Goal: Task Accomplishment & Management: Complete application form

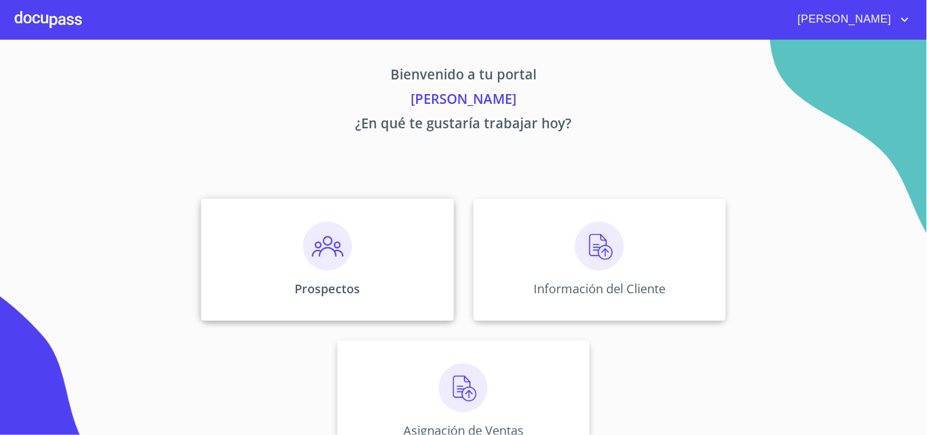
click at [313, 244] on img at bounding box center [327, 246] width 49 height 49
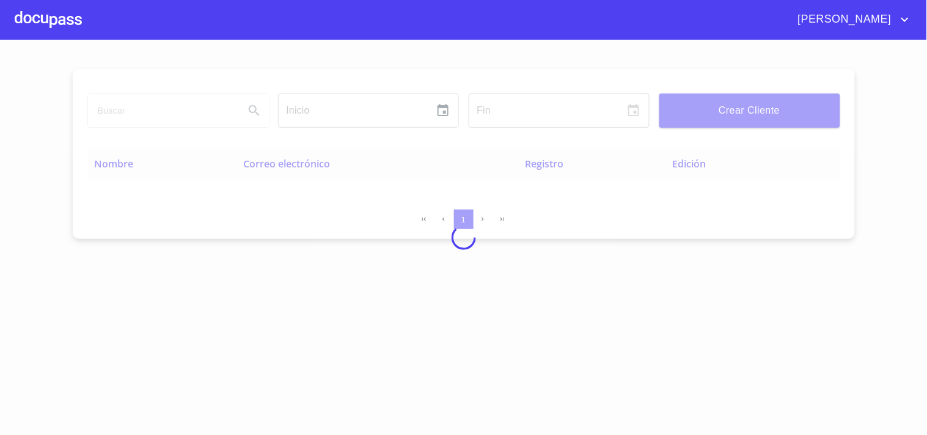
click at [161, 111] on div at bounding box center [463, 237] width 927 height 395
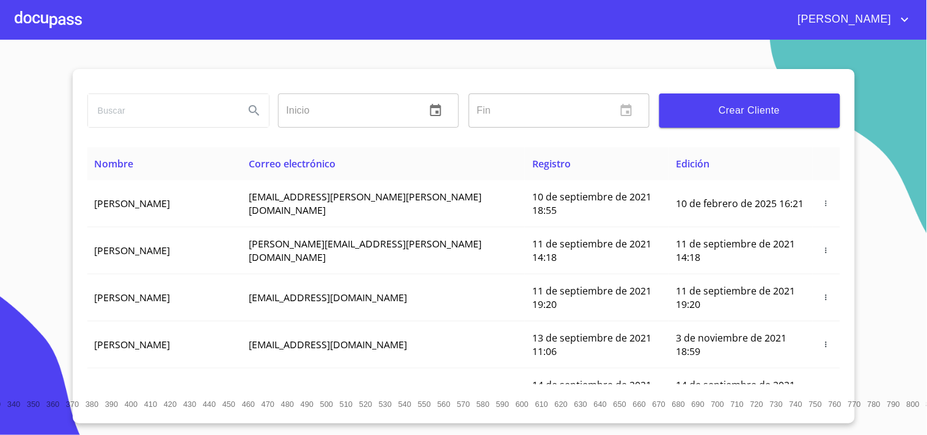
click at [209, 112] on input "search" at bounding box center [161, 110] width 147 height 33
type input "zahira"
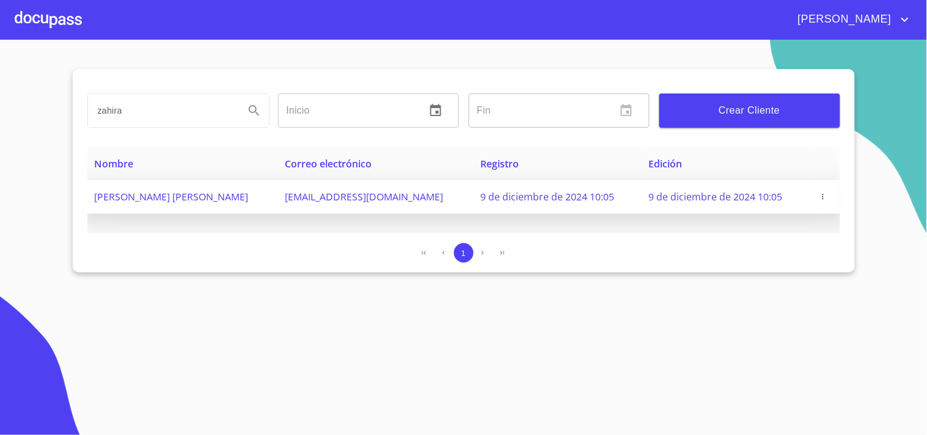
click at [821, 200] on icon "button" at bounding box center [823, 196] width 9 height 9
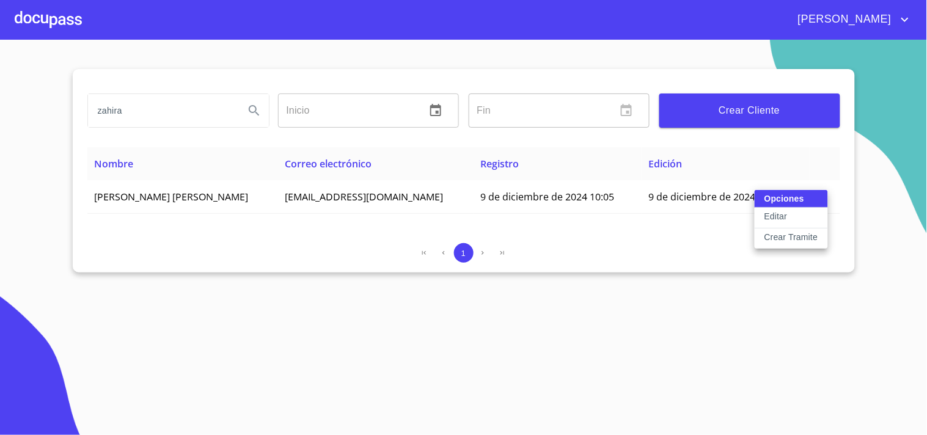
click at [802, 232] on p "Crear Tramite" at bounding box center [791, 237] width 54 height 12
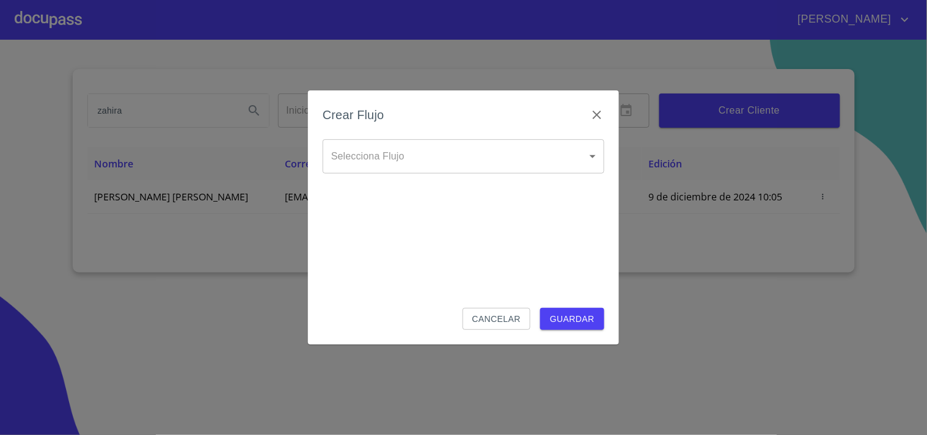
click at [405, 160] on body "Juan zahira Inicio ​ Fin ​ Crear Cliente Nombre Correo electrónico Registro Edi…" at bounding box center [463, 217] width 927 height 435
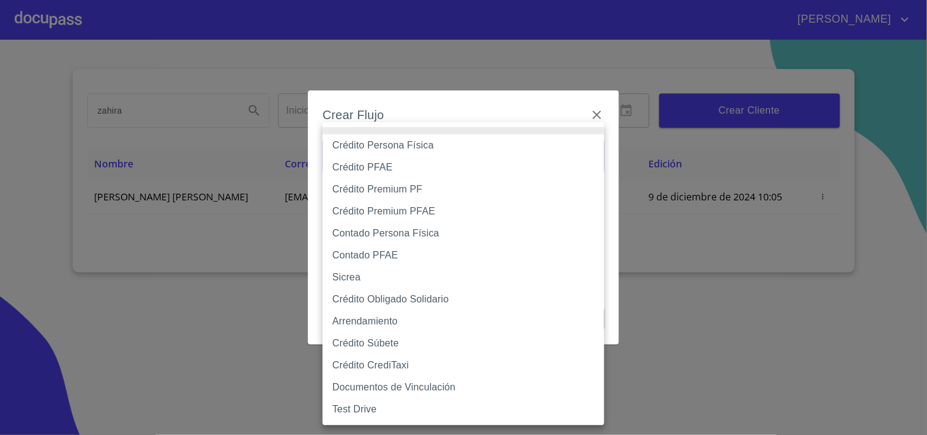
click at [411, 147] on li "Crédito Persona Física" at bounding box center [464, 145] width 282 height 22
type input "6009fb3c7d1714eb8809aa97"
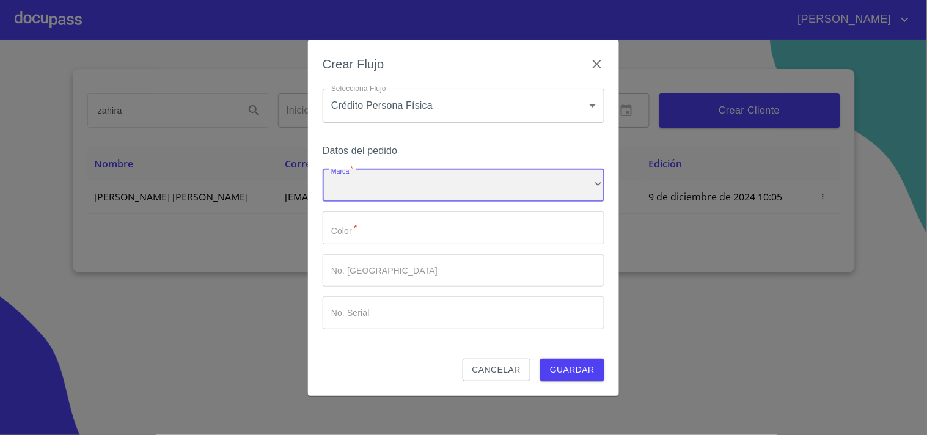
click at [394, 189] on div "​" at bounding box center [464, 185] width 282 height 33
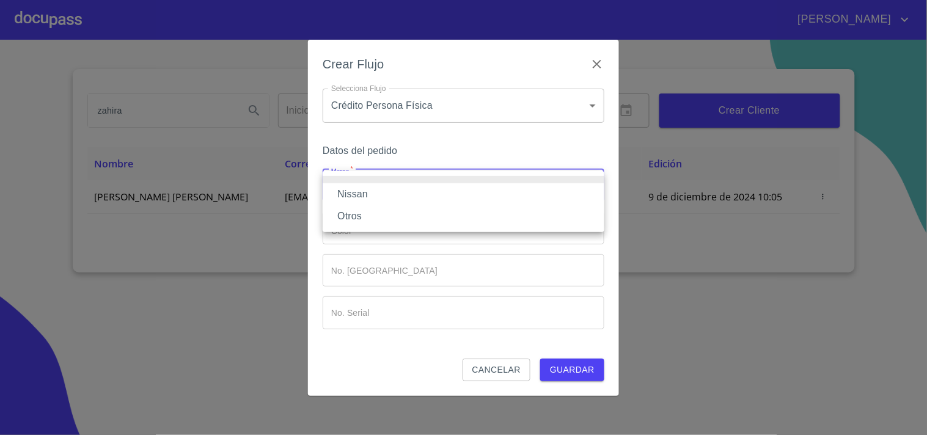
click at [356, 214] on li "Otros" at bounding box center [464, 216] width 282 height 22
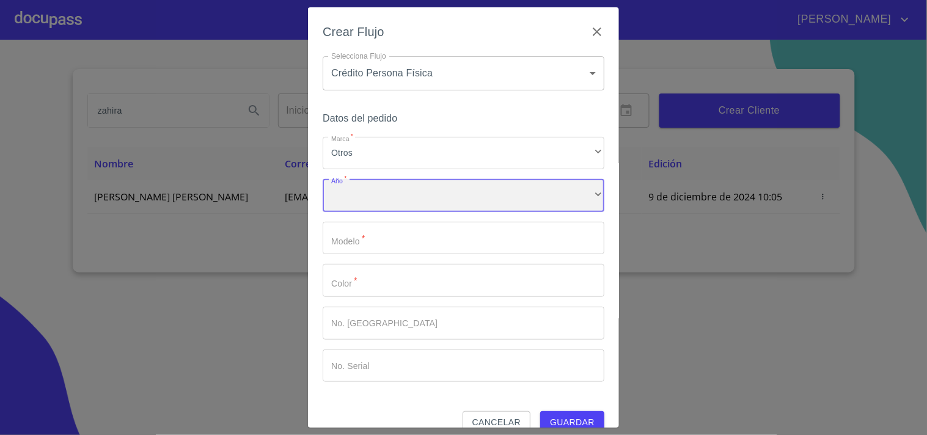
click at [377, 194] on div "​" at bounding box center [464, 195] width 282 height 33
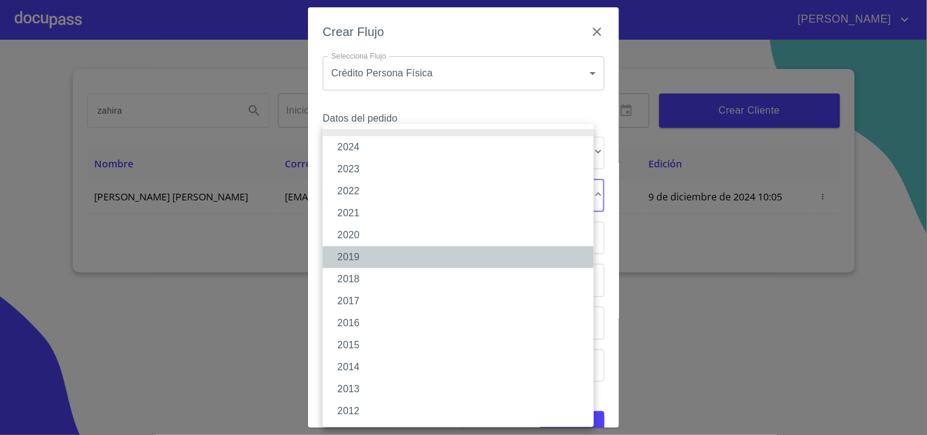
click at [359, 253] on li "2019" at bounding box center [458, 257] width 271 height 22
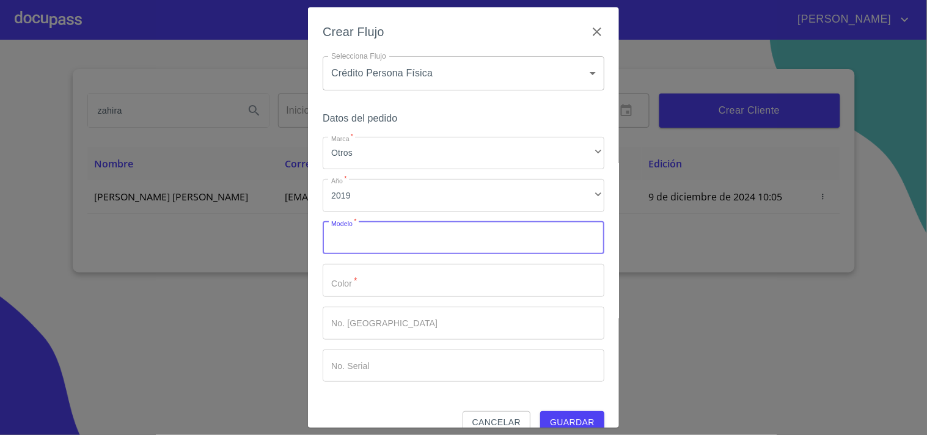
click at [382, 241] on input "Marca   *" at bounding box center [464, 238] width 282 height 33
type input "VERSA ADVANCE"
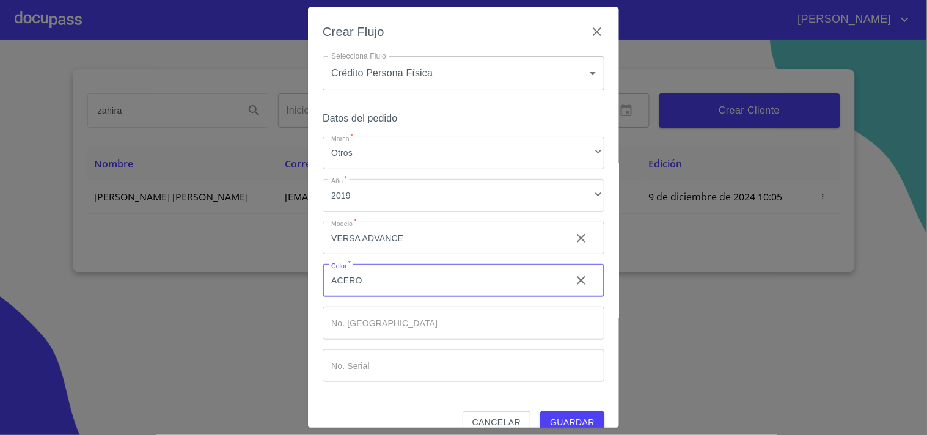
type input "ACERO"
click at [569, 418] on span "Guardar" at bounding box center [572, 422] width 45 height 15
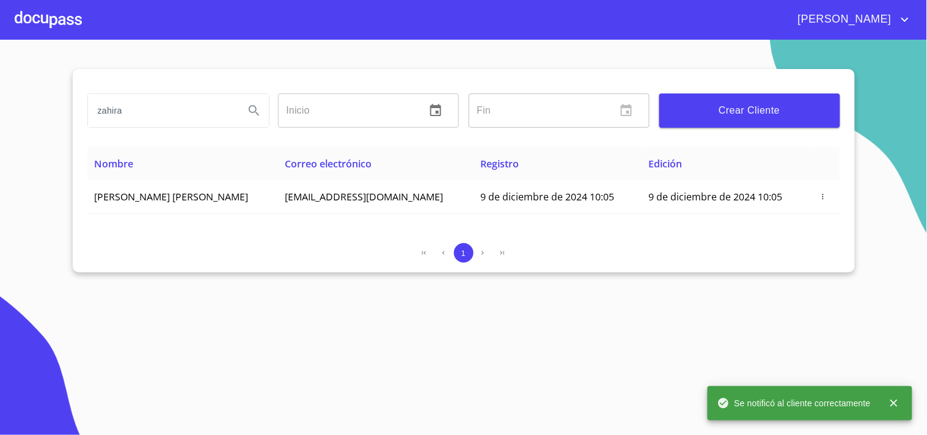
click at [38, 21] on div at bounding box center [48, 19] width 67 height 39
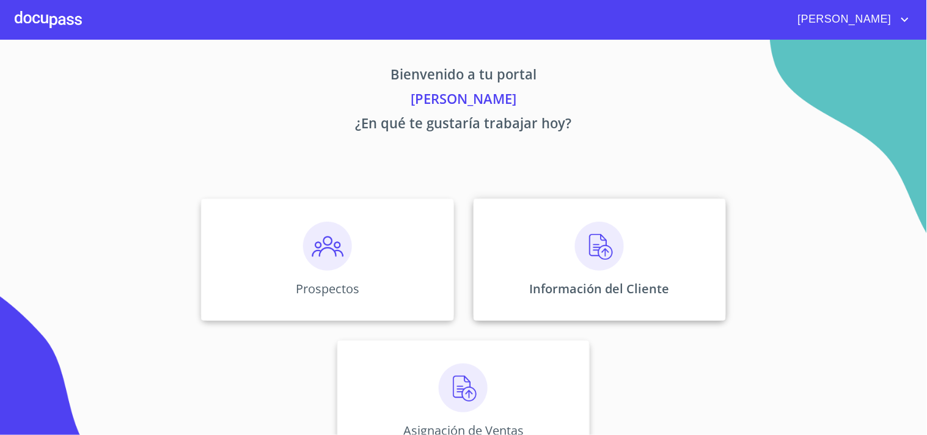
click at [603, 247] on img at bounding box center [599, 246] width 49 height 49
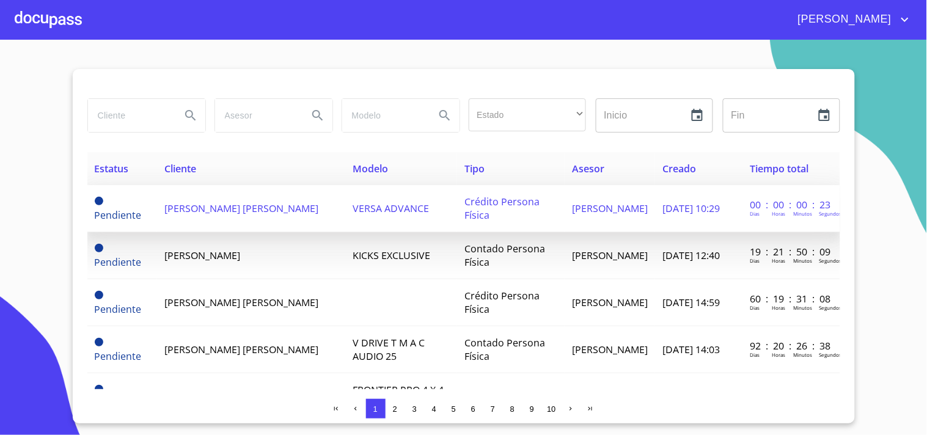
click at [260, 214] on span "ZAHIRA LOAMI PLASCENCIA GUTIERREZ" at bounding box center [241, 208] width 154 height 13
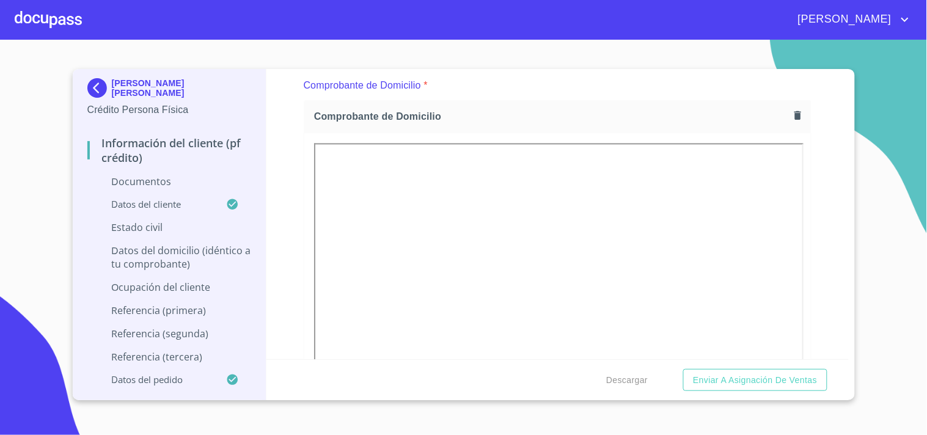
scroll to position [690, 0]
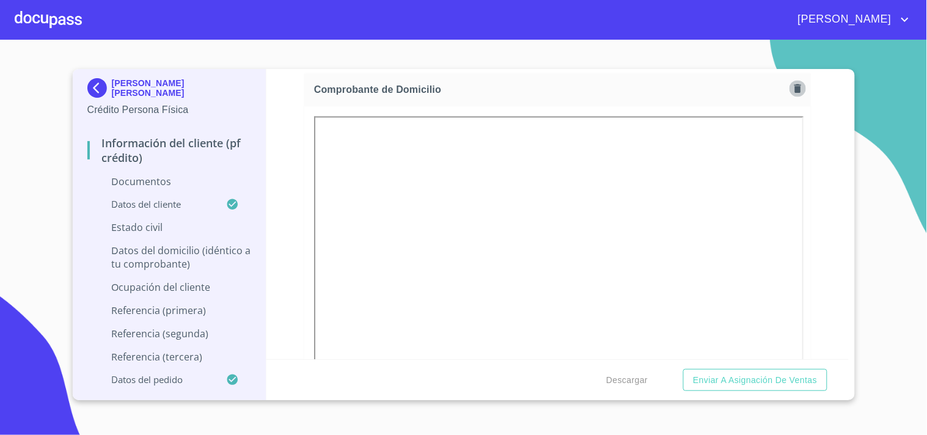
click at [792, 92] on icon "button" at bounding box center [798, 88] width 12 height 12
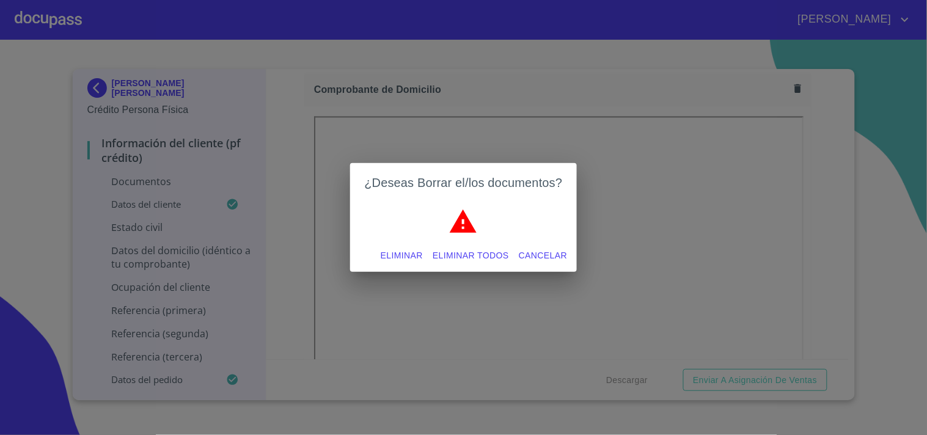
click at [409, 252] on span "Eliminar" at bounding box center [402, 255] width 42 height 15
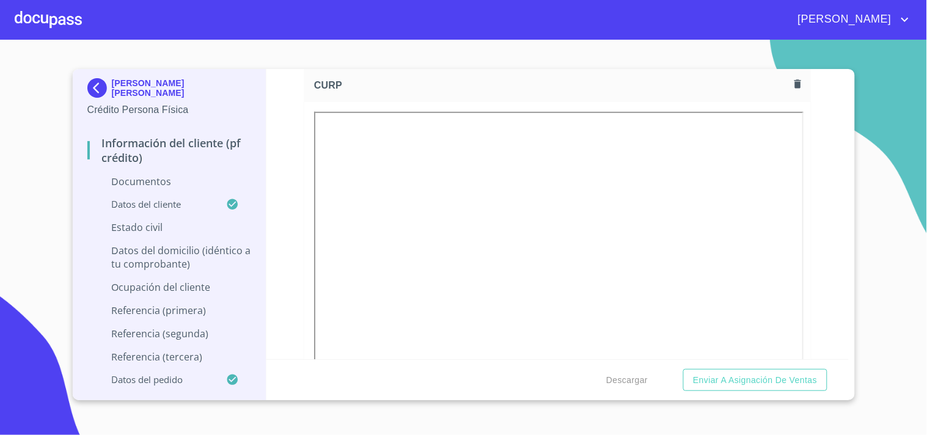
scroll to position [2516, 0]
click at [794, 88] on icon "button" at bounding box center [797, 91] width 7 height 9
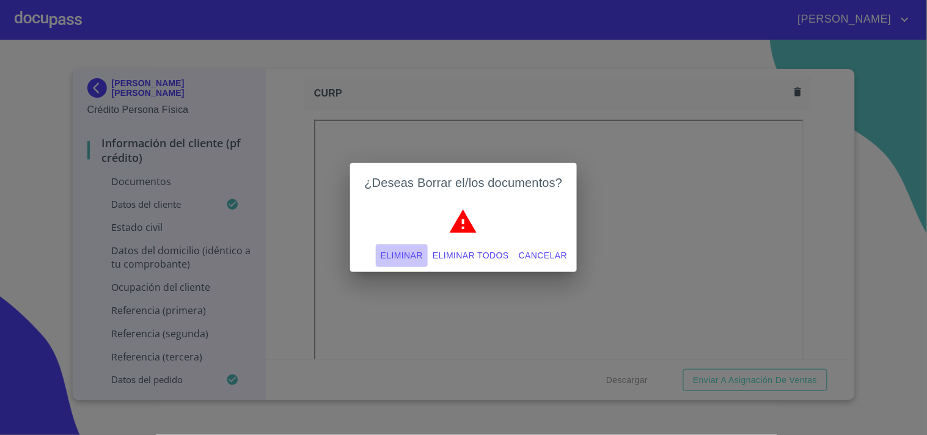
click at [398, 260] on span "Eliminar" at bounding box center [402, 255] width 42 height 15
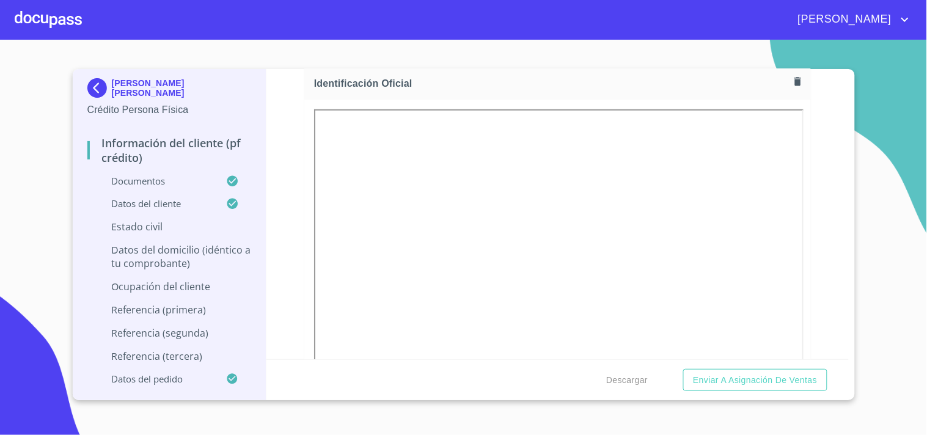
scroll to position [173, 0]
click at [794, 86] on icon "button" at bounding box center [797, 86] width 7 height 9
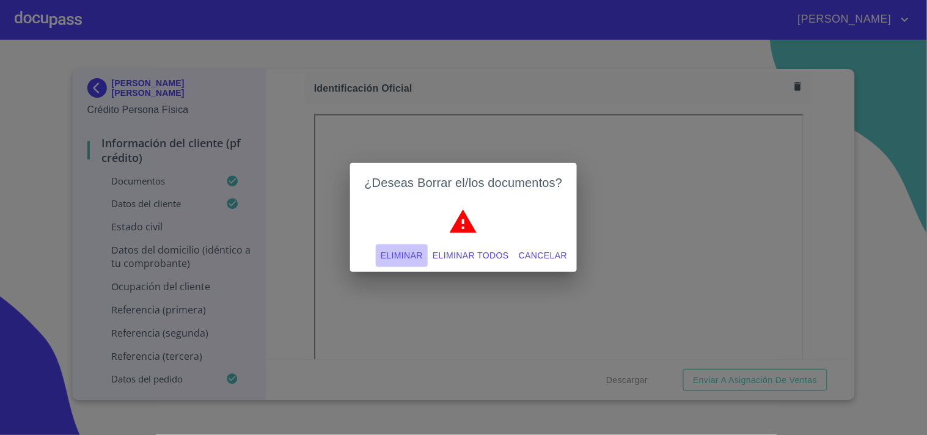
click at [411, 255] on span "Eliminar" at bounding box center [402, 255] width 42 height 15
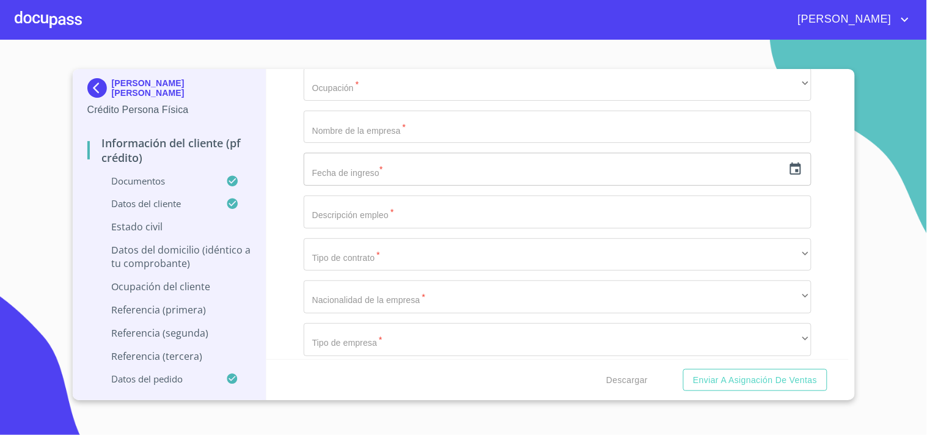
scroll to position [4866, 0]
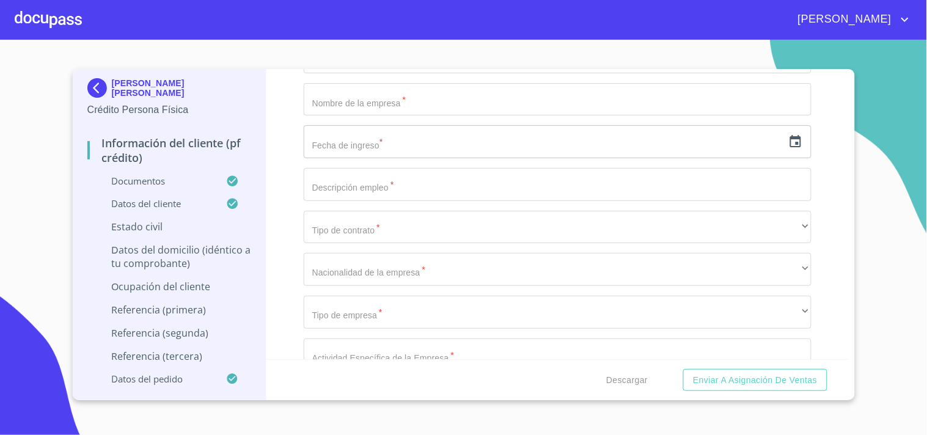
type input "I [GEOGRAPHIC_DATA]"
type input "AV PATRIA Y T BODET"
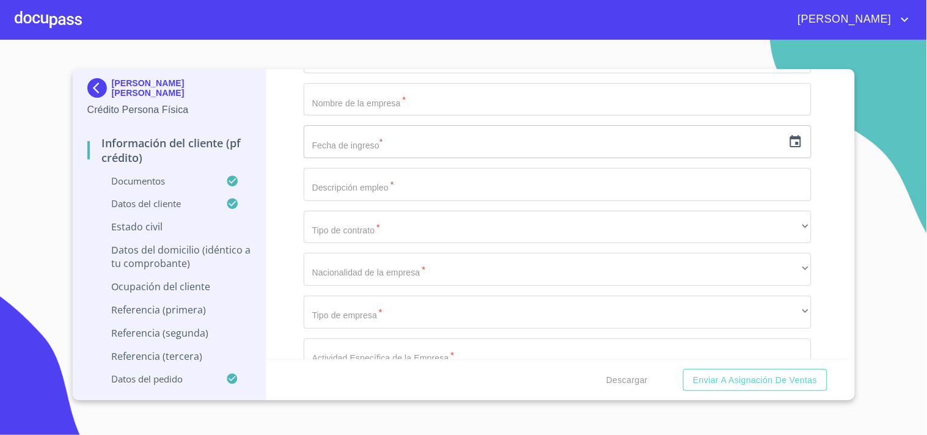
type input "A"
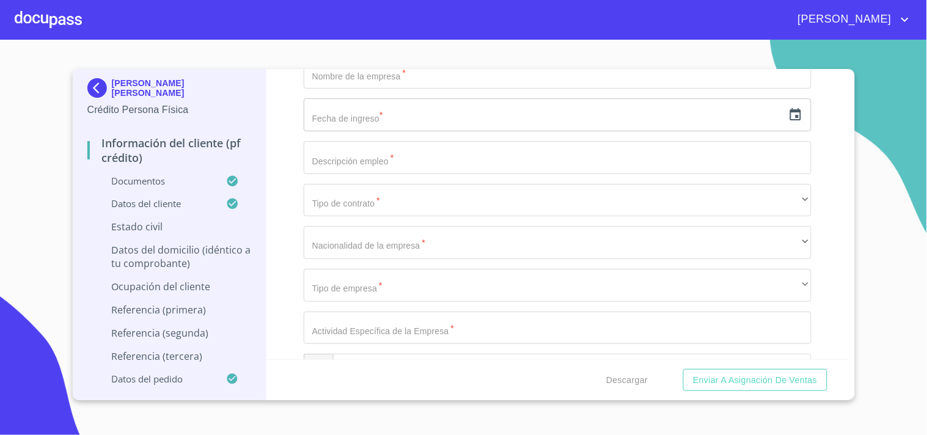
scroll to position [4948, 0]
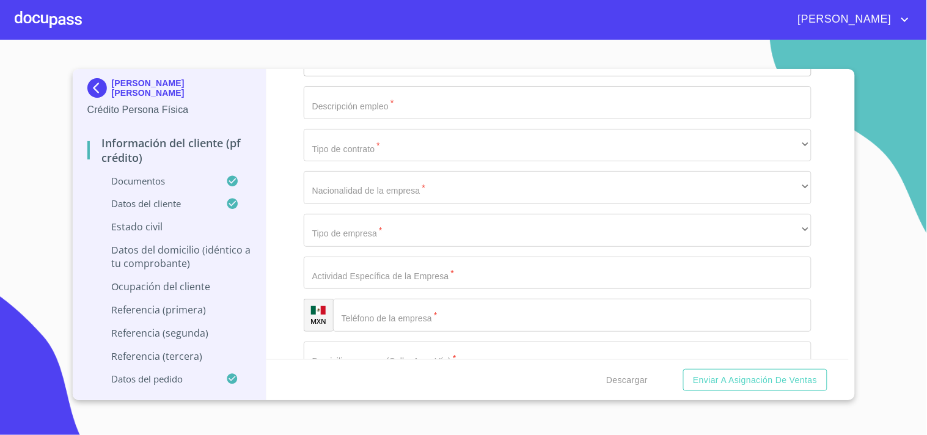
type input "ED L DT 12"
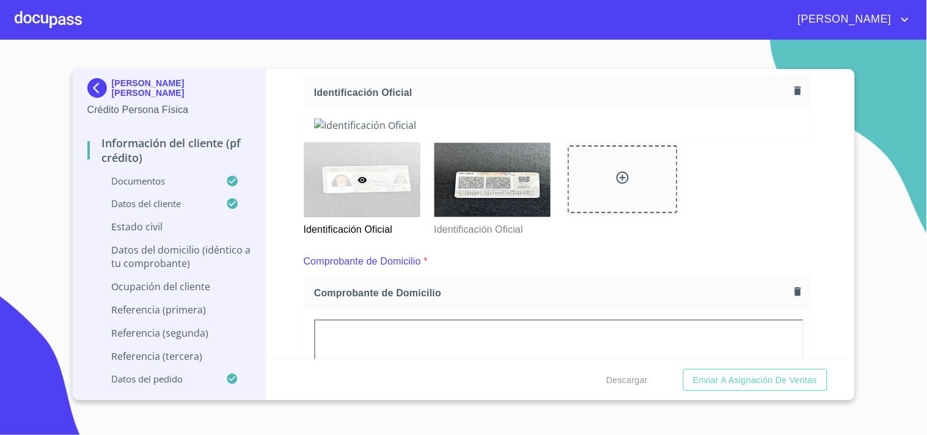
scroll to position [84, 0]
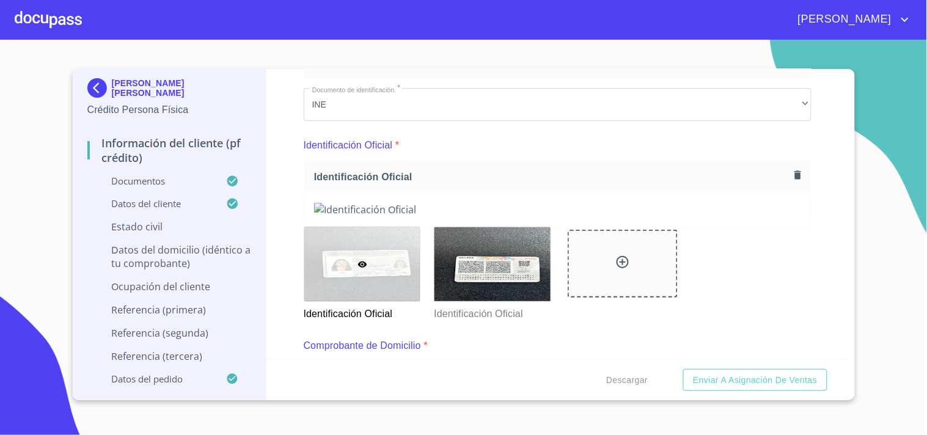
type input "SAN [PERSON_NAME] DEL SAUZ"
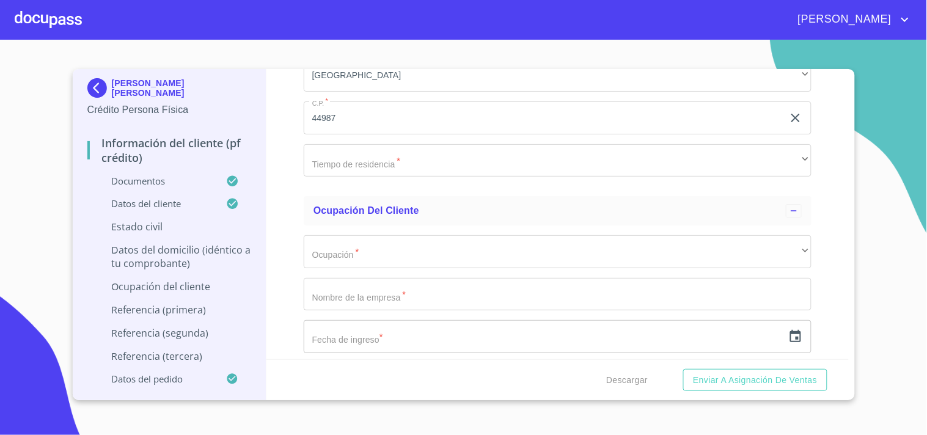
scroll to position [4698, 0]
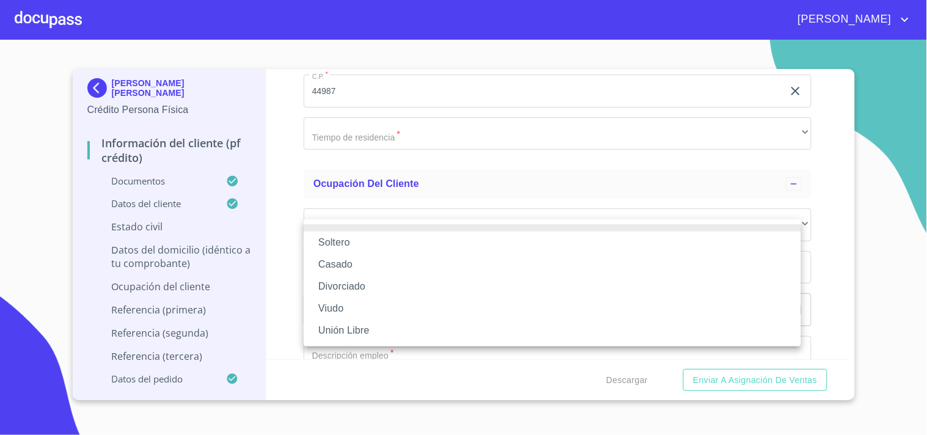
click at [378, 263] on li "Casado" at bounding box center [552, 265] width 497 height 22
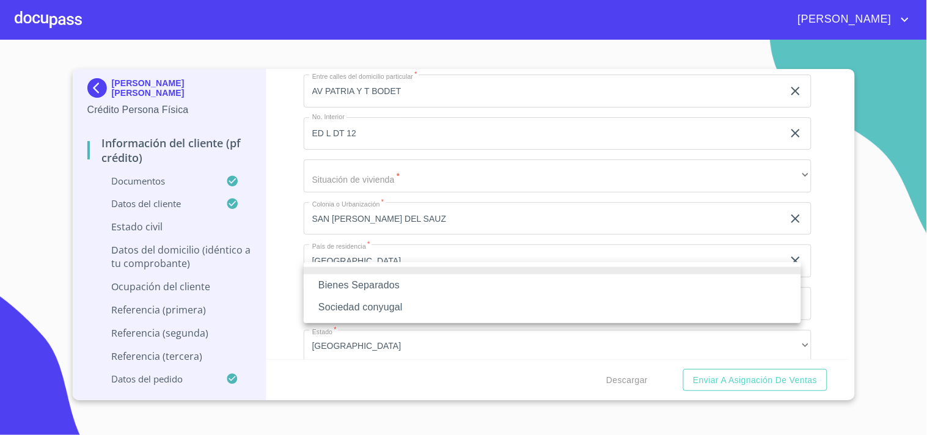
click at [841, 306] on div at bounding box center [463, 217] width 927 height 435
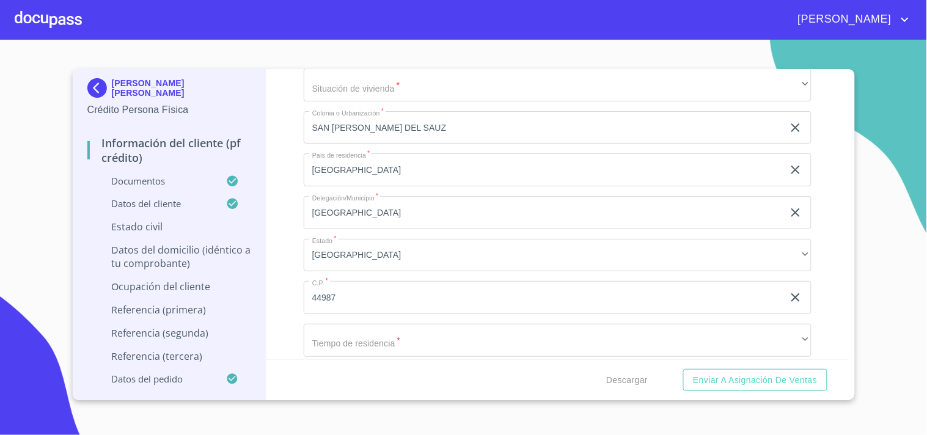
scroll to position [4816, 0]
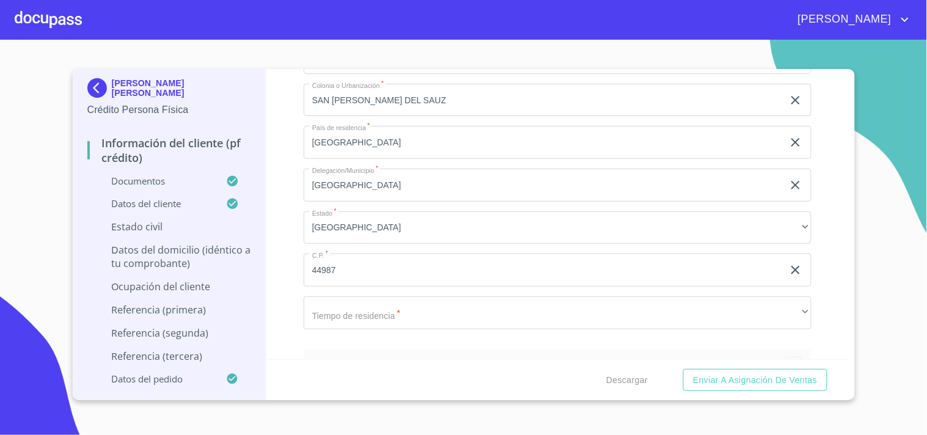
type input "[PERSON_NAME]"
type input "DELGADO"
type input "[PERSON_NAME]"
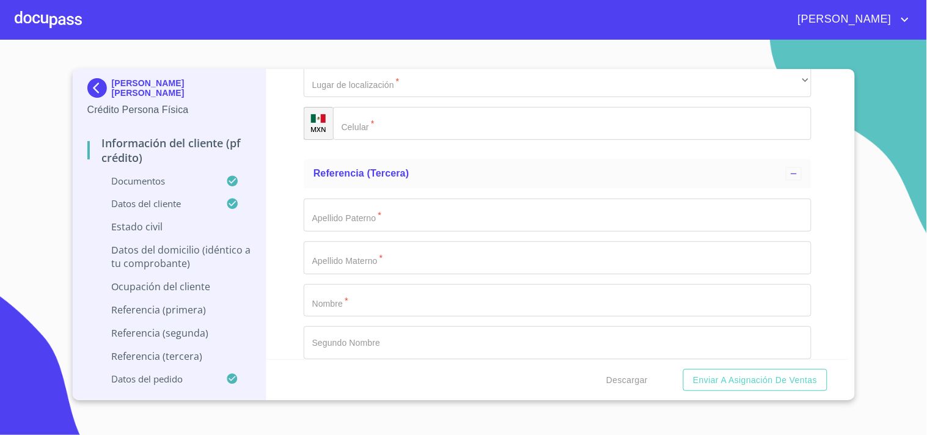
scroll to position [6572, 0]
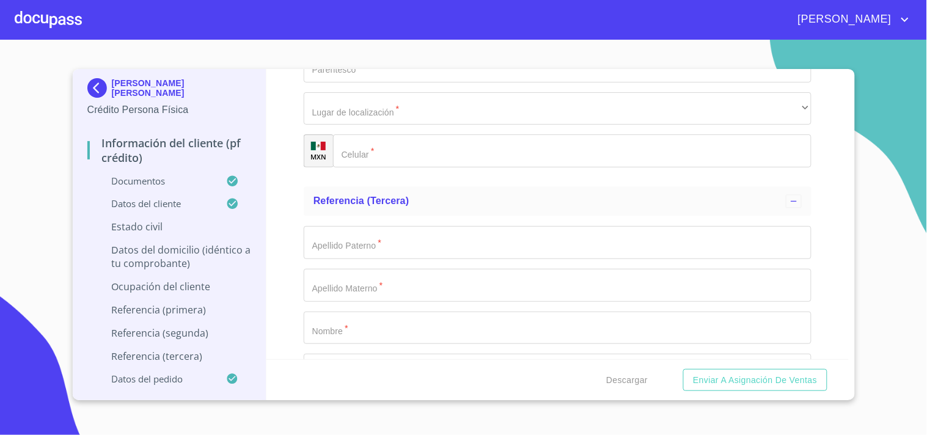
type input "E"
type input "DELGADO"
type input "[PERSON_NAME]"
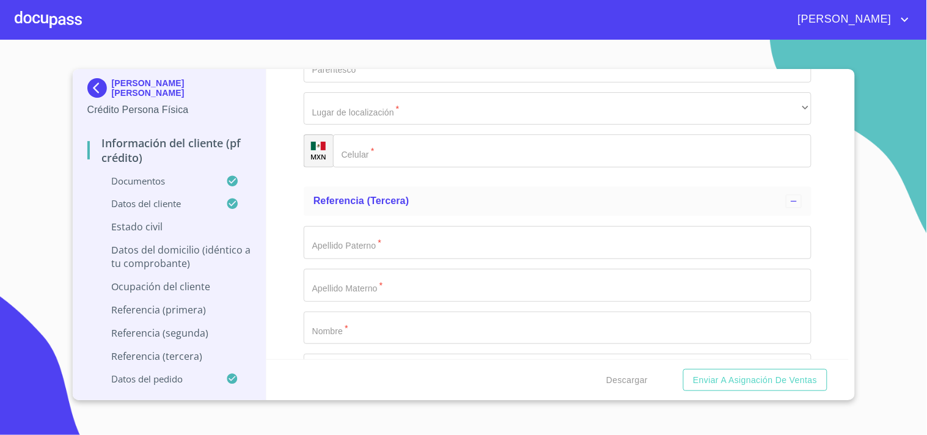
type input "[PERSON_NAME]"
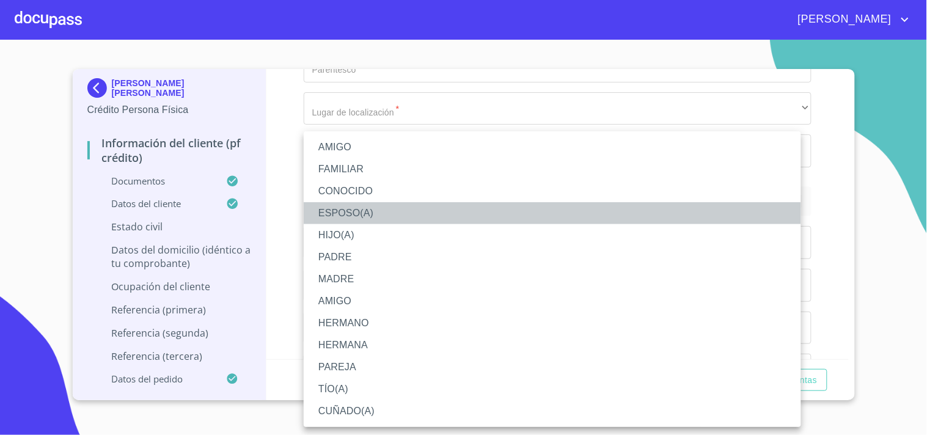
click at [356, 203] on li "ESPOSO(A)" at bounding box center [552, 213] width 497 height 22
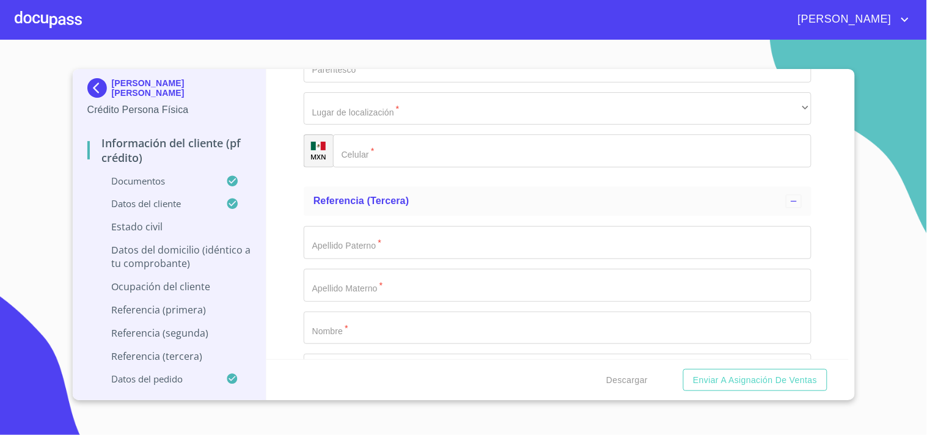
scroll to position [6736, 0]
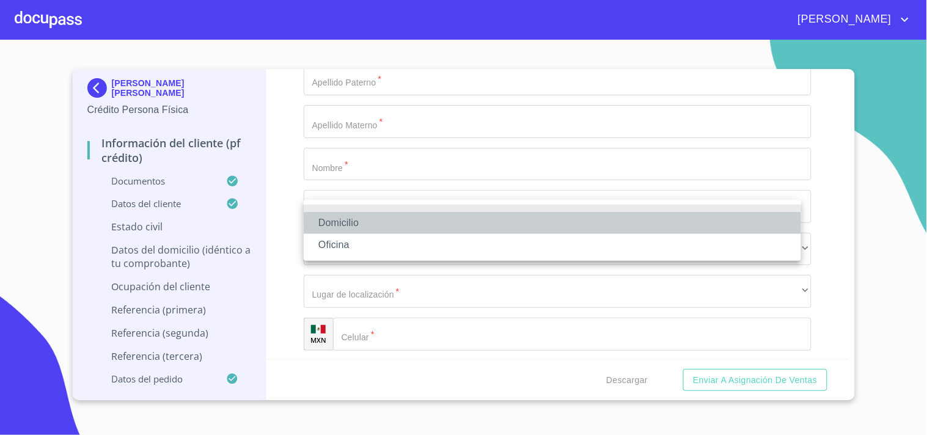
click at [373, 228] on li "Domicilio" at bounding box center [552, 223] width 497 height 22
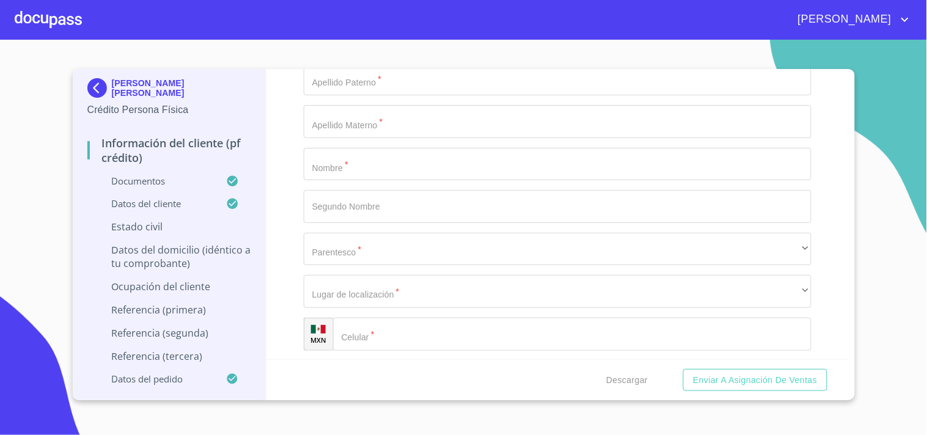
drag, startPoint x: 406, startPoint y: 255, endPoint x: 414, endPoint y: 257, distance: 8.6
type input "[PHONE_NUMBER]"
click at [292, 241] on div "Información del cliente (PF crédito) Documentos Documento de identificación.   …" at bounding box center [557, 214] width 582 height 290
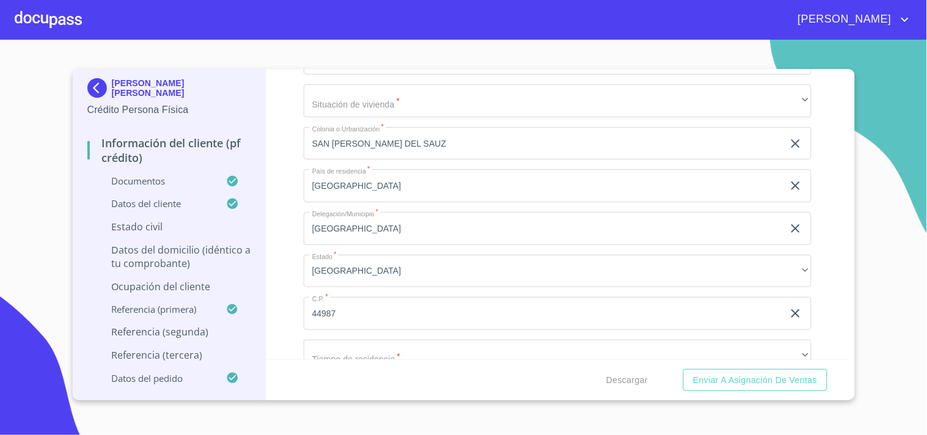
scroll to position [4800, 0]
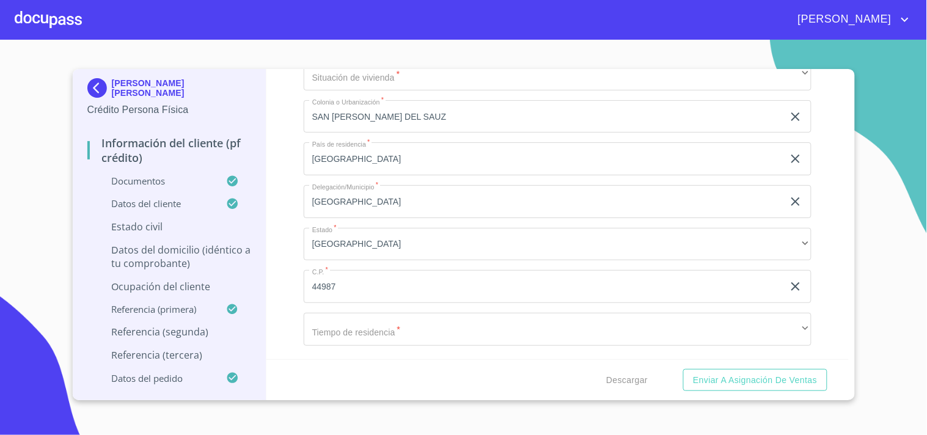
click at [848, 72] on div "ZAHIRA LOAMI PLASCENCIA GUTIERREZ Crédito Persona Física Información del client…" at bounding box center [464, 234] width 782 height 331
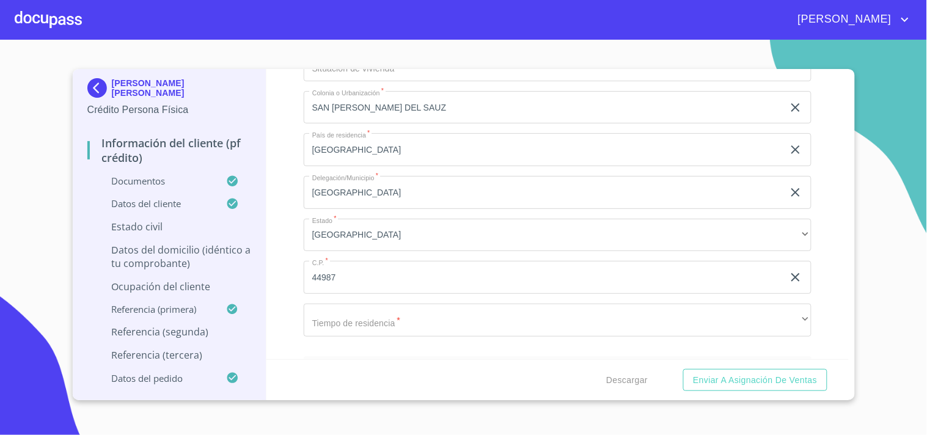
scroll to position [4827, 0]
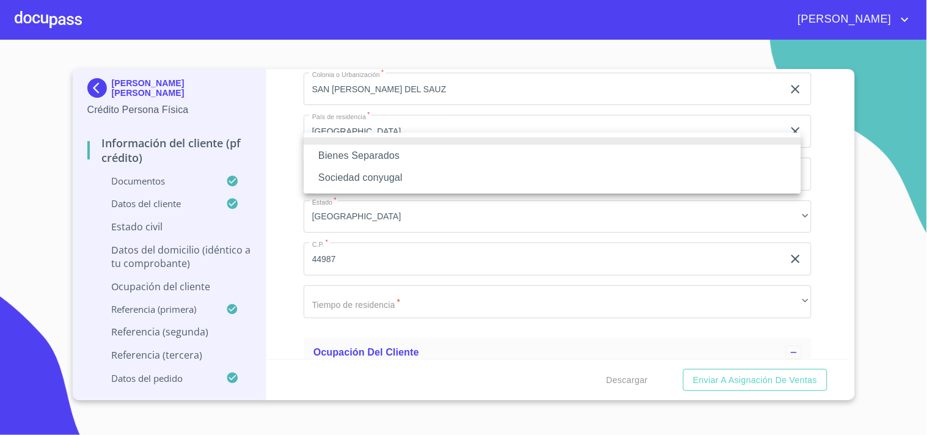
click at [408, 174] on li "Sociedad conyugal" at bounding box center [552, 178] width 497 height 22
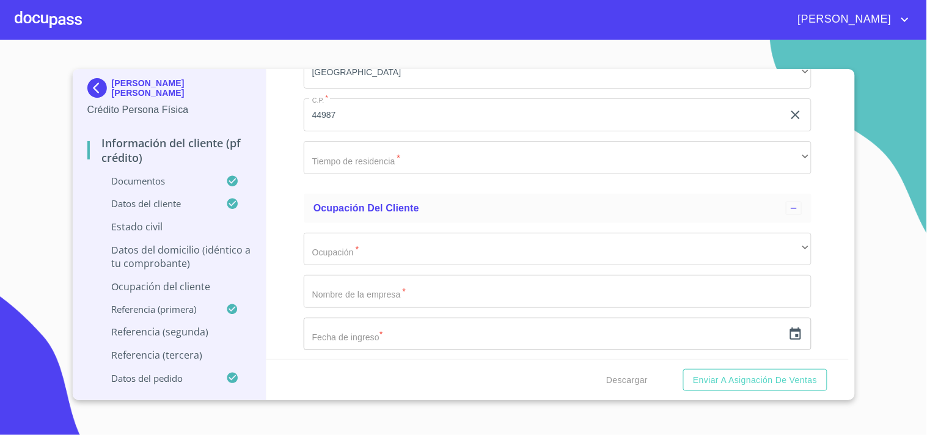
scroll to position [4999, 0]
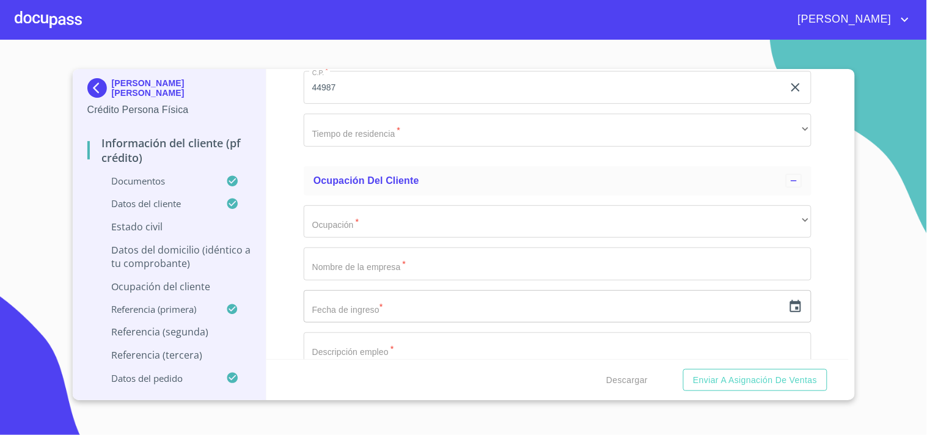
type input "2"
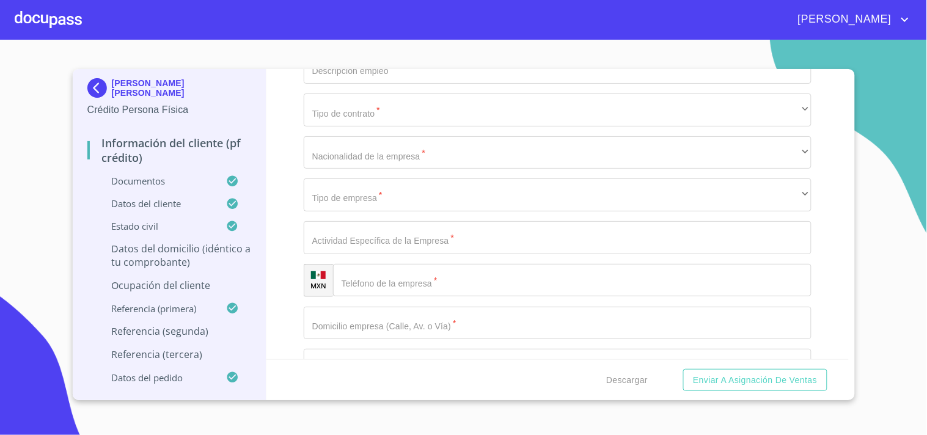
type input "8 Y 2"
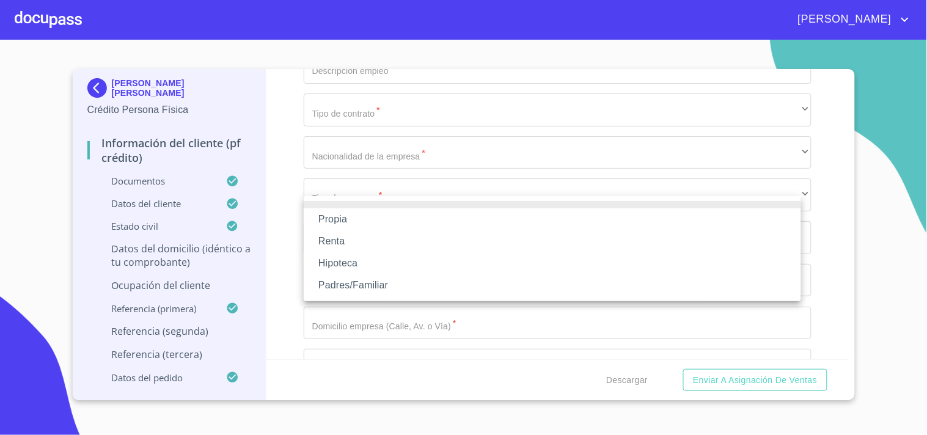
click at [357, 221] on li "Propia" at bounding box center [552, 219] width 497 height 22
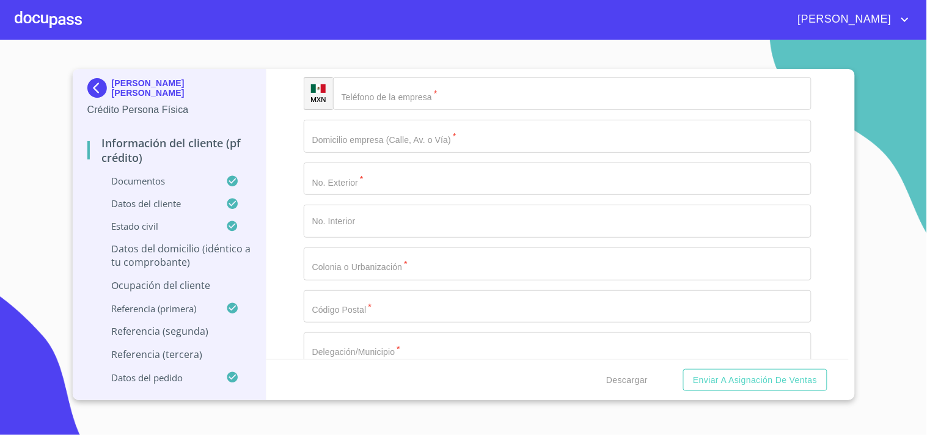
scroll to position [5516, 0]
type input "$1,000,000"
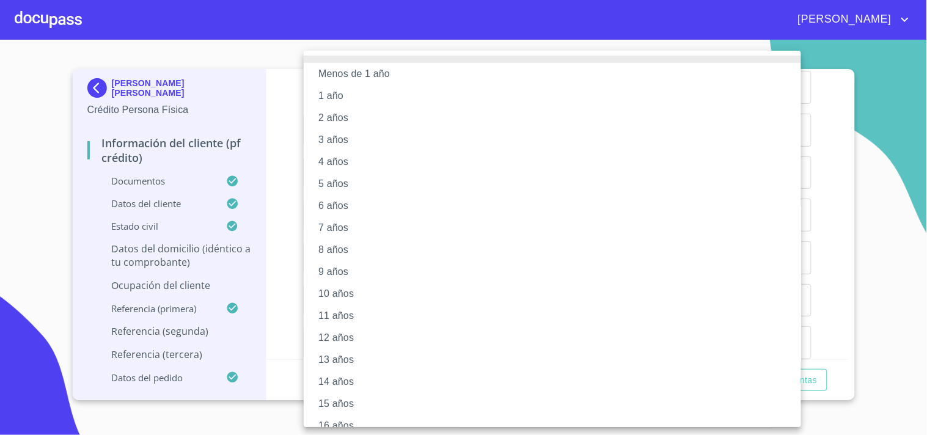
click at [355, 180] on li "5 años" at bounding box center [558, 184] width 508 height 22
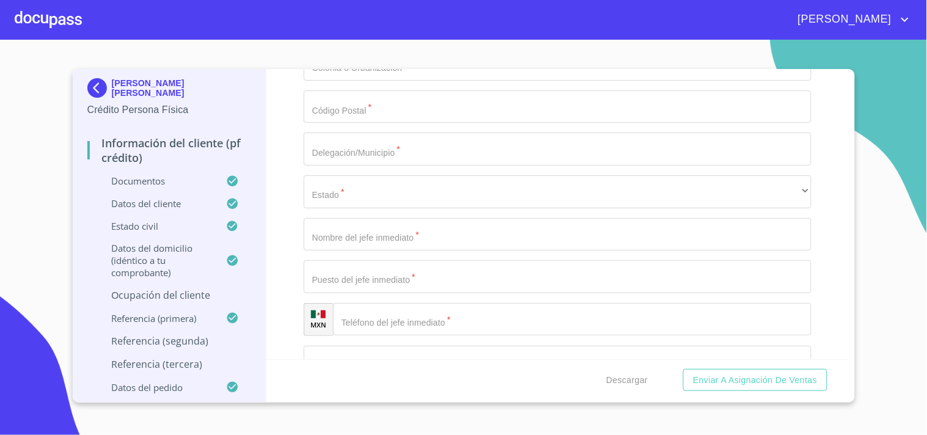
scroll to position [5716, 0]
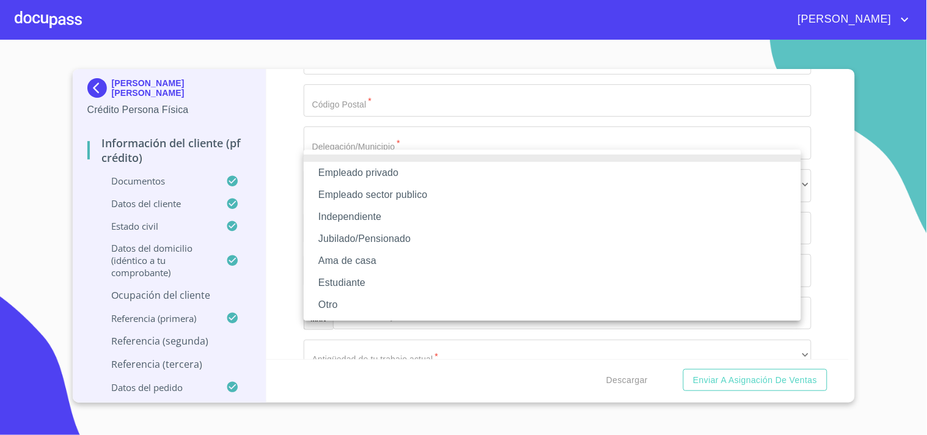
click at [414, 175] on li "Empleado privado" at bounding box center [552, 173] width 497 height 22
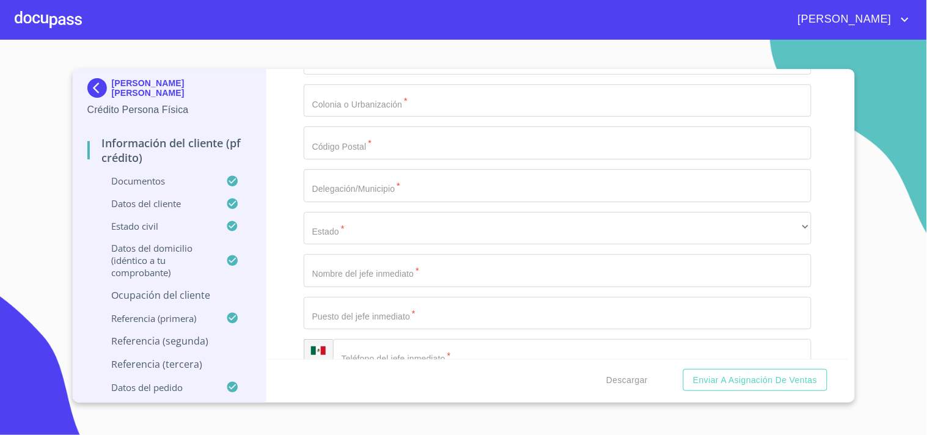
type input "GLOBAL LOGIC DE MEXICO SA DE CV"
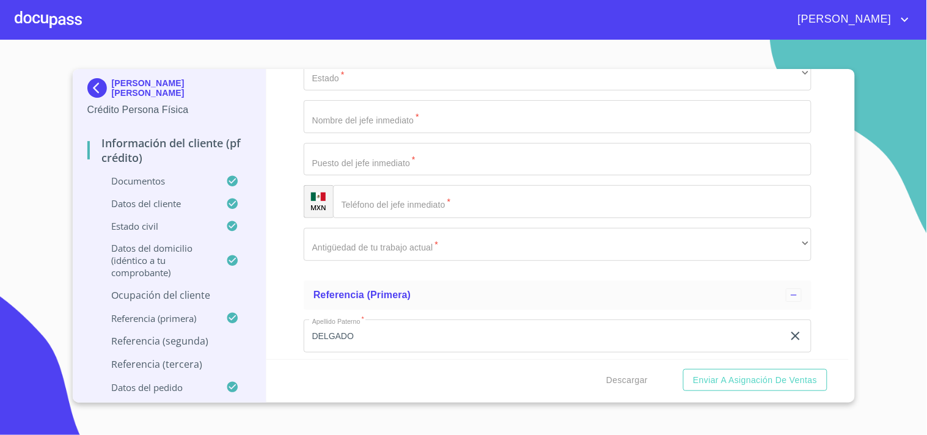
scroll to position [5934, 0]
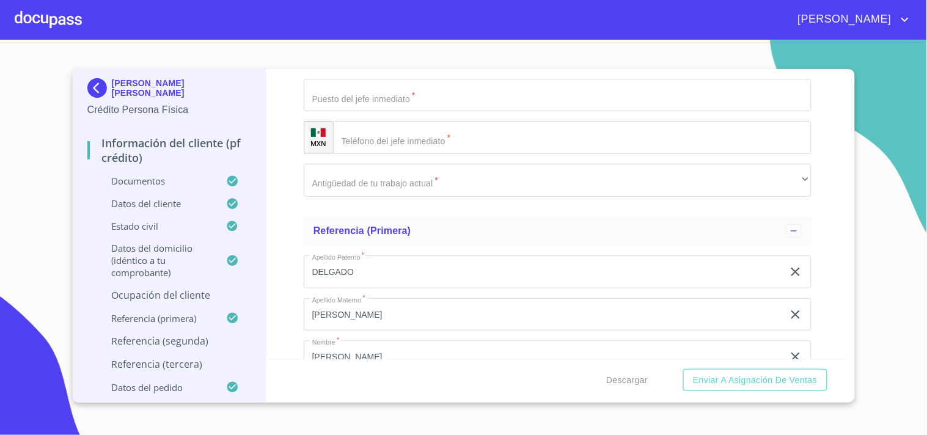
click at [829, 341] on div "Información del cliente (PF crédito) Documentos Documento de identificación.   …" at bounding box center [557, 214] width 582 height 290
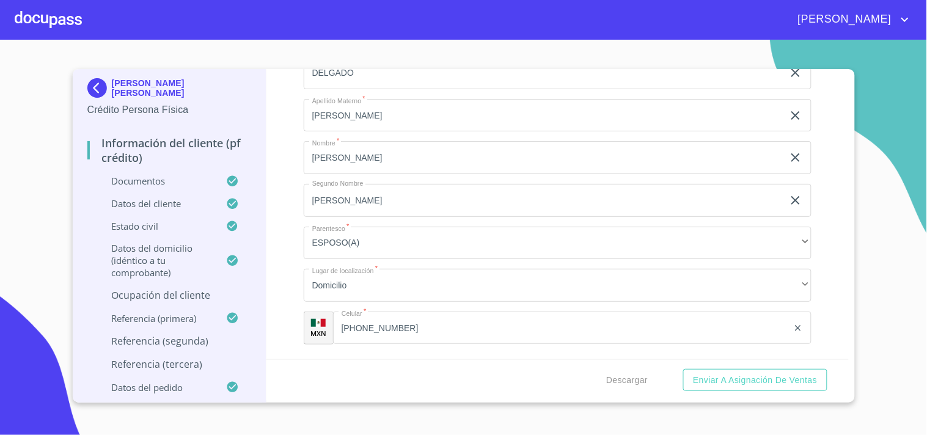
scroll to position [6161, 0]
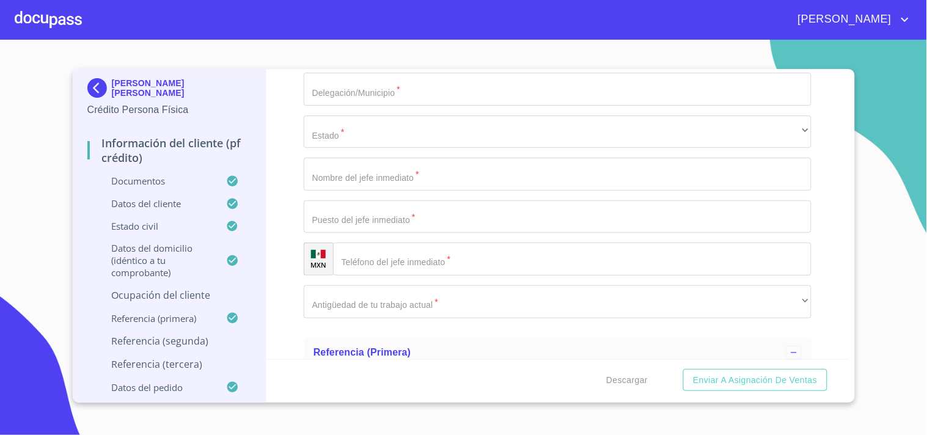
scroll to position [5806, 0]
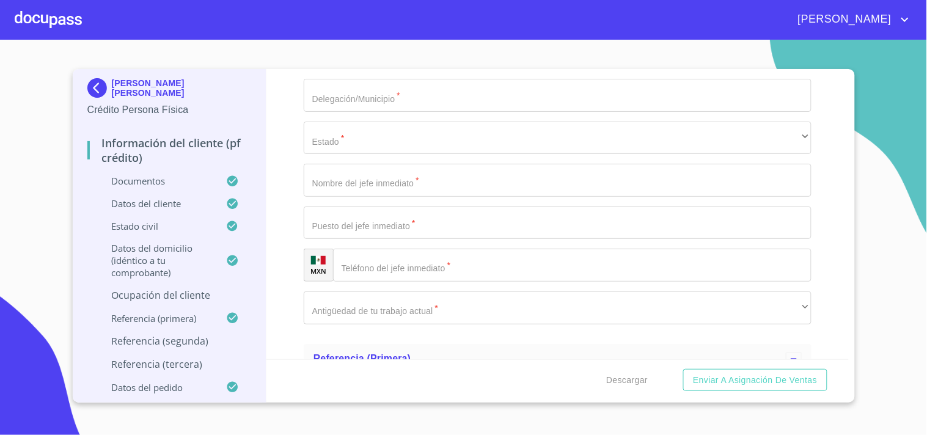
type input "PISO 5"
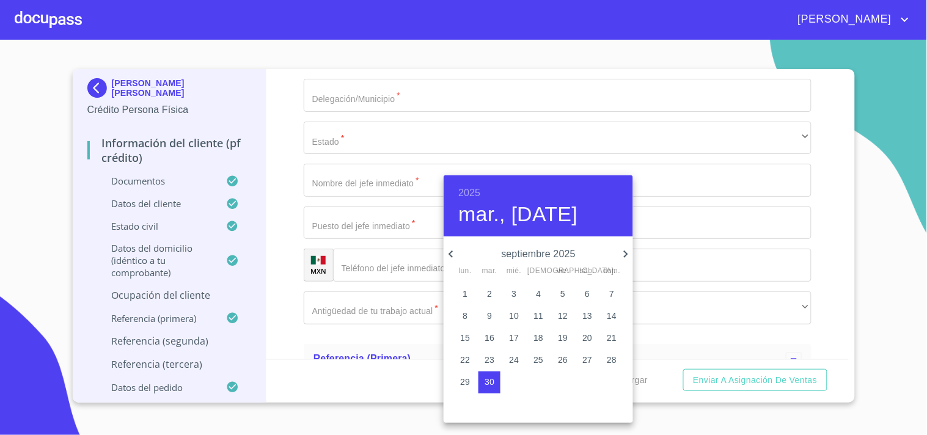
click at [471, 188] on h6 "2025" at bounding box center [469, 193] width 22 height 17
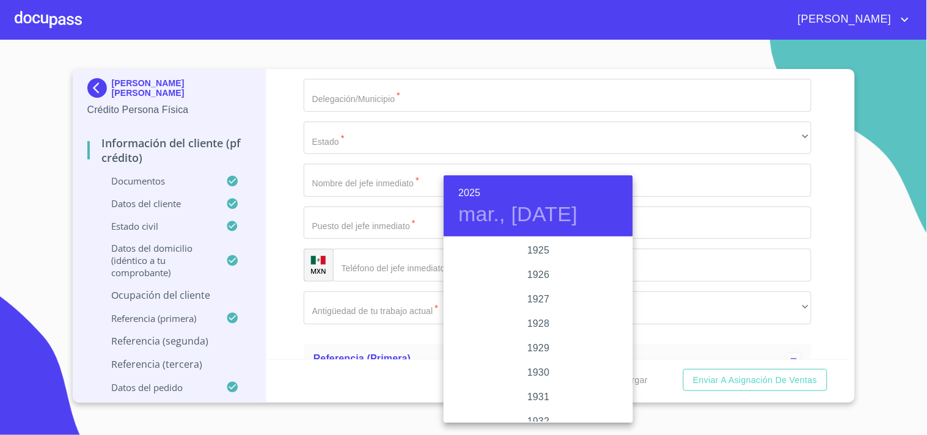
scroll to position [2371, 0]
click at [314, 245] on div at bounding box center [463, 217] width 927 height 435
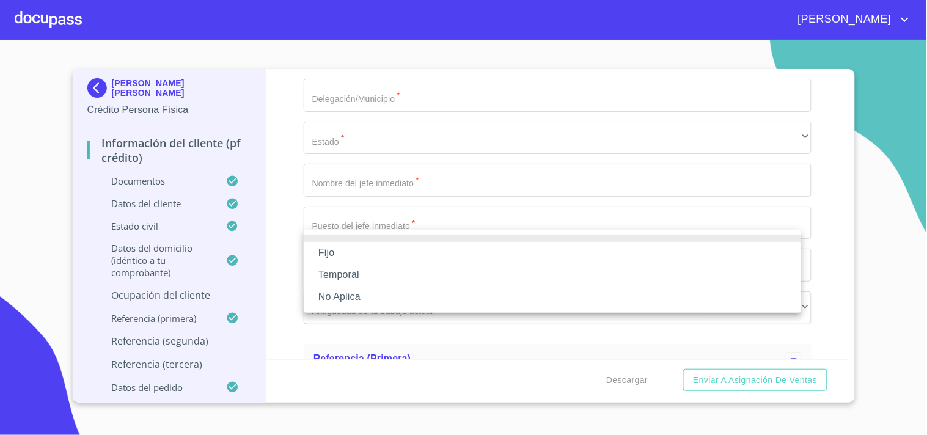
click at [329, 254] on li "Fijo" at bounding box center [552, 253] width 497 height 22
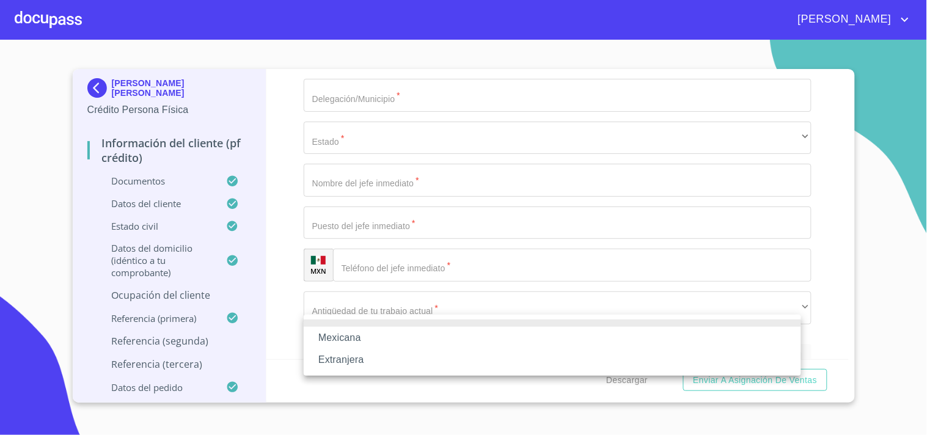
click at [295, 255] on div at bounding box center [463, 217] width 927 height 435
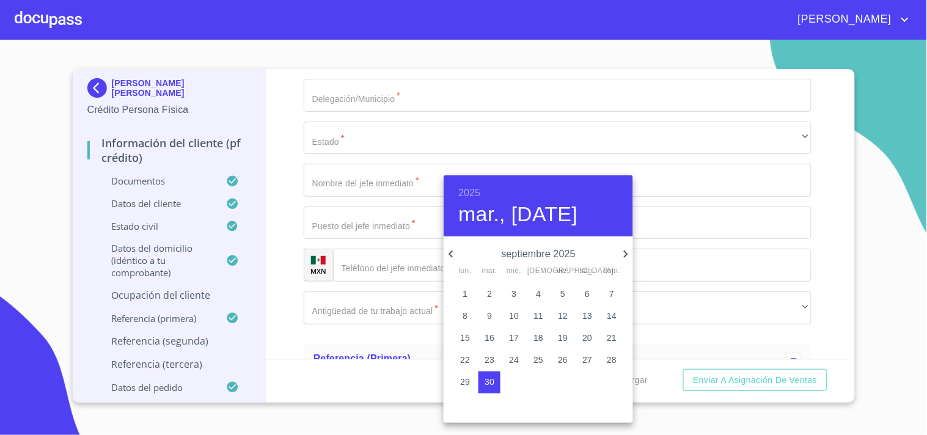
click at [472, 192] on h6 "2025" at bounding box center [469, 193] width 22 height 17
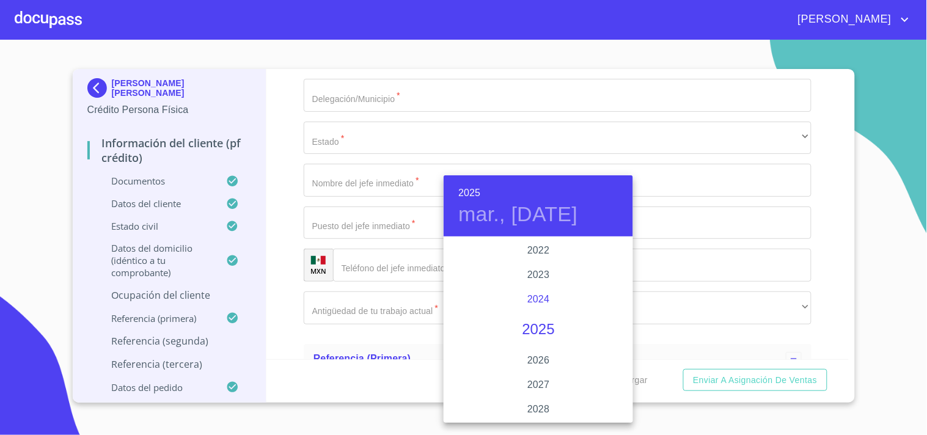
click at [534, 293] on div "2024" at bounding box center [538, 299] width 189 height 24
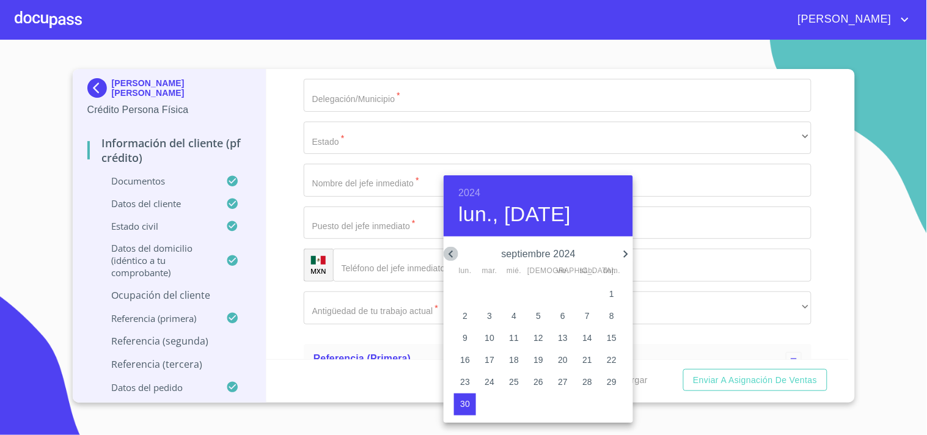
click at [453, 253] on icon "button" at bounding box center [451, 254] width 15 height 15
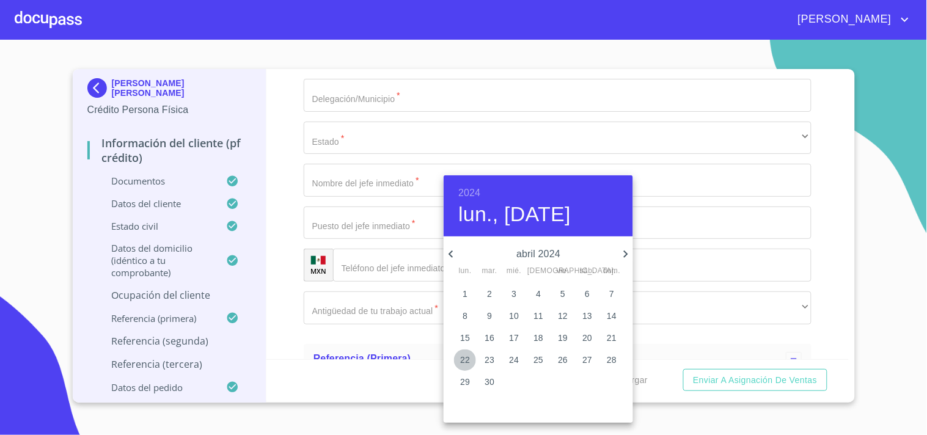
click at [466, 357] on p "22" at bounding box center [465, 360] width 10 height 12
type input "22 de abr. de 2024"
click at [288, 235] on div at bounding box center [463, 217] width 927 height 435
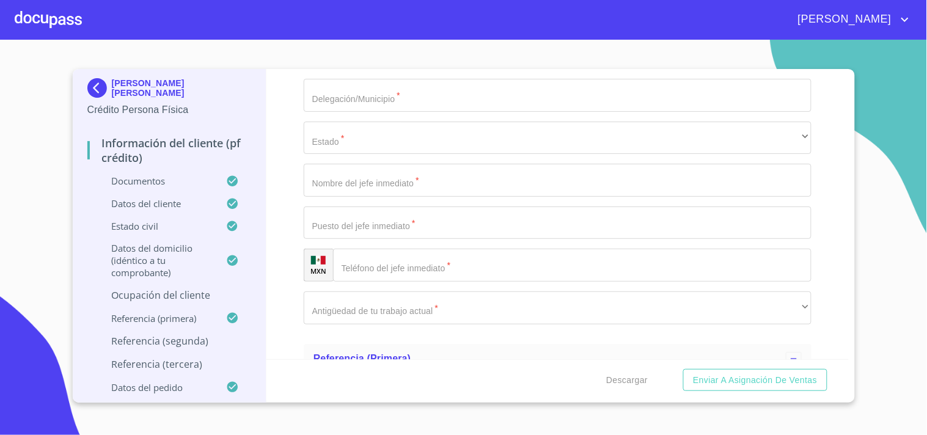
type input "ingeniro de sofwer"
type input "97500"
click at [287, 298] on div "Información del cliente (PF crédito) Documentos Documento de identificación.   …" at bounding box center [557, 214] width 582 height 290
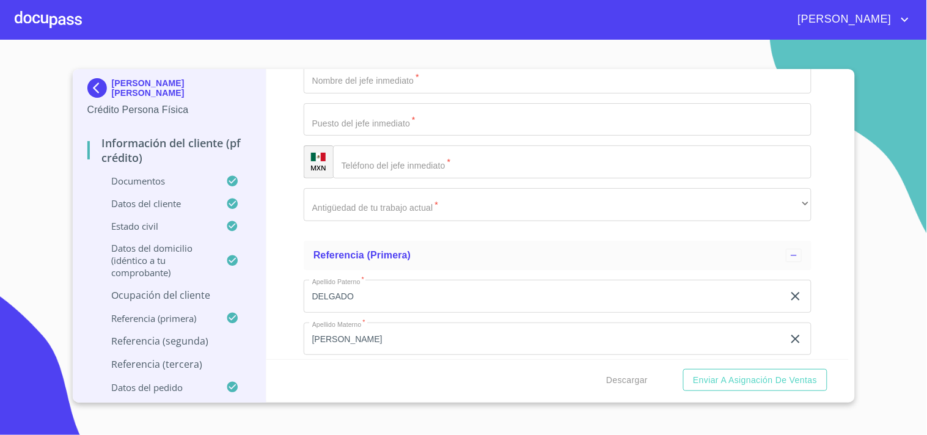
scroll to position [5915, 0]
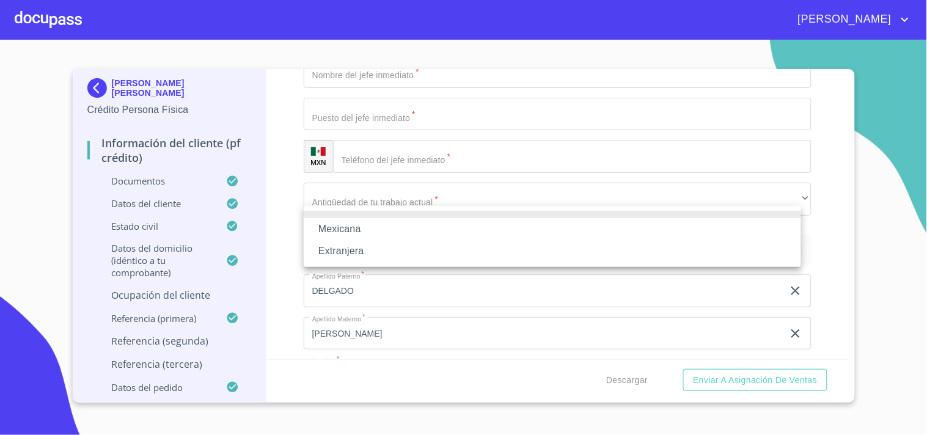
click at [372, 252] on li "Extranjera" at bounding box center [552, 251] width 497 height 22
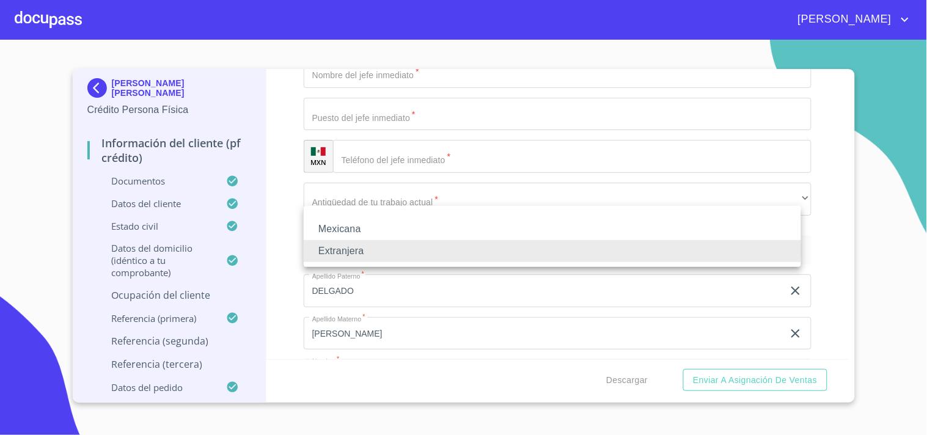
click at [364, 229] on li "Mexicana" at bounding box center [552, 229] width 497 height 22
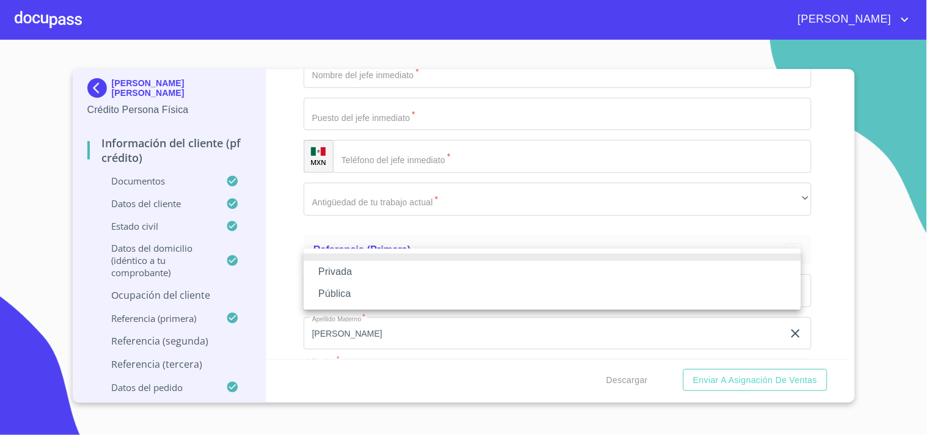
click at [342, 270] on li "Privada" at bounding box center [552, 272] width 497 height 22
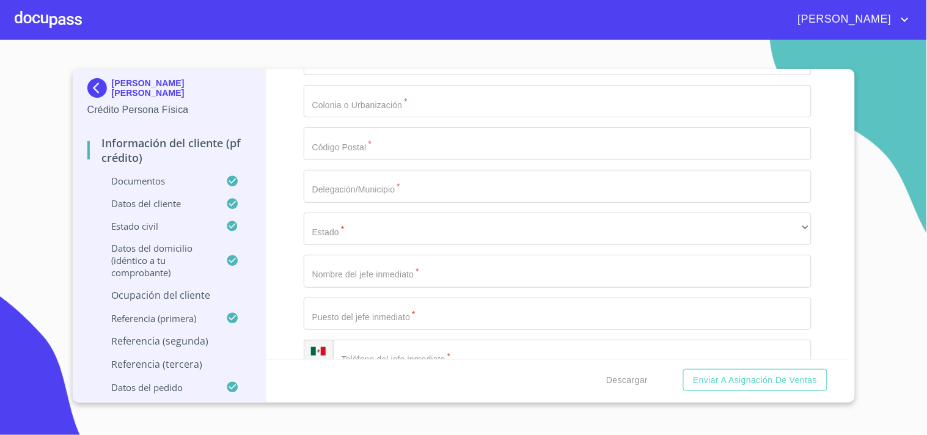
scroll to position [5724, 0]
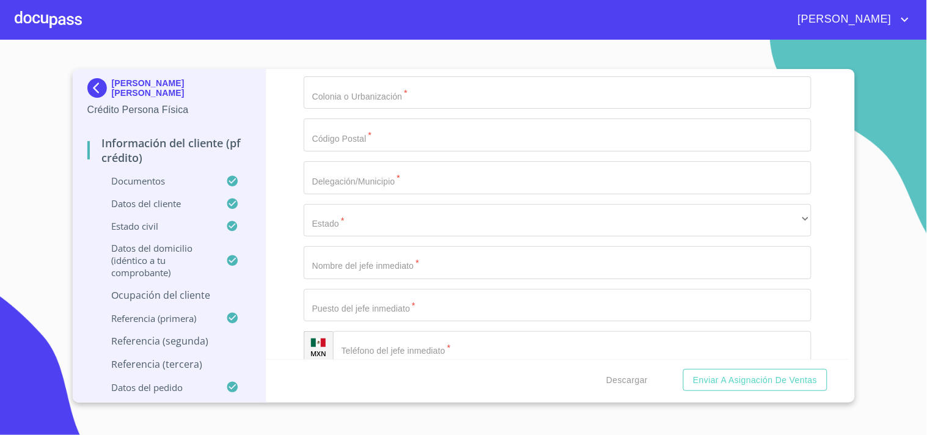
type input "DESARROLLO DE SOFWARE"
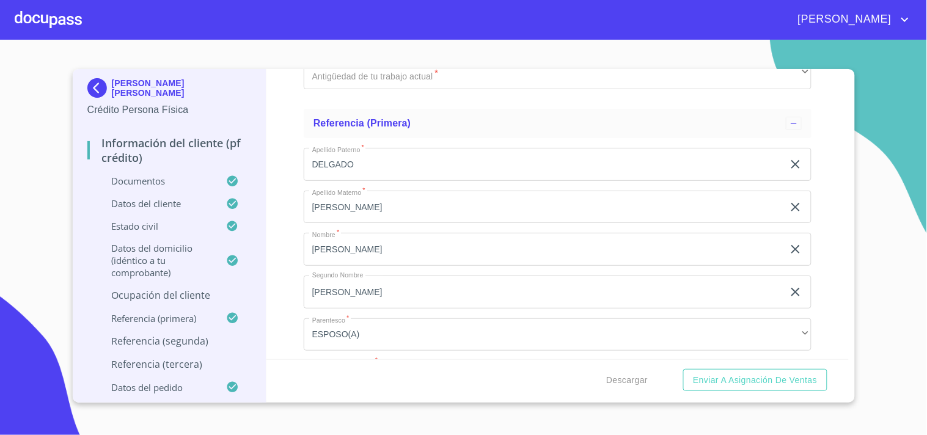
scroll to position [6069, 0]
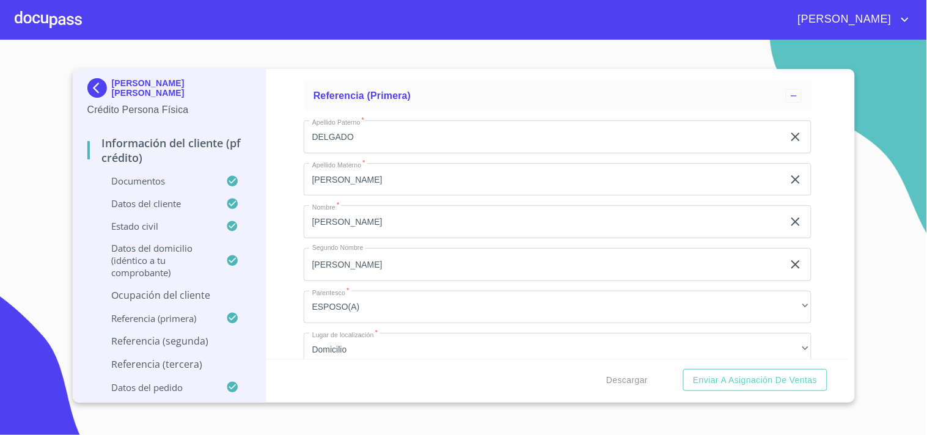
type input "GLOBAL LOGIC DE MEXICO S DE RL DE CV"
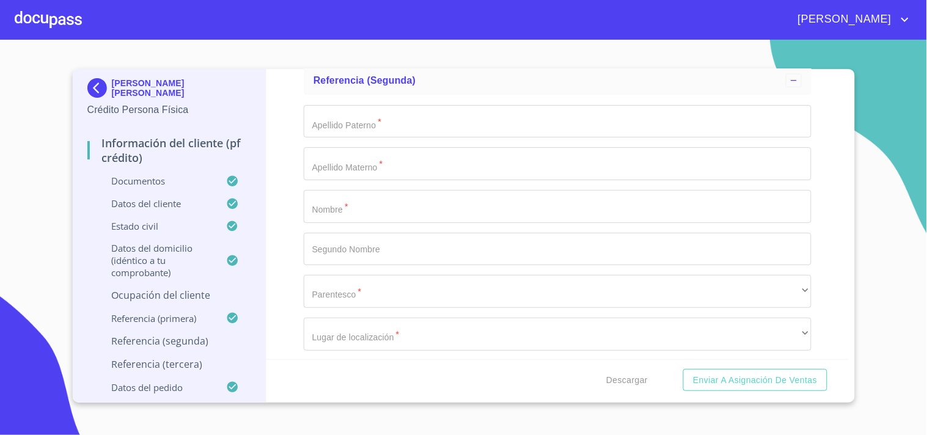
scroll to position [6459, 0]
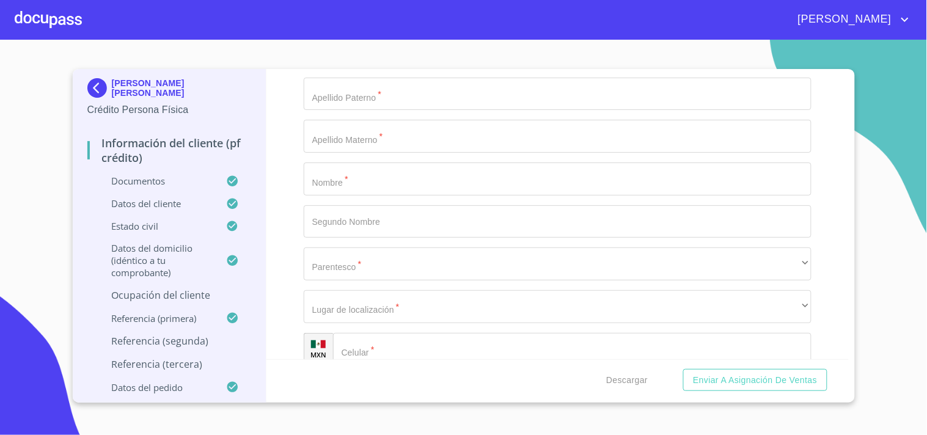
type input "(33)33055801"
type input "WALTER RADZIK"
type input "GERENTE DE INGENIERIA"
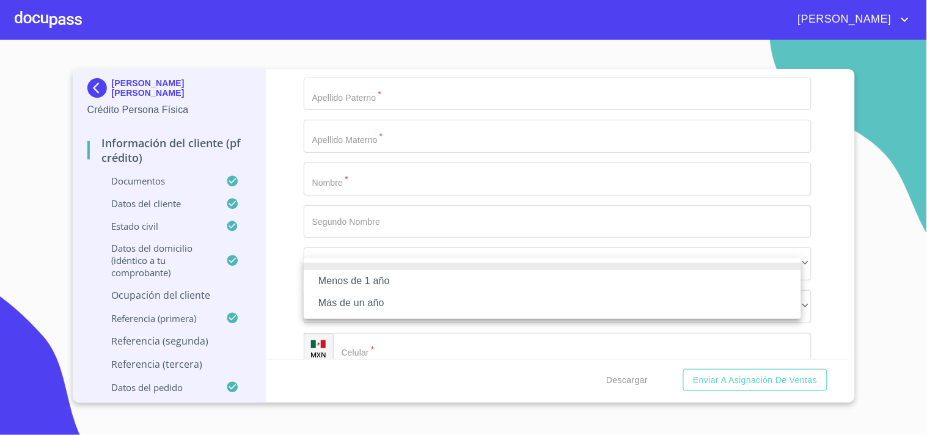
drag, startPoint x: 371, startPoint y: 298, endPoint x: 418, endPoint y: 298, distance: 47.1
click at [371, 298] on li "Más de un año" at bounding box center [552, 303] width 497 height 22
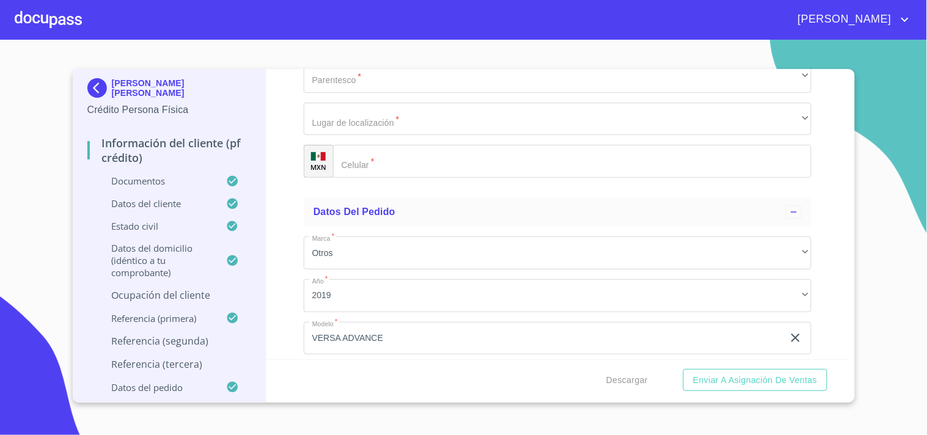
scroll to position [7021, 0]
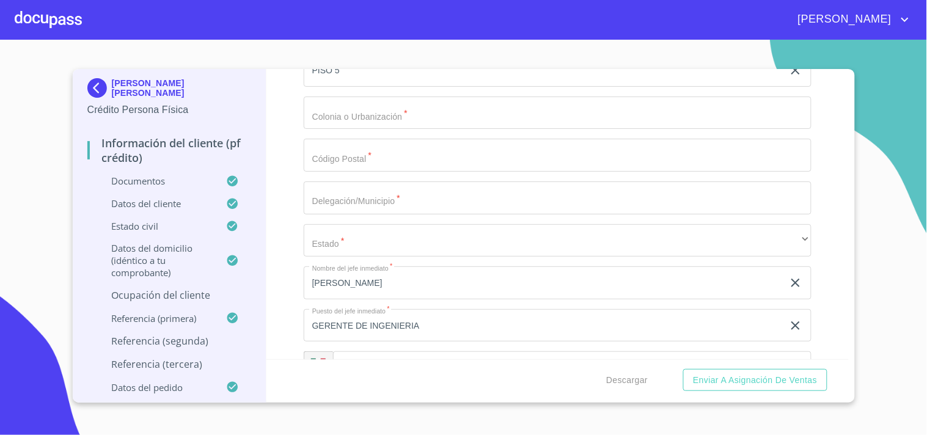
scroll to position [5686, 0]
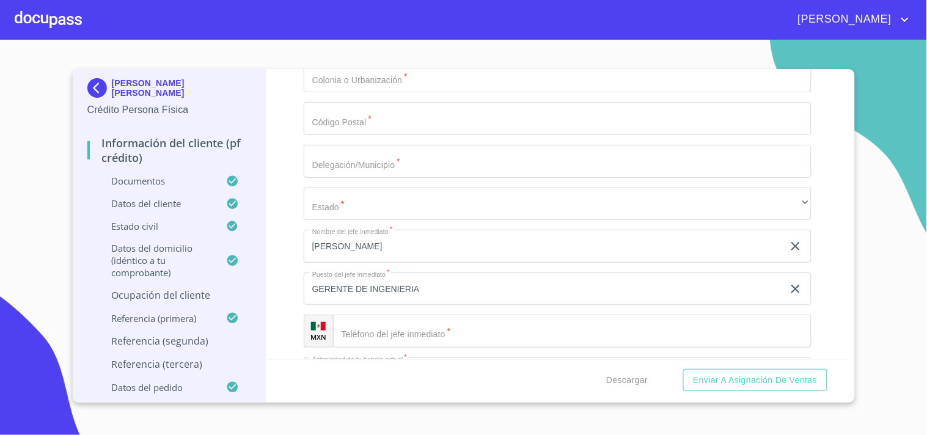
scroll to position [5776, 0]
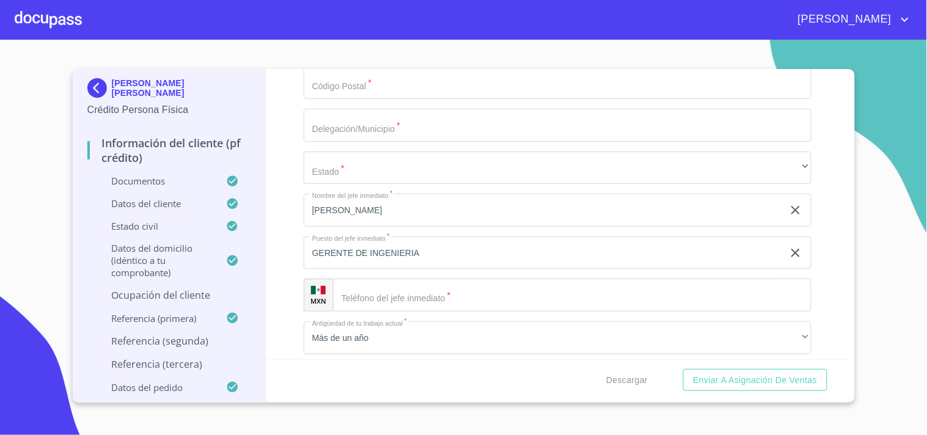
type input "GLOBALLOGIC DE MEXICO S DE RL DE CV"
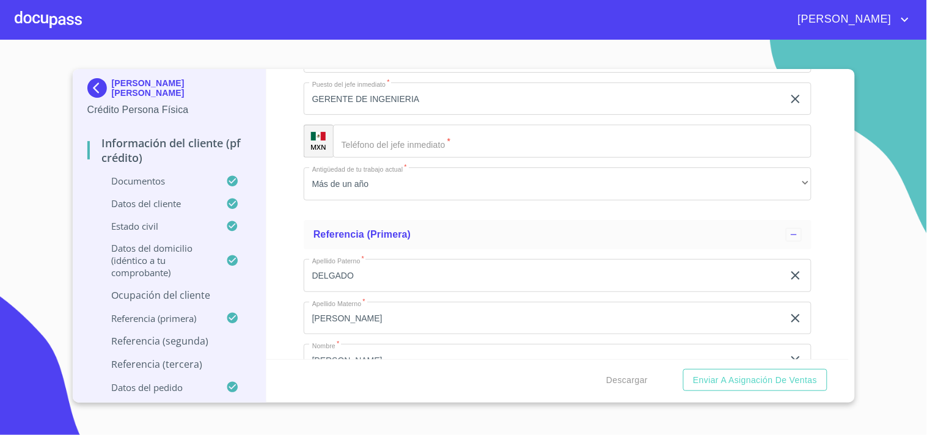
scroll to position [5939, 0]
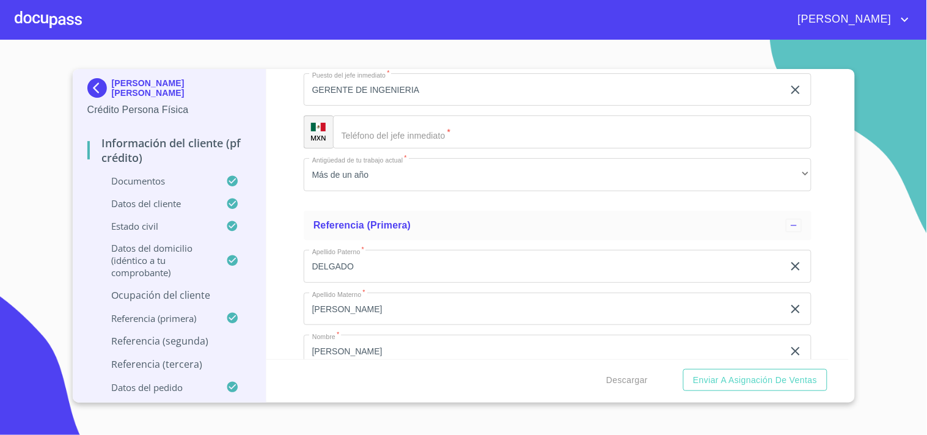
type input "INGENIERO DE SOFTWARE"
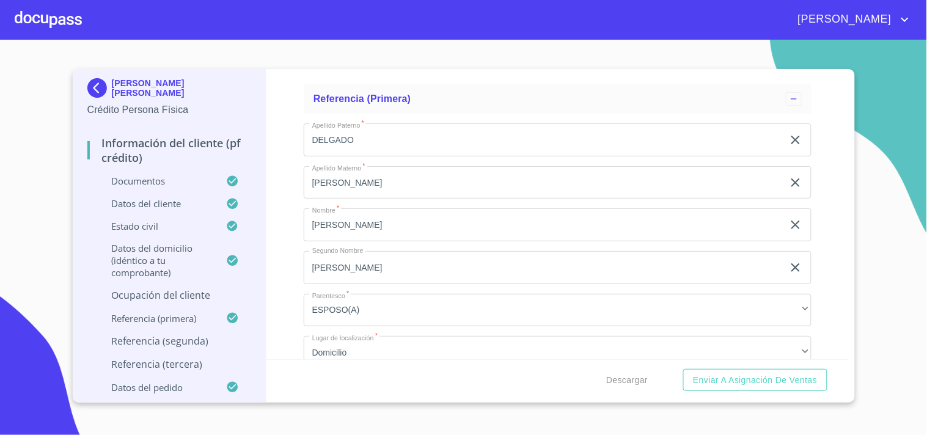
scroll to position [6093, 0]
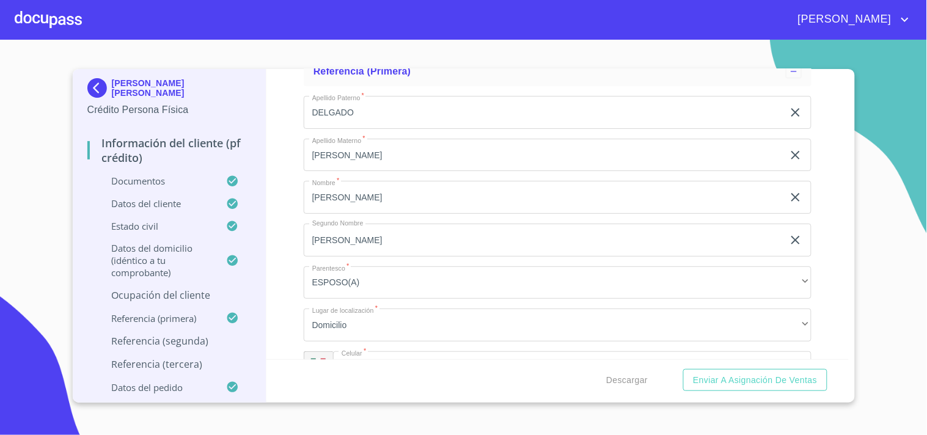
type input "DESARROLLO DE SOFTWARE"
type input "EMPRESARIOS"
type input "135"
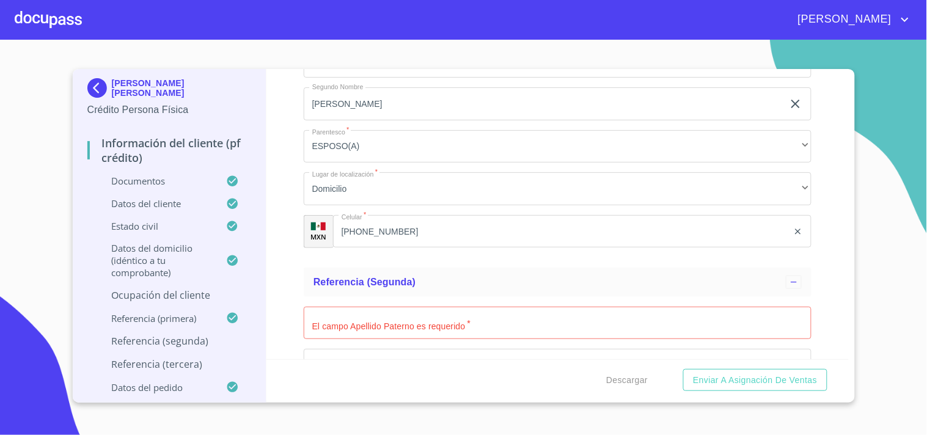
scroll to position [6257, 0]
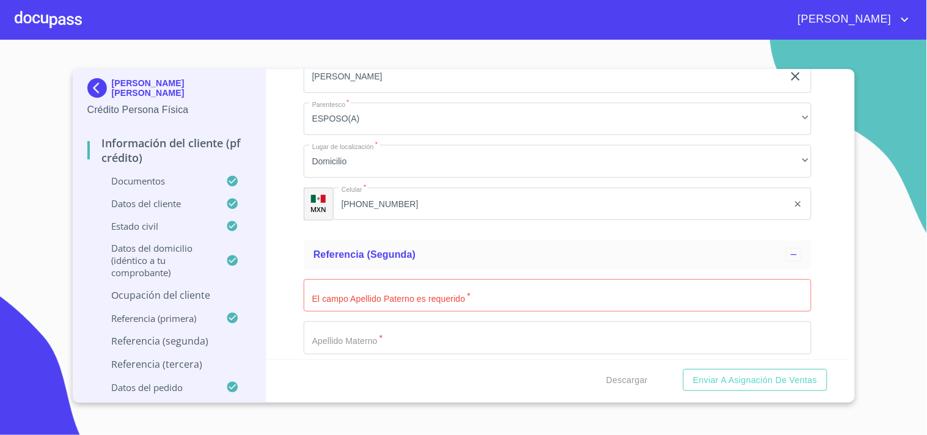
type input "PISO 4 Y 5"
type input "PUERTA DE HIERRO"
type input "45116"
type input "ZAPOPAN"
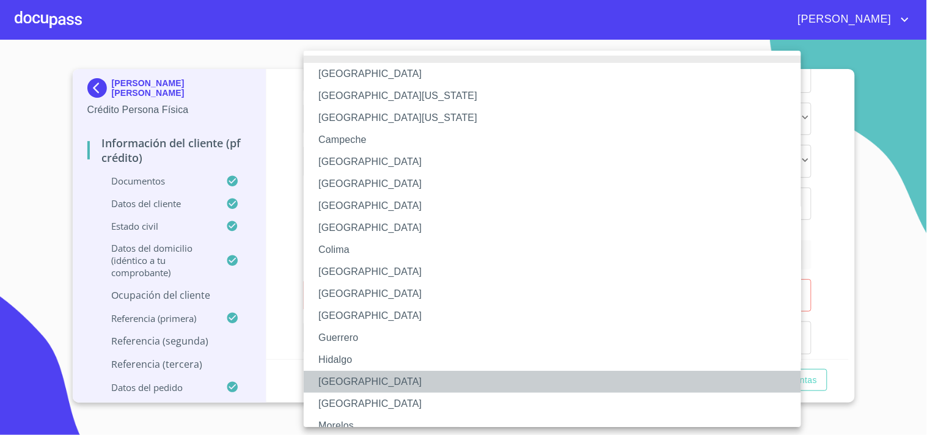
click at [345, 378] on li "[GEOGRAPHIC_DATA]" at bounding box center [558, 382] width 508 height 22
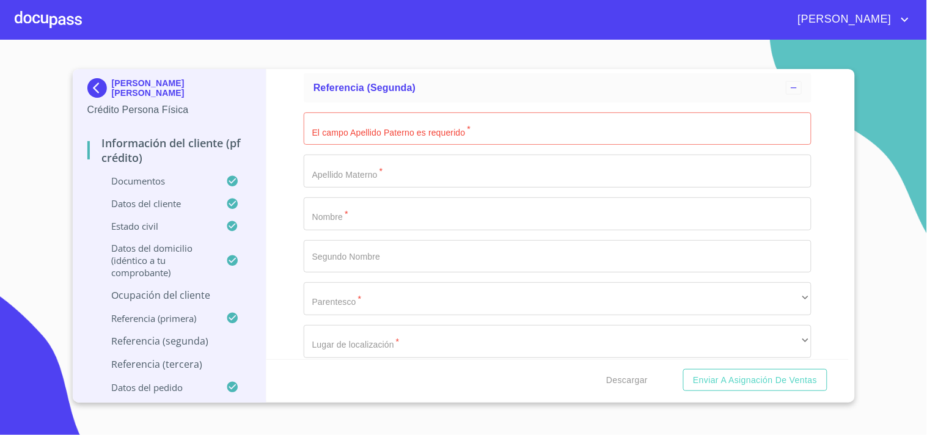
scroll to position [6429, 0]
click at [277, 165] on div "Información del cliente (PF crédito) Documentos Documento de identificación.   …" at bounding box center [557, 214] width 582 height 290
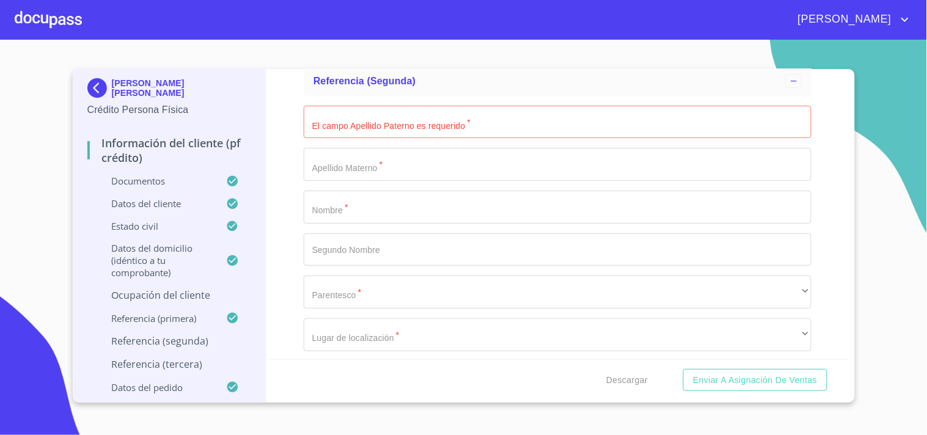
scroll to position [6456, 0]
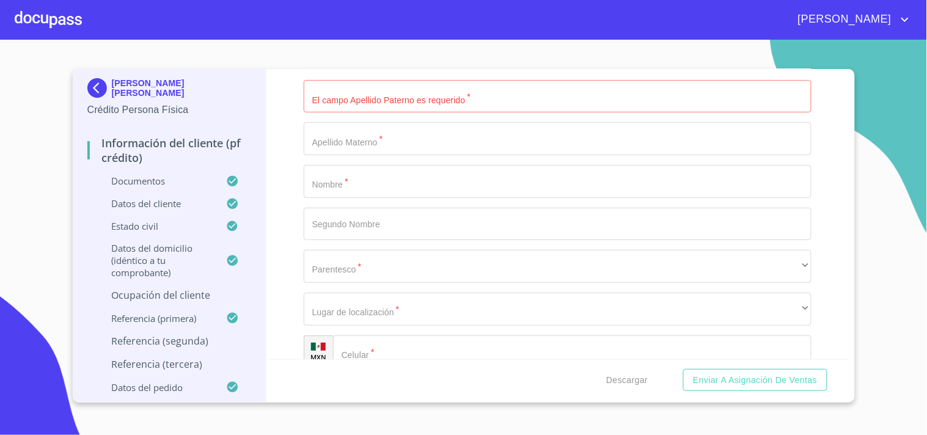
type input "(33)33055801"
click at [273, 267] on div "Información del cliente (PF crédito) Documentos Documento de identificación.   …" at bounding box center [557, 214] width 582 height 290
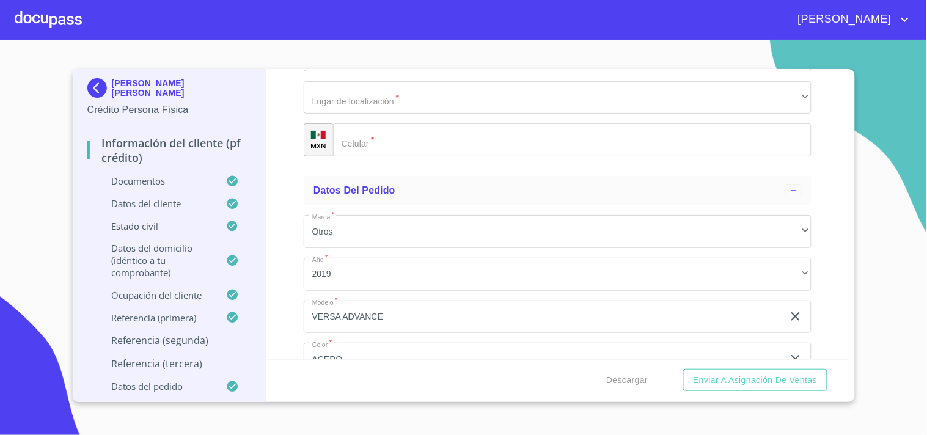
scroll to position [7060, 0]
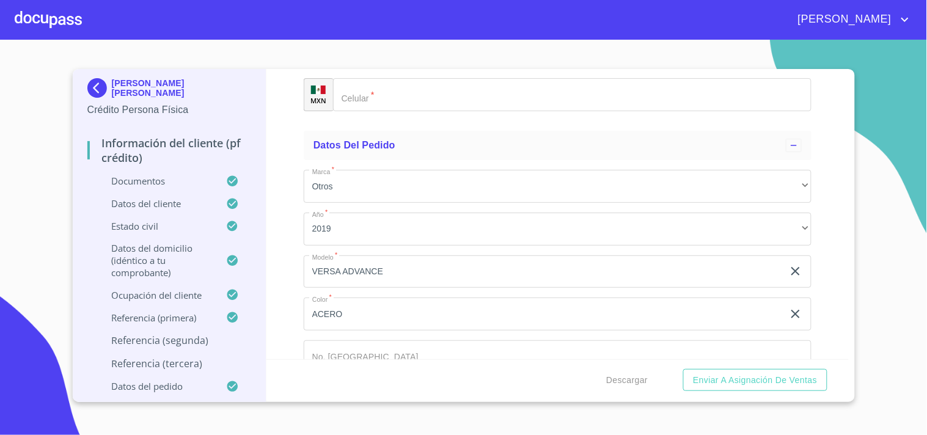
type input "GALLEGOS"
type input "LUNA"
type input "[PERSON_NAME]"
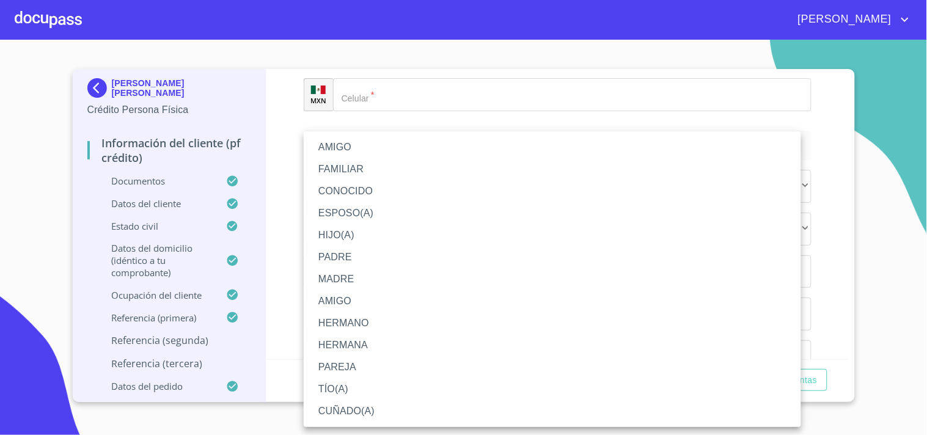
click at [356, 147] on li "AMIGO" at bounding box center [552, 147] width 497 height 22
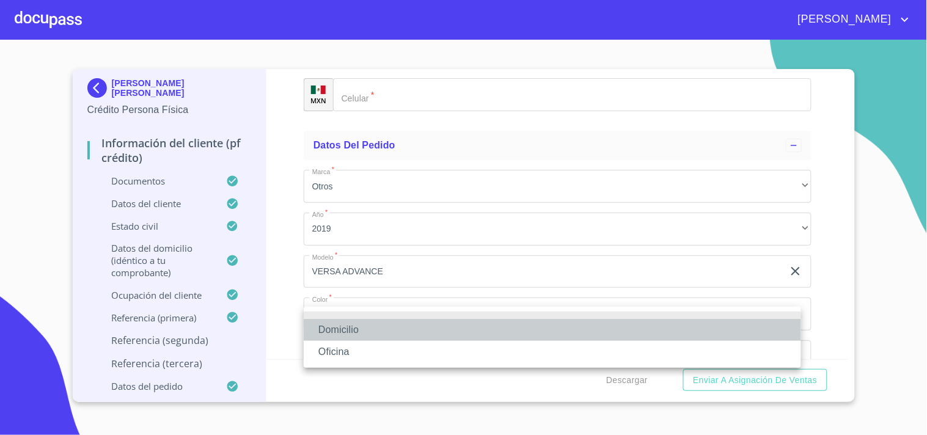
drag, startPoint x: 364, startPoint y: 325, endPoint x: 365, endPoint y: 334, distance: 9.2
click at [364, 326] on li "Domicilio" at bounding box center [552, 330] width 497 height 22
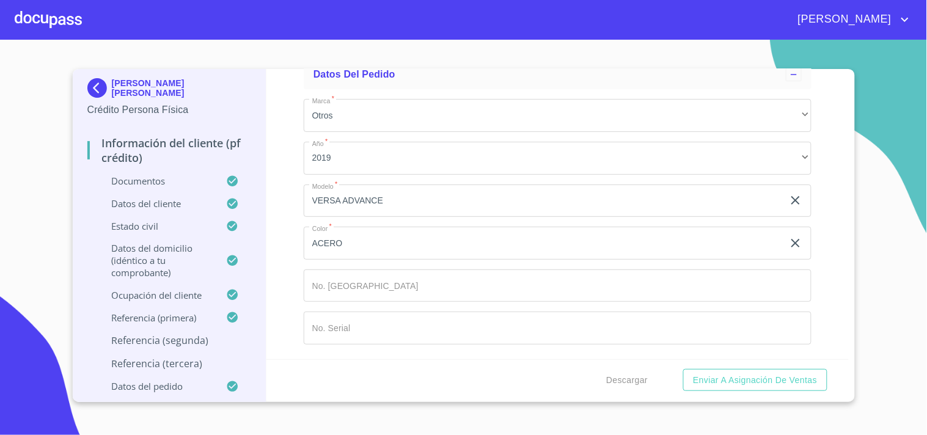
scroll to position [7177, 0]
type input "[PHONE_NUMBER]"
type input "DELGADO"
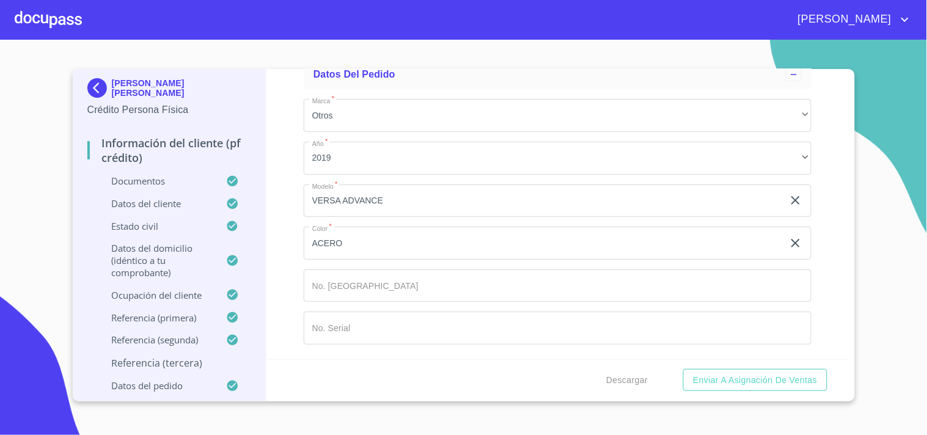
type input "[PERSON_NAME]"
type input "[GEOGRAPHIC_DATA]"
type input "MONSERRAT"
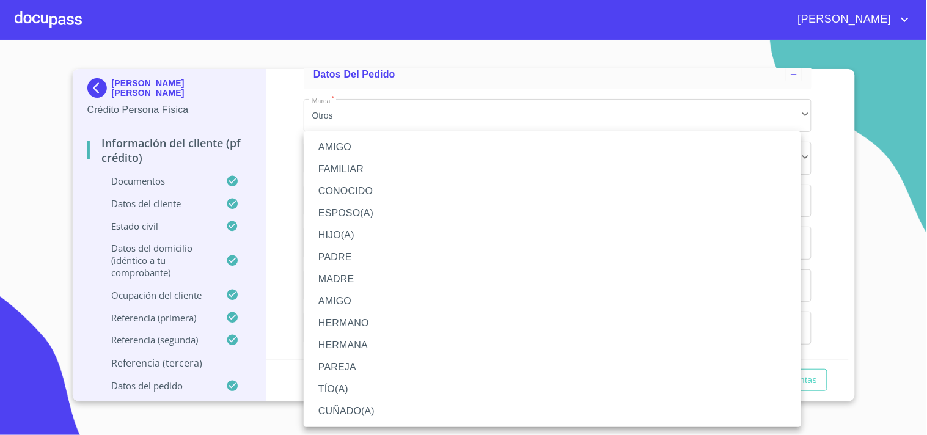
click at [362, 412] on li "CUÑADO(A)" at bounding box center [552, 411] width 497 height 22
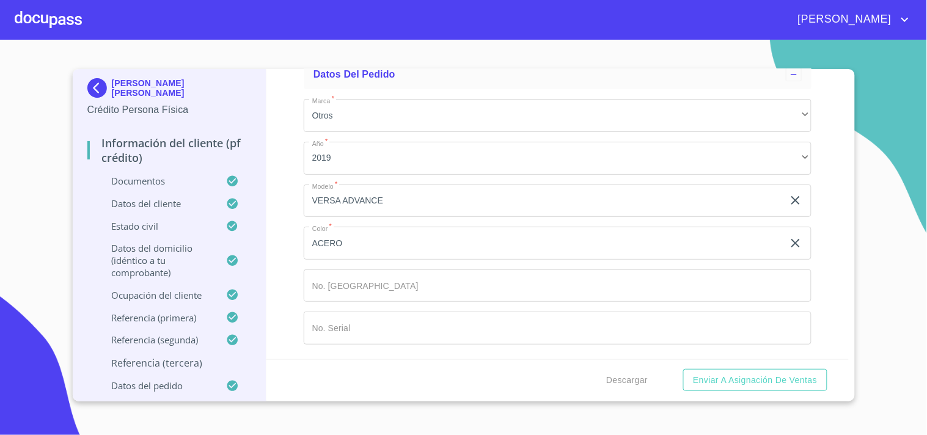
scroll to position [7526, 0]
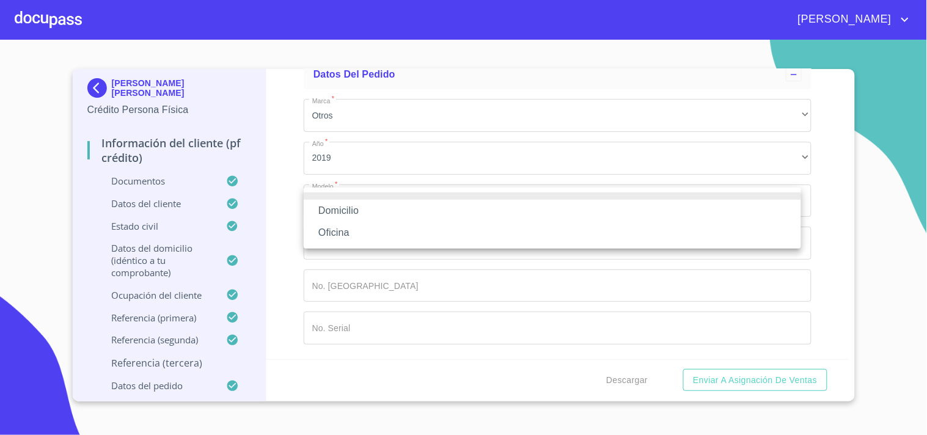
click at [364, 210] on li "Domicilio" at bounding box center [552, 211] width 497 height 22
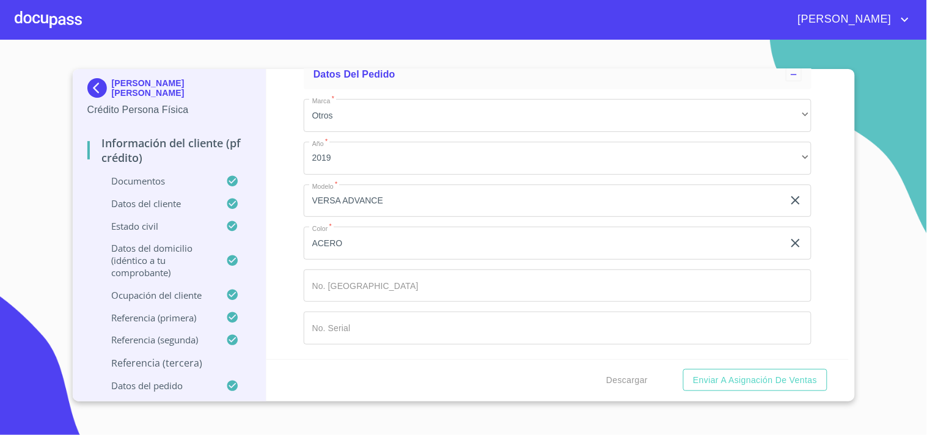
click at [423, 40] on input "Documento de identificación.   *" at bounding box center [572, 23] width 478 height 33
type input "[PHONE_NUMBER]"
click at [778, 376] on span "Enviar a Asignación de Ventas" at bounding box center [755, 380] width 124 height 15
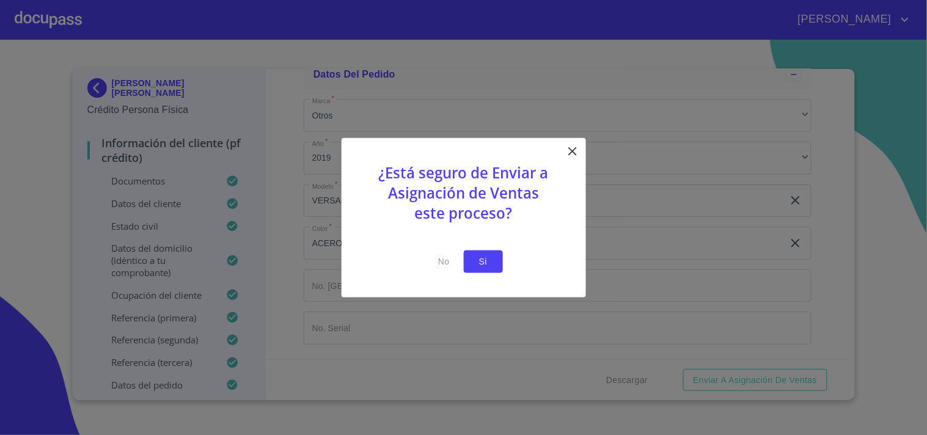
click at [485, 258] on span "Si" at bounding box center [484, 261] width 20 height 15
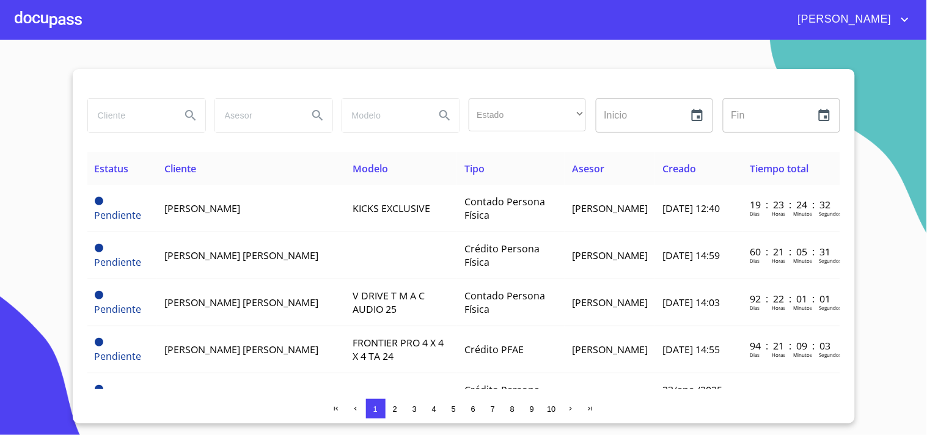
click at [393, 408] on span "2" at bounding box center [395, 409] width 10 height 10
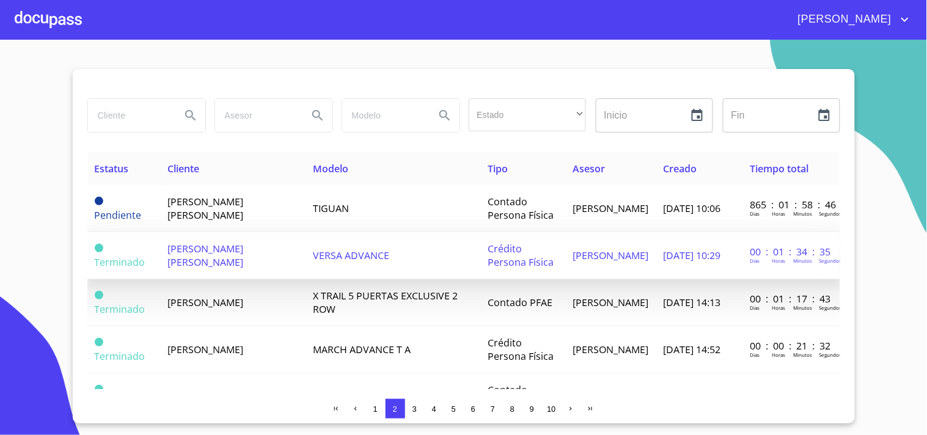
click at [244, 244] on span "ZAHIRA LOAMI PLASCENCIA GUTIERREZ" at bounding box center [206, 255] width 76 height 27
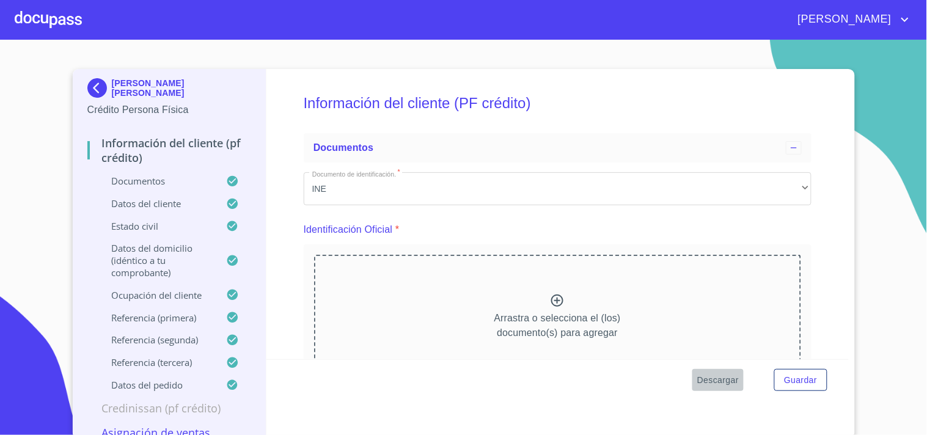
click at [712, 379] on span "Descargar" at bounding box center [718, 380] width 42 height 15
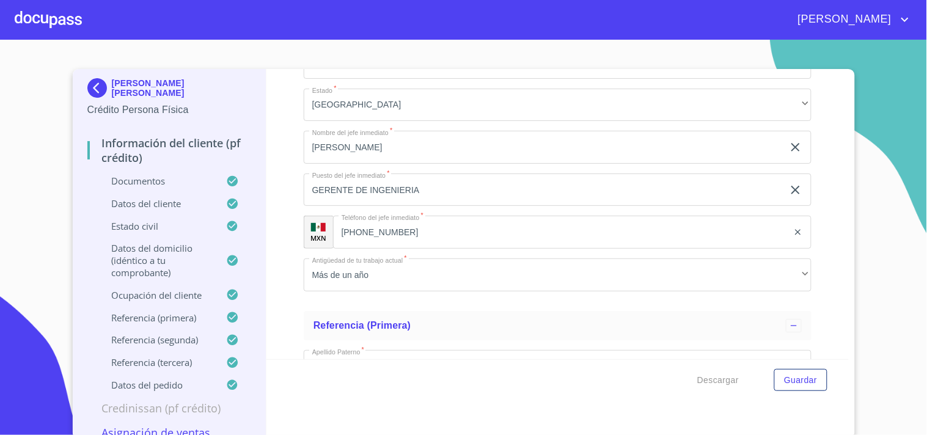
scroll to position [5848, 0]
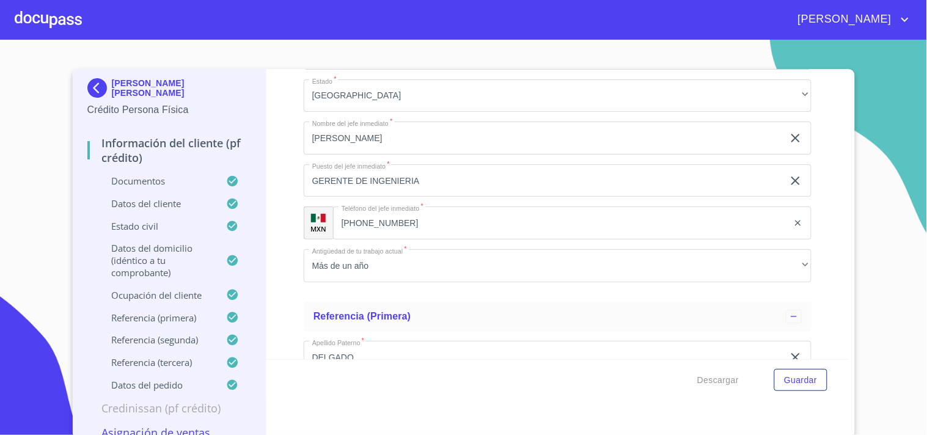
type input "57500"
click at [720, 383] on span "Descargar" at bounding box center [718, 380] width 42 height 15
click at [784, 382] on span "Guardar" at bounding box center [800, 380] width 33 height 15
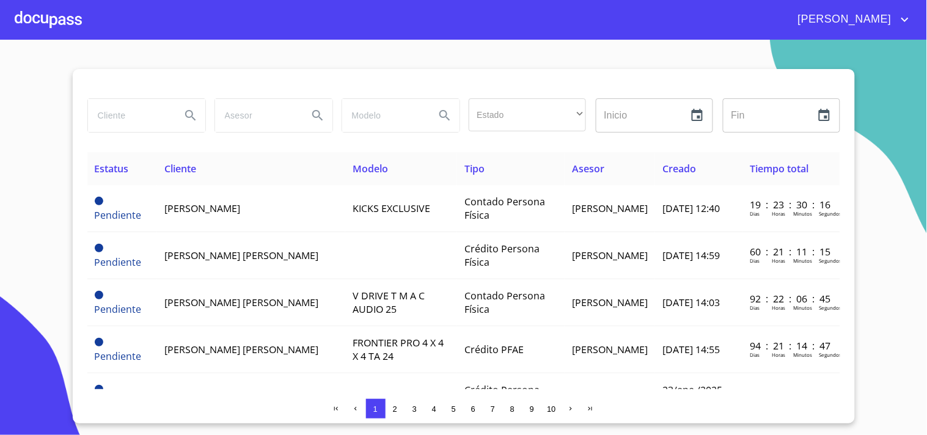
click at [70, 23] on div at bounding box center [48, 19] width 67 height 39
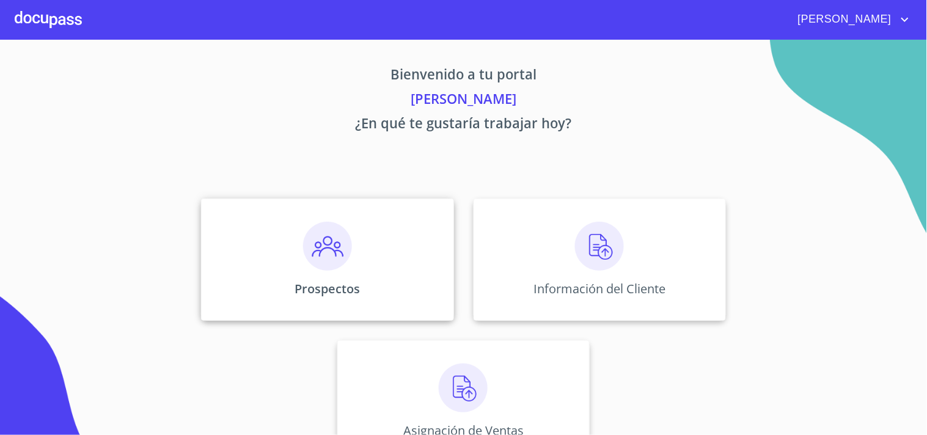
click at [326, 239] on img at bounding box center [327, 246] width 49 height 49
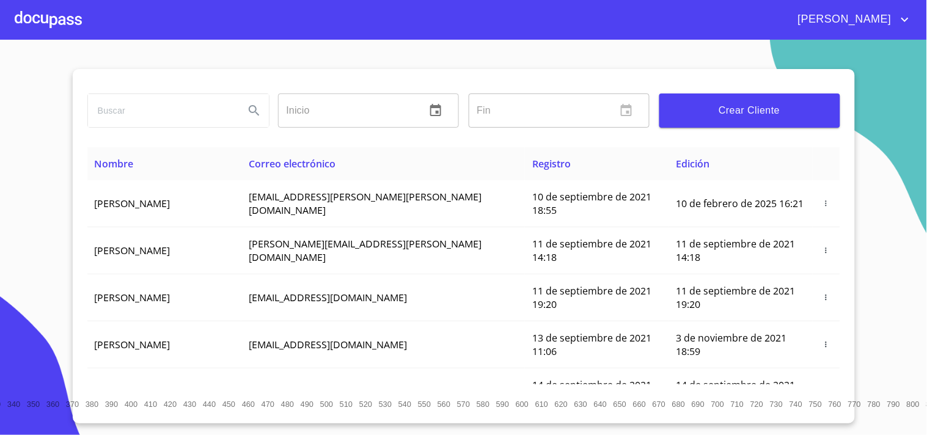
click at [758, 103] on span "Crear Cliente" at bounding box center [749, 110] width 161 height 17
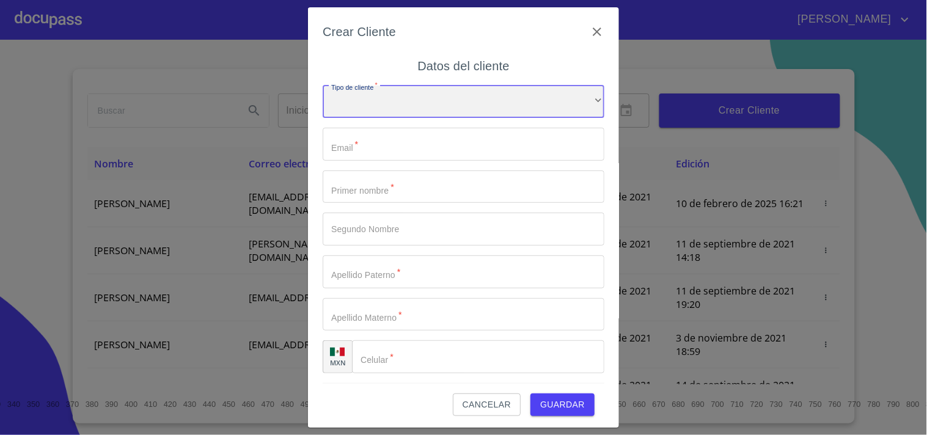
click at [438, 101] on div "​" at bounding box center [464, 102] width 282 height 33
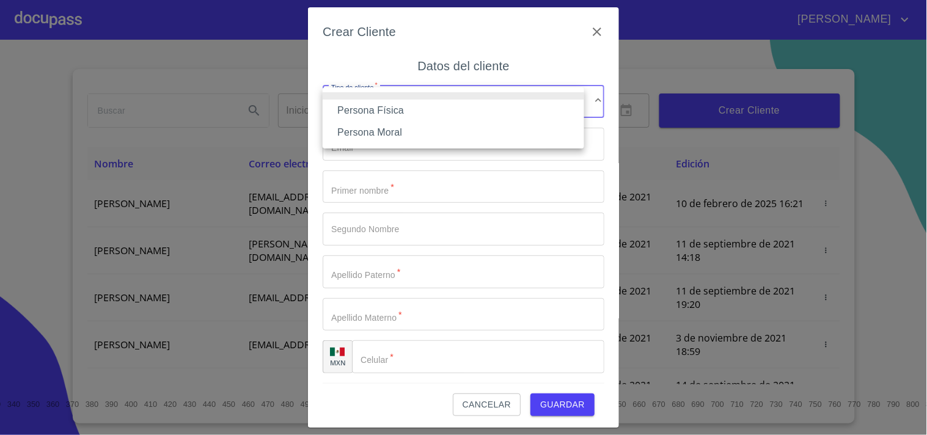
click at [418, 114] on li "Persona Física" at bounding box center [454, 111] width 262 height 22
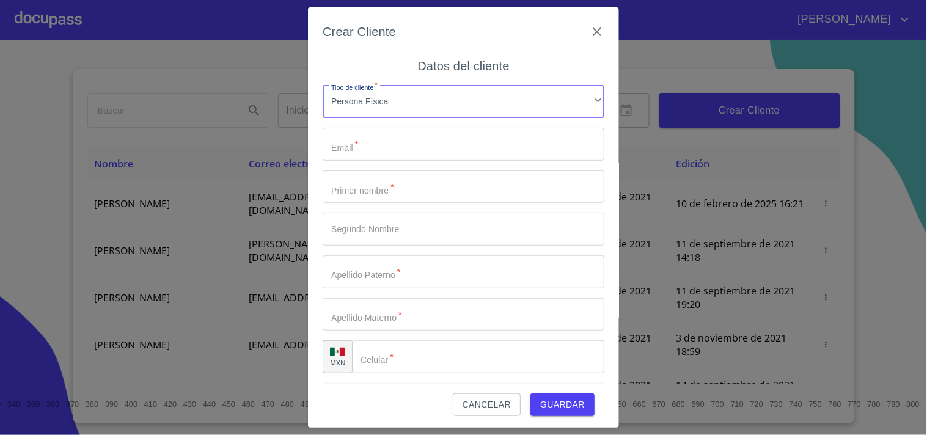
click at [395, 137] on input "Tipo de cliente   *" at bounding box center [464, 144] width 282 height 33
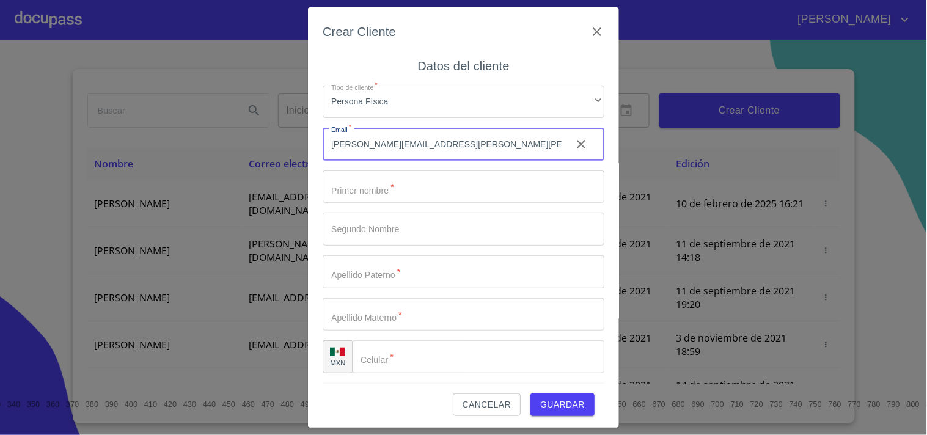
type input "eduardo.delgado.cedillo@gmail.com"
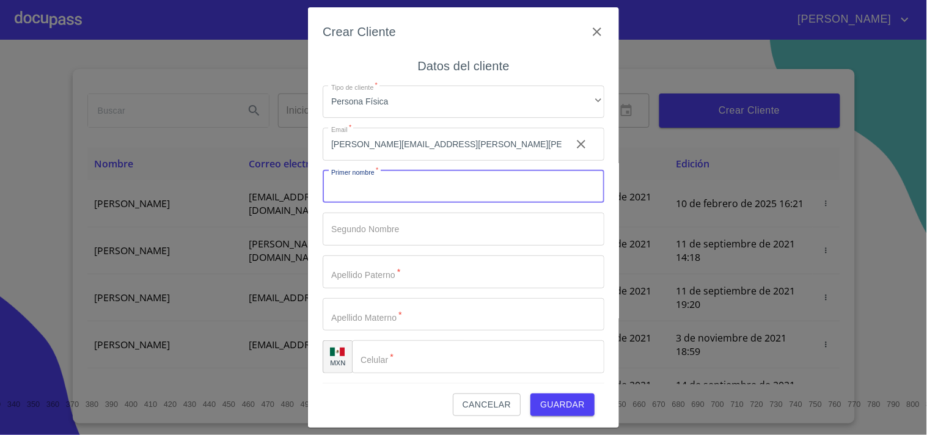
click at [401, 191] on input "Tipo de cliente   *" at bounding box center [464, 186] width 282 height 33
type input "eduardo"
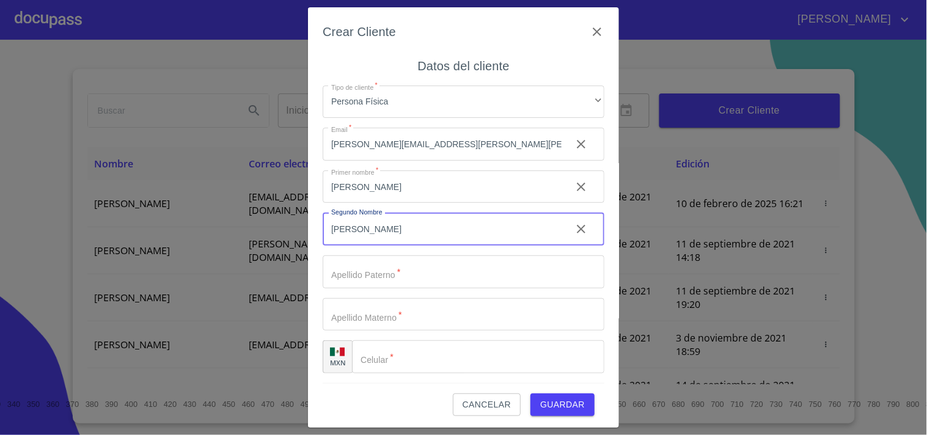
type input "david"
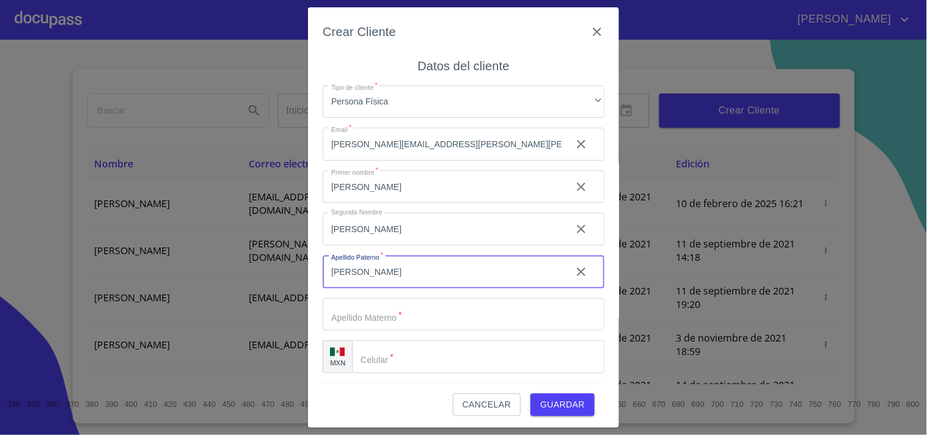
type input "delgado"
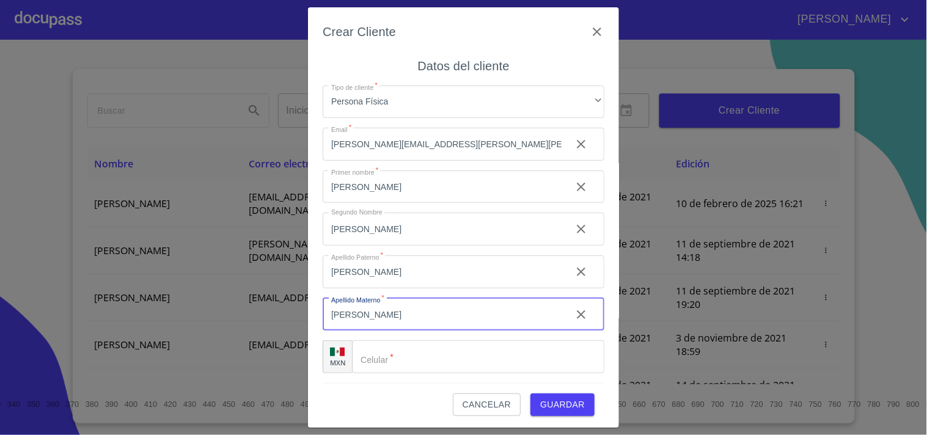
type input "cedillo"
drag, startPoint x: 414, startPoint y: 178, endPoint x: 412, endPoint y: 185, distance: 6.8
click at [414, 181] on input "eduardo" at bounding box center [442, 186] width 239 height 33
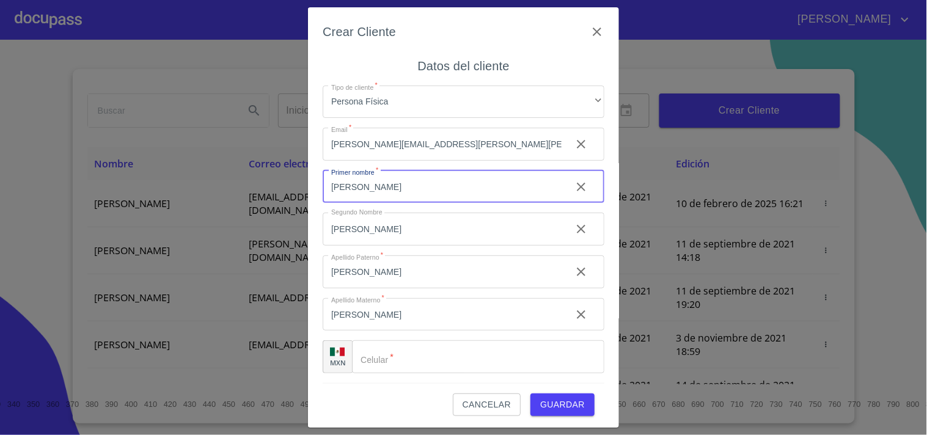
click at [412, 185] on input "eduardo" at bounding box center [442, 186] width 239 height 33
type input "[PERSON_NAME]"
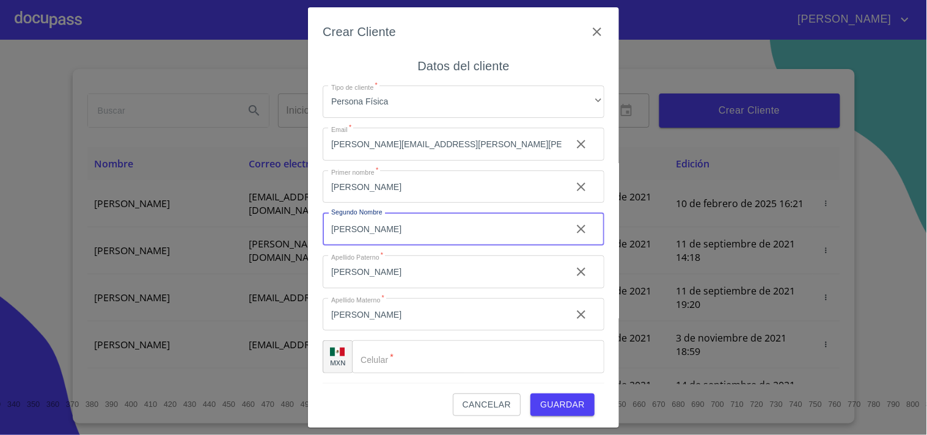
type input "[PERSON_NAME]"
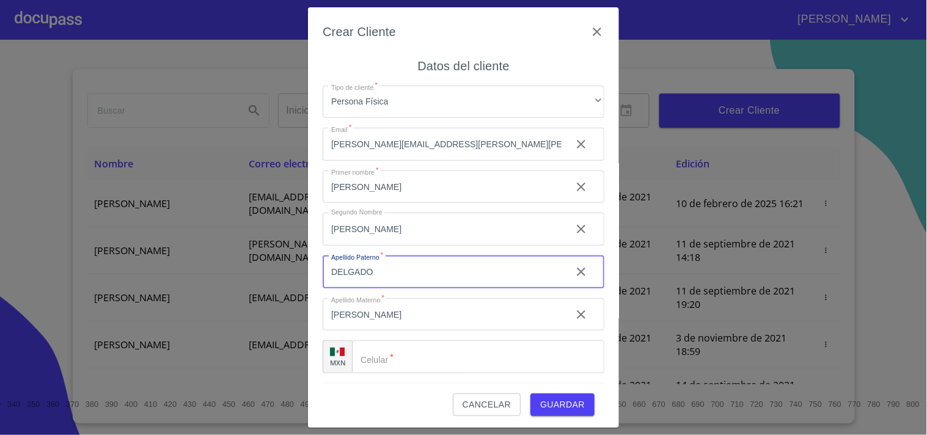
type input "DELGADO"
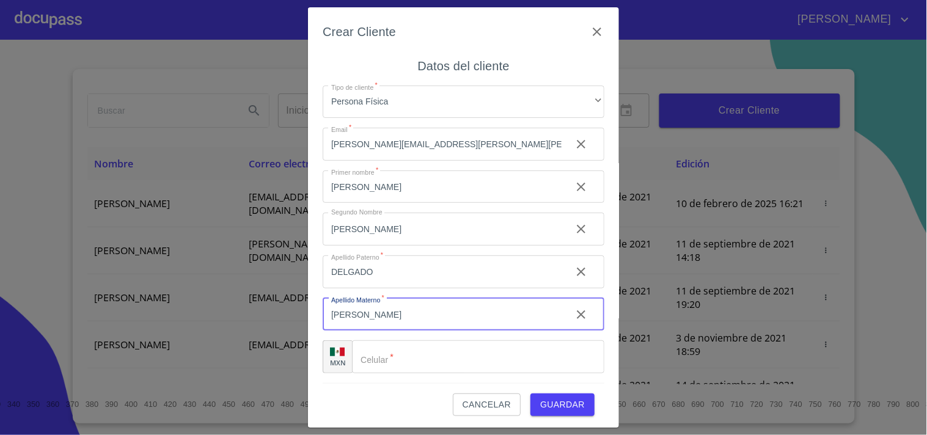
type input "[PERSON_NAME]"
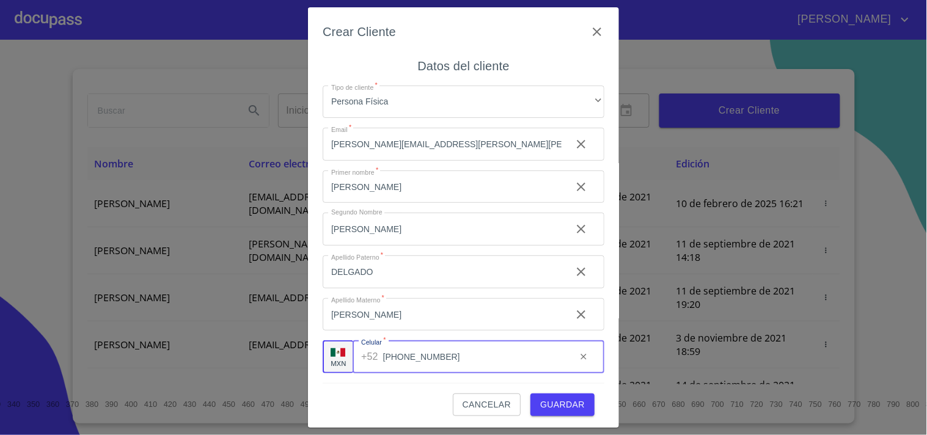
type input "[PHONE_NUMBER]"
click at [543, 408] on span "Guardar" at bounding box center [562, 404] width 45 height 15
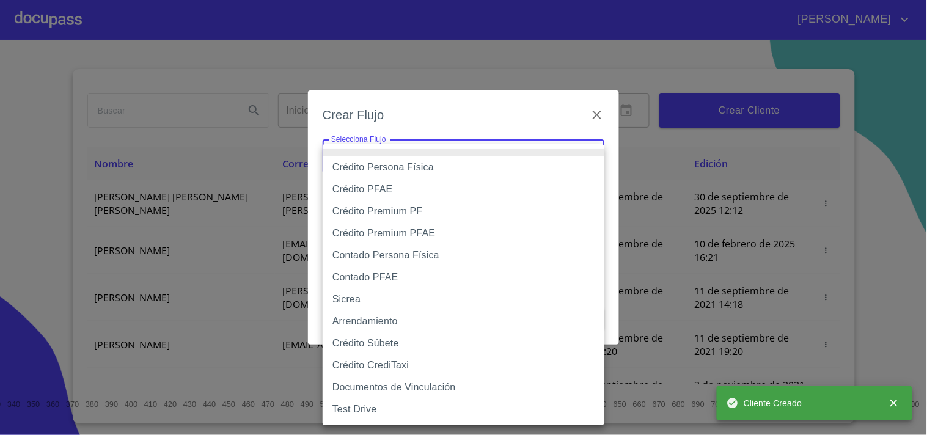
click at [376, 144] on body "Juan Inicio ​ Fin ​ Crear Cliente Nombre Correo electrónico Registro Edición ED…" at bounding box center [463, 217] width 927 height 435
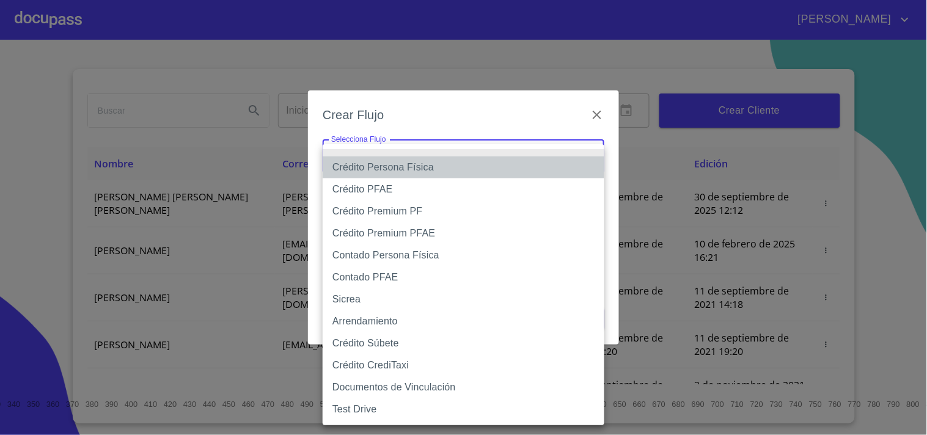
click at [383, 167] on li "Crédito Persona Física" at bounding box center [464, 167] width 282 height 22
type input "6009fb3c7d1714eb8809aa97"
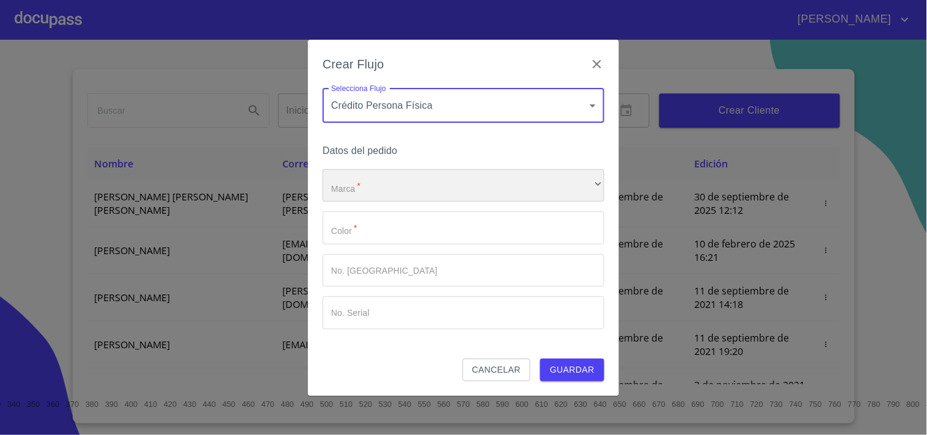
click at [398, 184] on div "​" at bounding box center [464, 185] width 282 height 33
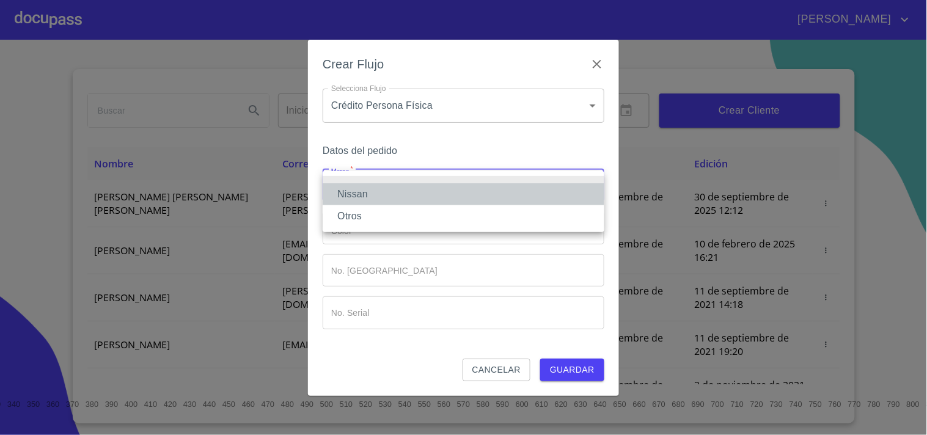
click at [381, 197] on li "Nissan" at bounding box center [464, 194] width 282 height 22
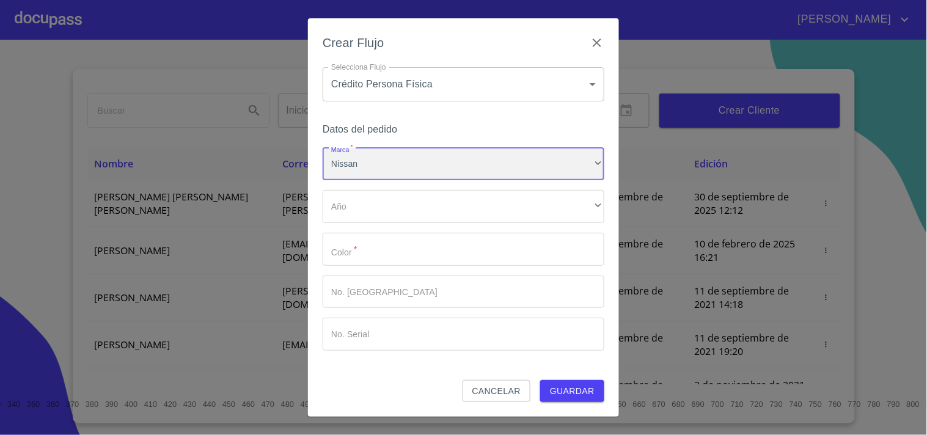
click at [381, 172] on div "Nissan" at bounding box center [464, 164] width 282 height 33
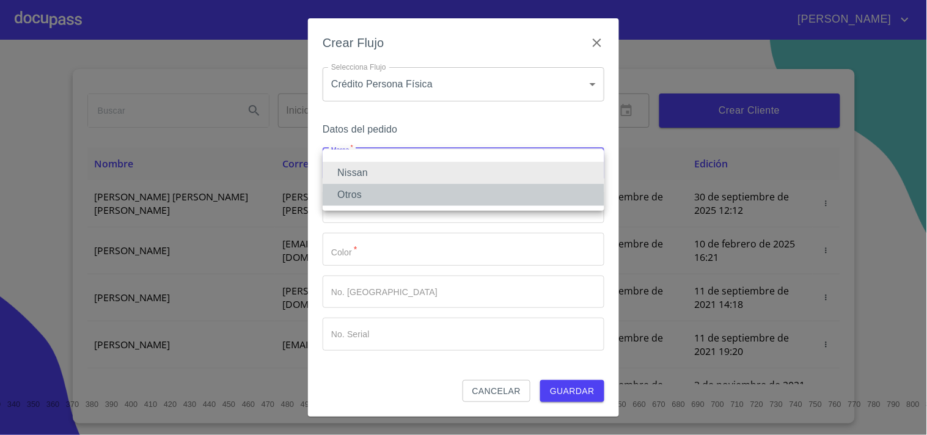
click at [368, 199] on li "Otros" at bounding box center [464, 195] width 282 height 22
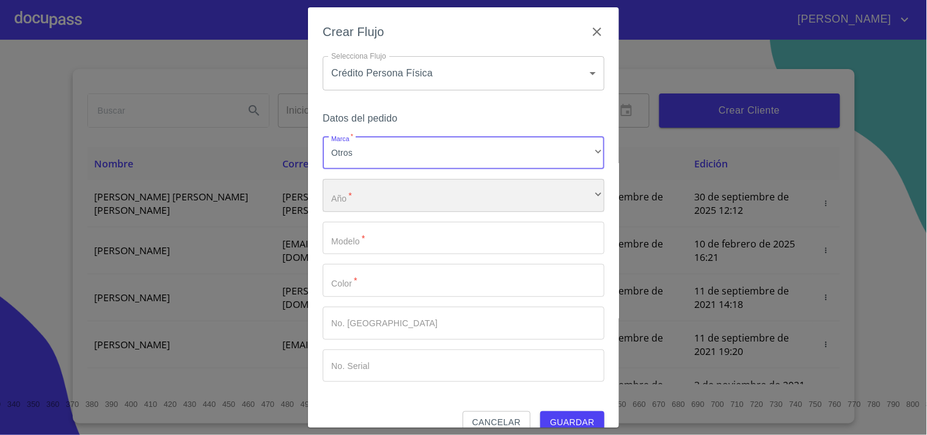
click at [369, 200] on div "​" at bounding box center [464, 195] width 282 height 33
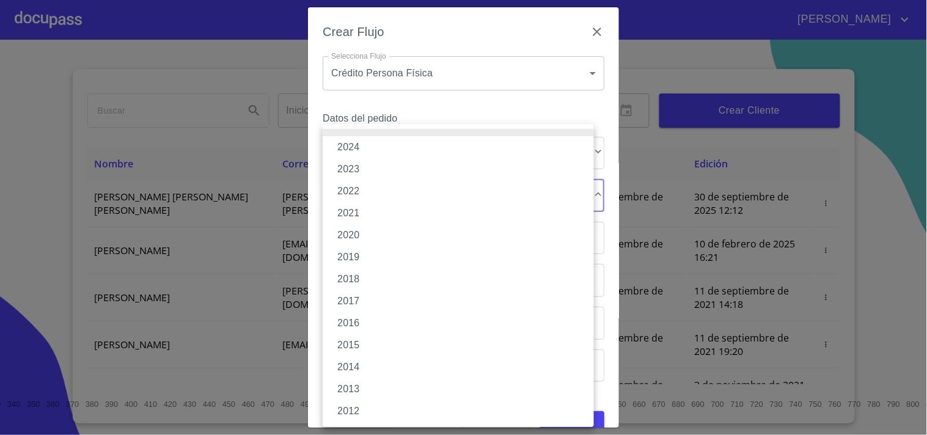
click at [356, 265] on li "2019" at bounding box center [458, 257] width 271 height 22
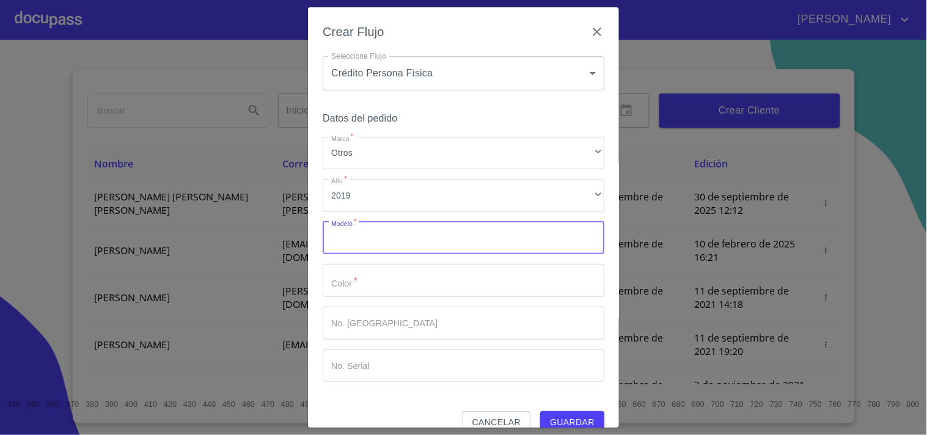
click at [392, 234] on input "Marca   *" at bounding box center [464, 238] width 282 height 33
type input "VERSA ADVANCE"
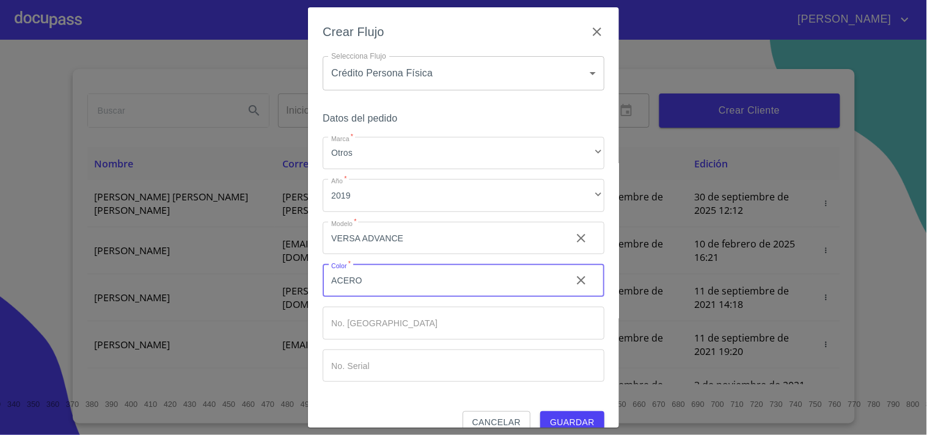
type input "ACERO"
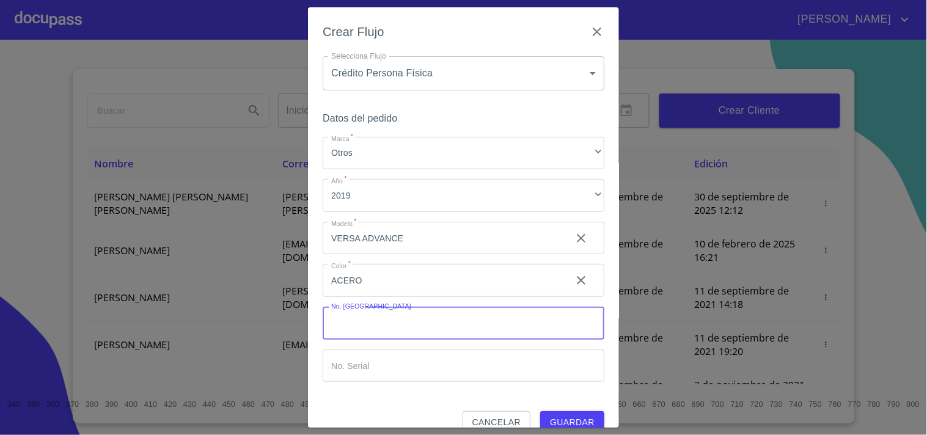
click at [573, 416] on span "Guardar" at bounding box center [572, 422] width 45 height 15
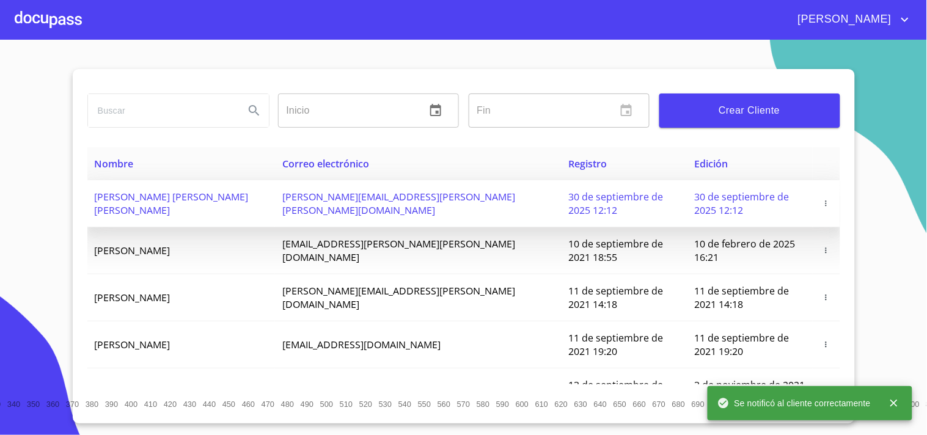
click at [203, 194] on span "[PERSON_NAME] [PERSON_NAME] [PERSON_NAME]" at bounding box center [172, 203] width 154 height 27
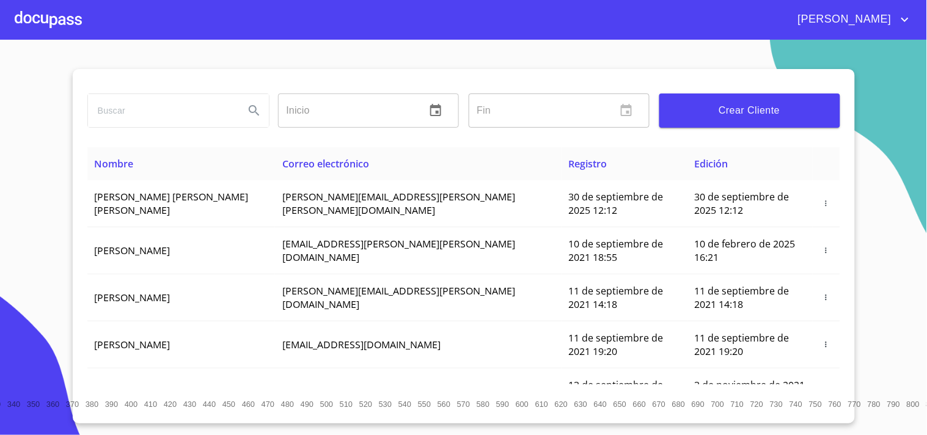
click at [63, 23] on div at bounding box center [48, 19] width 67 height 39
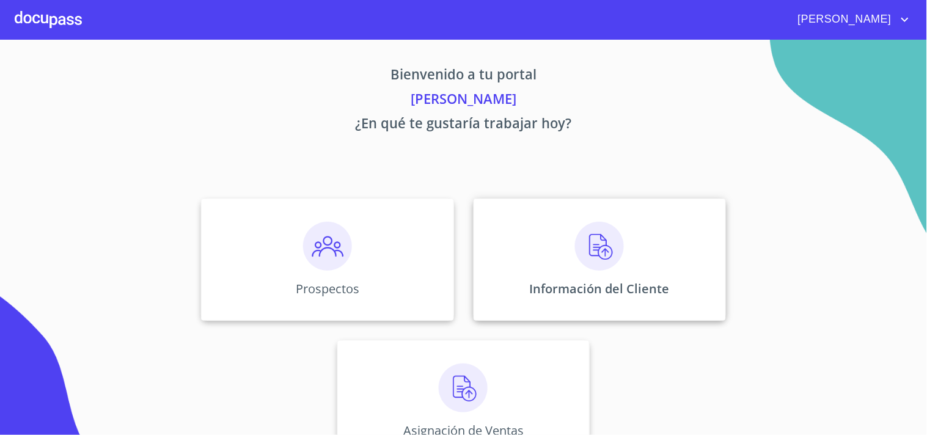
click at [591, 237] on img at bounding box center [599, 246] width 49 height 49
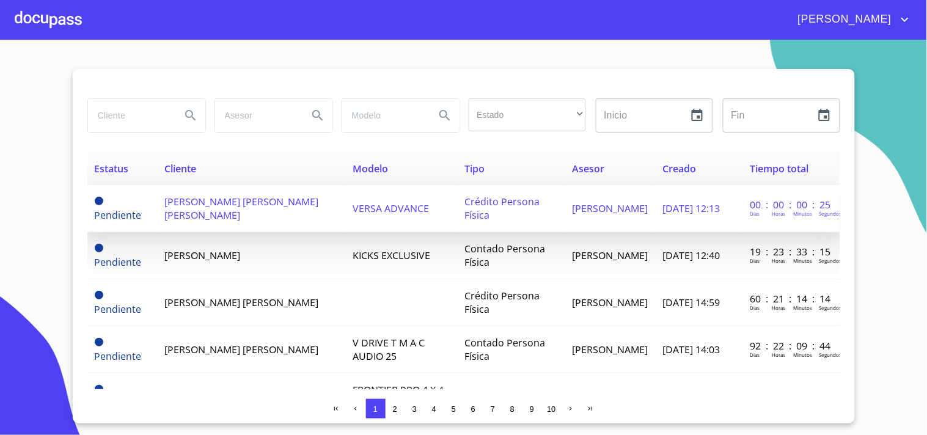
click at [224, 206] on span "[PERSON_NAME] [PERSON_NAME] [PERSON_NAME]" at bounding box center [241, 208] width 154 height 27
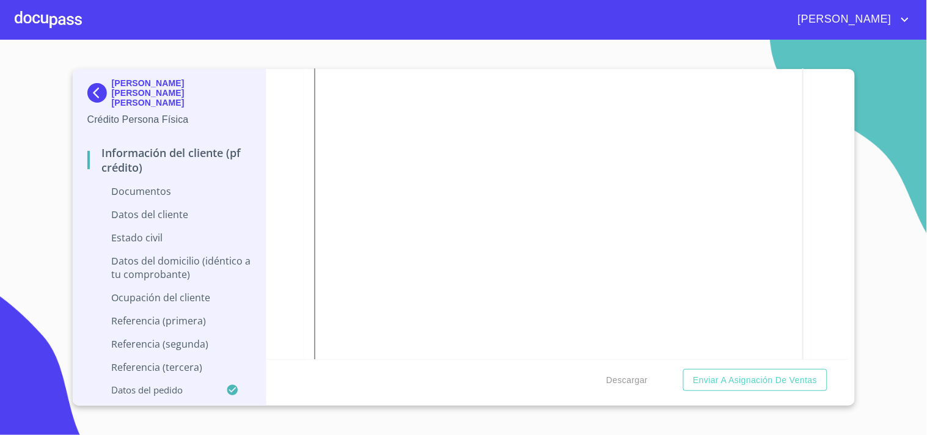
scroll to position [1354, 0]
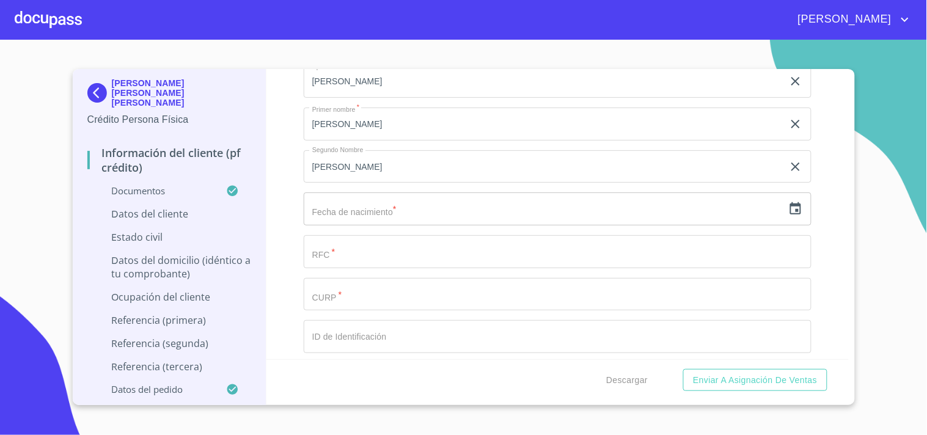
scroll to position [3651, 0]
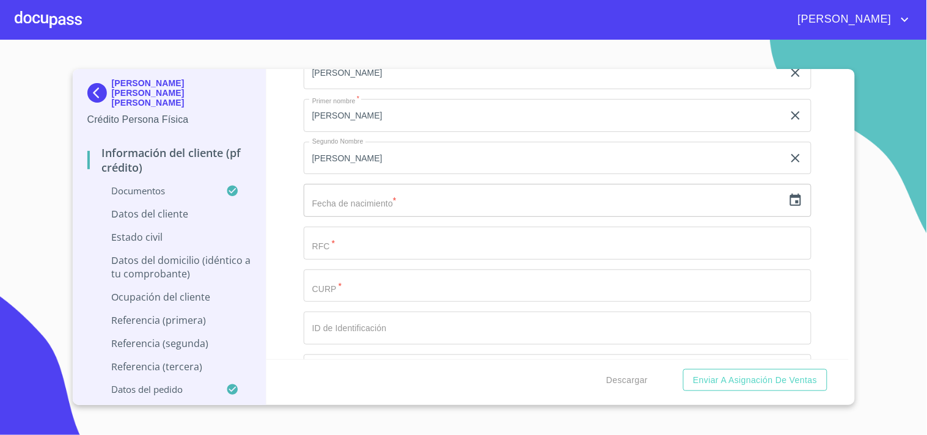
click at [788, 199] on icon "button" at bounding box center [795, 200] width 15 height 15
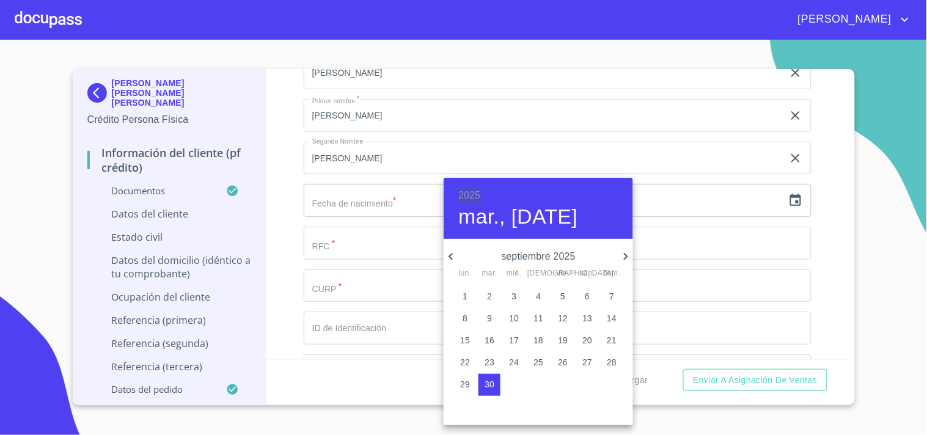
click at [478, 193] on h6 "2025" at bounding box center [469, 195] width 22 height 17
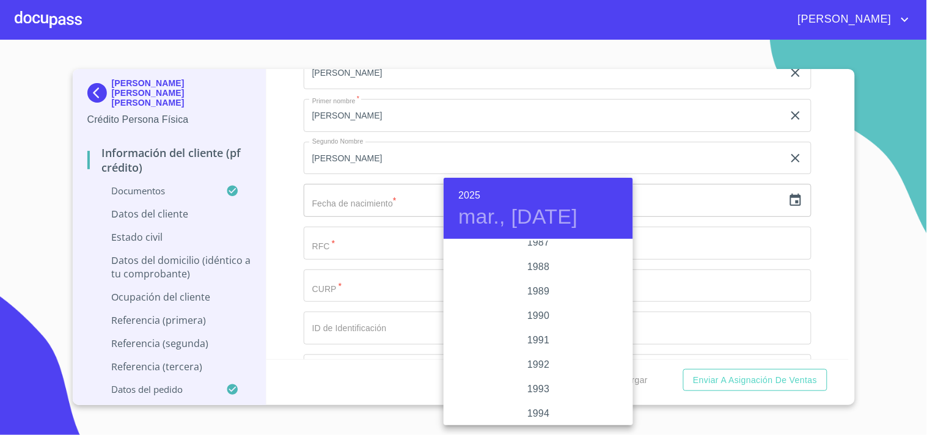
scroll to position [1517, 0]
click at [529, 276] on div "1988" at bounding box center [538, 275] width 189 height 24
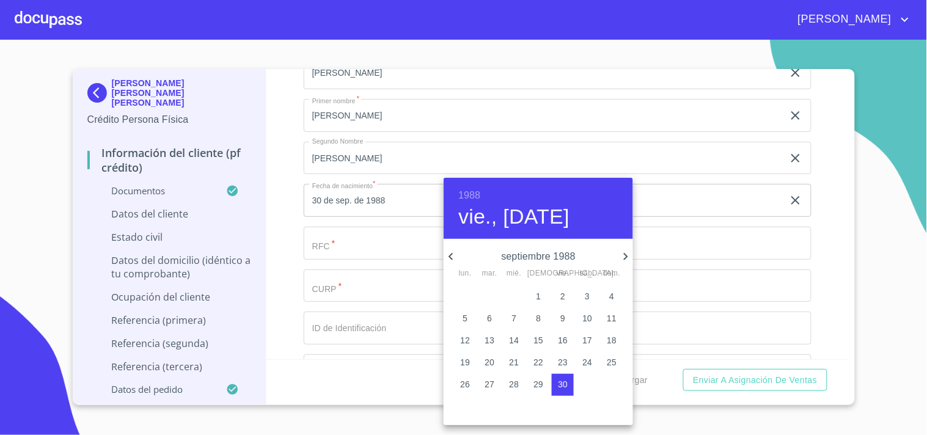
click at [445, 255] on icon "button" at bounding box center [451, 256] width 15 height 15
click at [587, 297] on p "6" at bounding box center [587, 296] width 5 height 12
type input "6 de ago. de 1988"
click at [284, 228] on div at bounding box center [463, 217] width 927 height 435
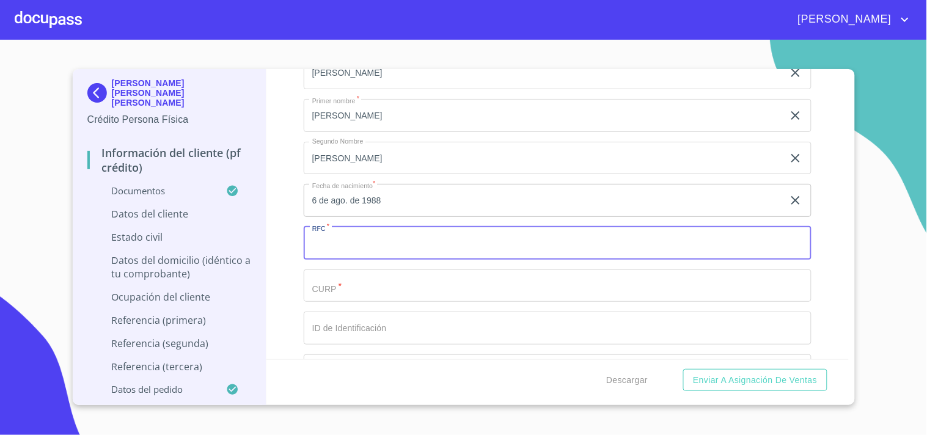
click at [369, 238] on input "Documento de identificación.   *" at bounding box center [558, 243] width 508 height 33
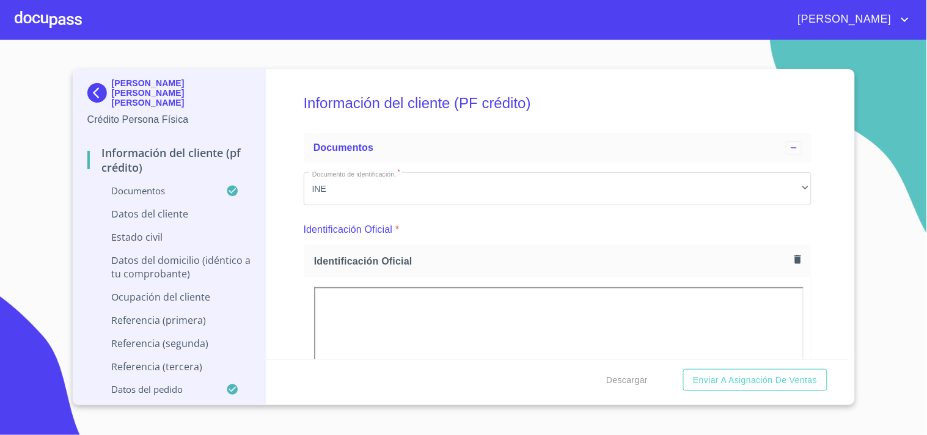
scroll to position [3651, 0]
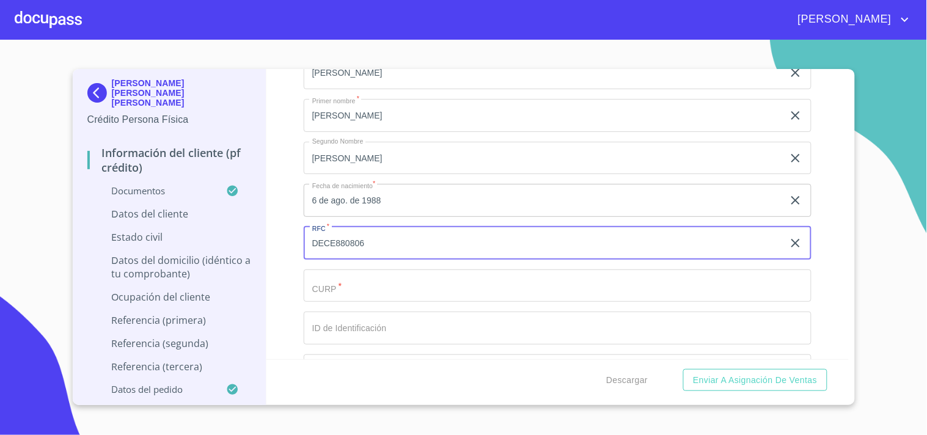
type input "DECE880806"
click at [393, 289] on input "Documento de identificación.   *" at bounding box center [558, 285] width 508 height 33
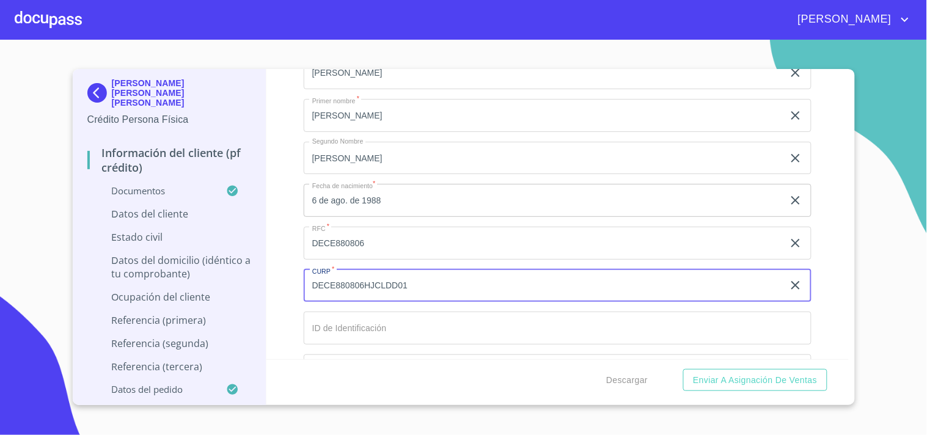
type input "DECE880806HJCLDD01"
click at [376, 318] on input "Documento de identificación.   *" at bounding box center [558, 328] width 508 height 33
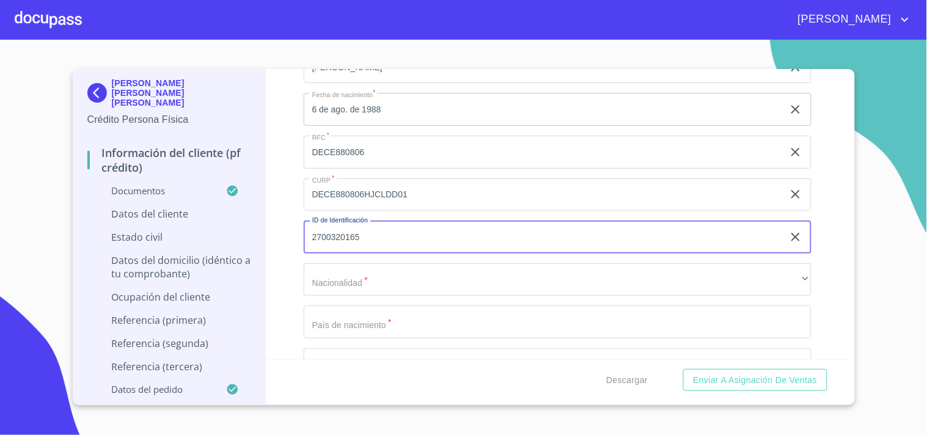
scroll to position [3805, 0]
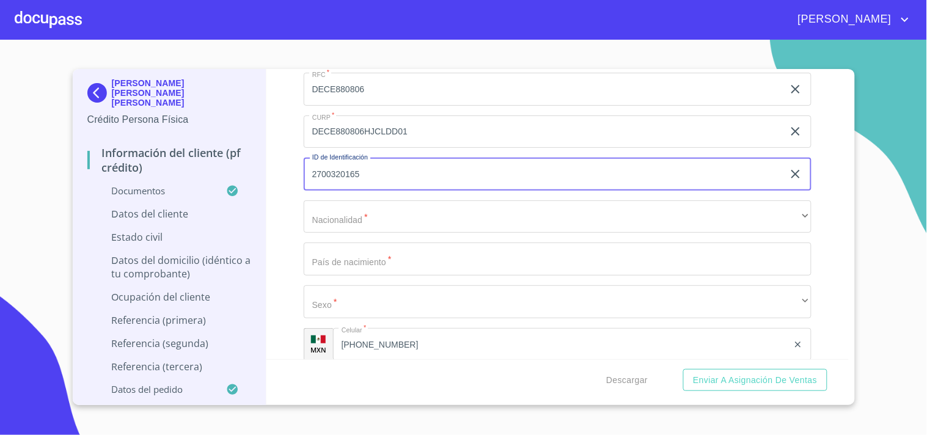
type input "2700320165"
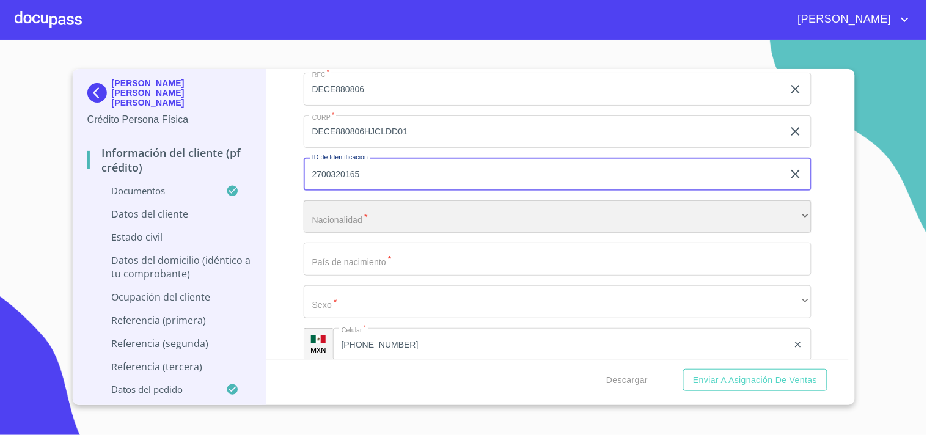
click at [336, 203] on div "​" at bounding box center [558, 216] width 508 height 33
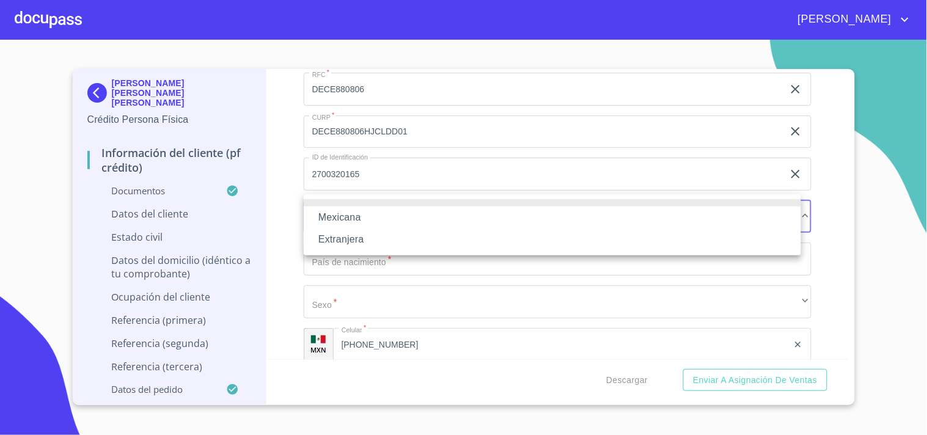
click at [344, 218] on li "Mexicana" at bounding box center [552, 218] width 497 height 22
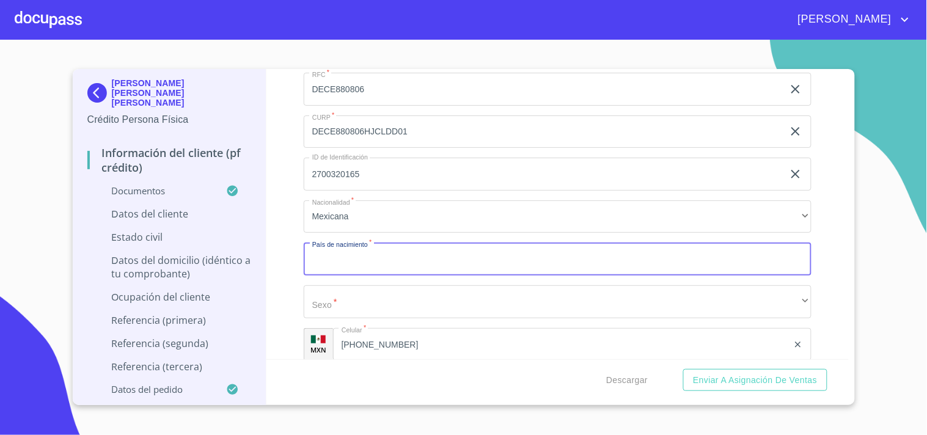
click at [393, 249] on input "Documento de identificación.   *" at bounding box center [558, 259] width 508 height 33
type input "[GEOGRAPHIC_DATA]"
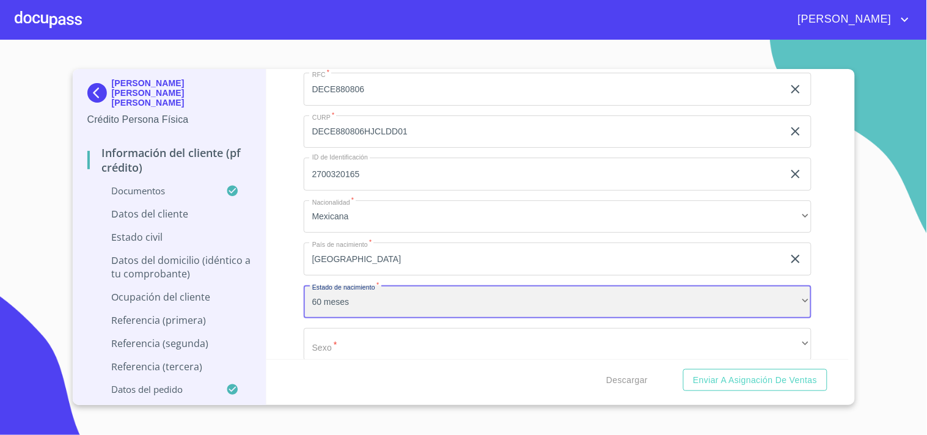
click at [322, 296] on div "60 meses" at bounding box center [558, 301] width 508 height 33
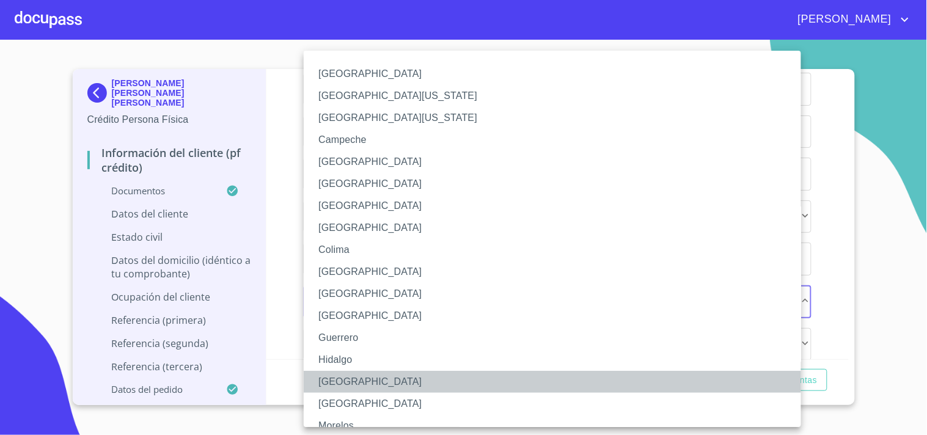
click at [343, 381] on li "[GEOGRAPHIC_DATA]" at bounding box center [558, 382] width 508 height 22
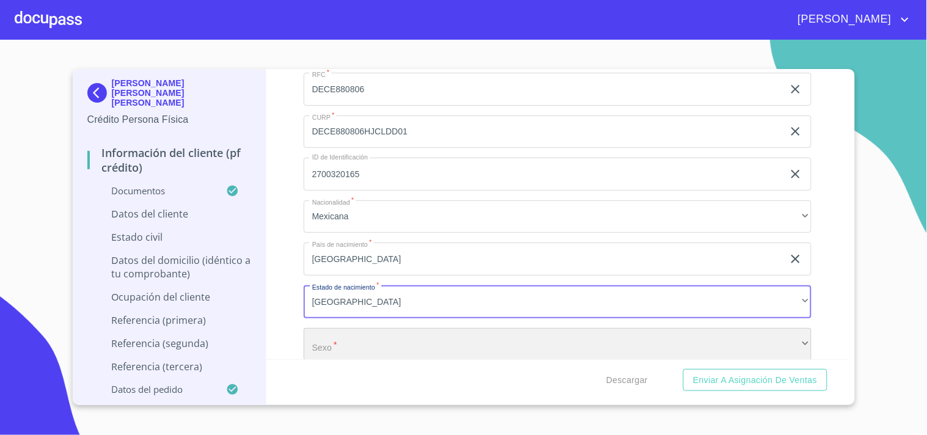
click at [383, 342] on div "​" at bounding box center [558, 344] width 508 height 33
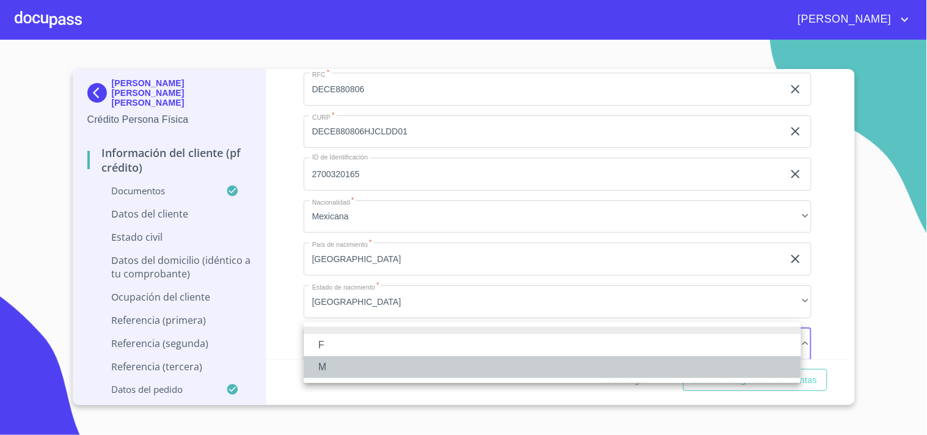
drag, startPoint x: 326, startPoint y: 359, endPoint x: 369, endPoint y: 362, distance: 43.5
click at [330, 361] on li "M" at bounding box center [552, 367] width 497 height 22
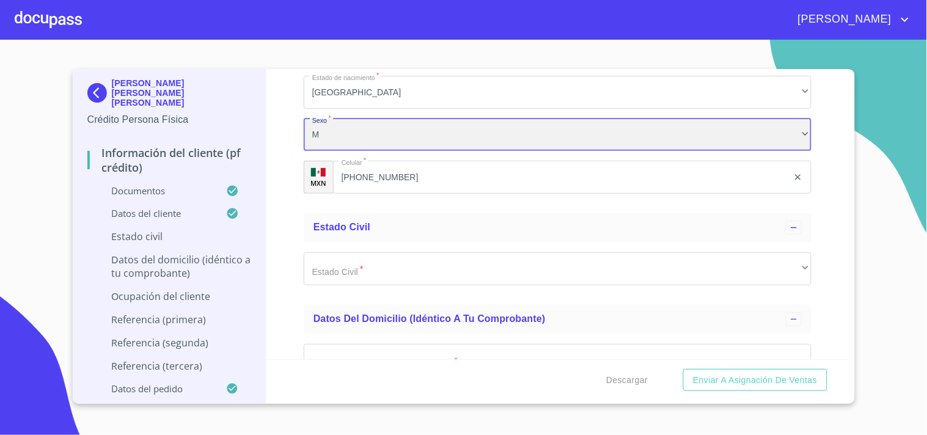
scroll to position [4024, 0]
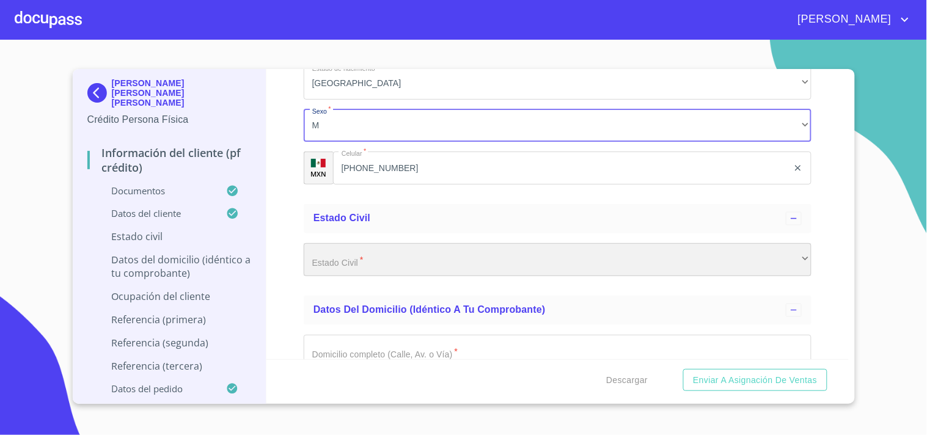
click at [753, 260] on div "​" at bounding box center [558, 259] width 508 height 33
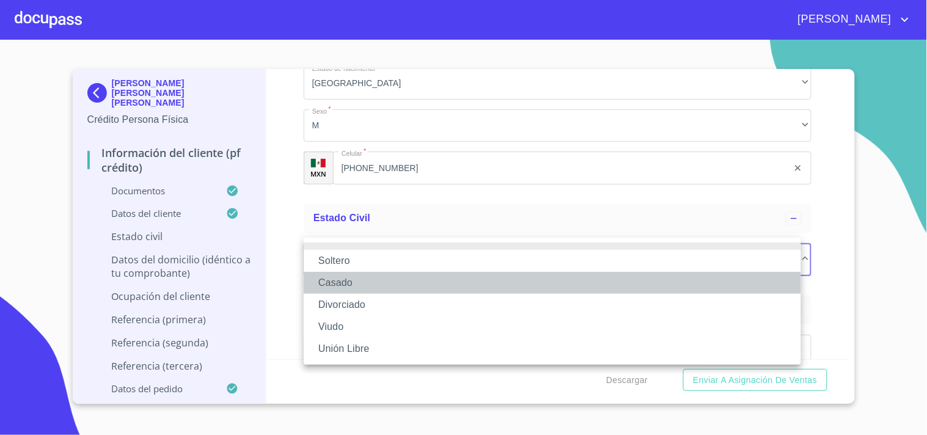
click at [342, 282] on li "Casado" at bounding box center [552, 283] width 497 height 22
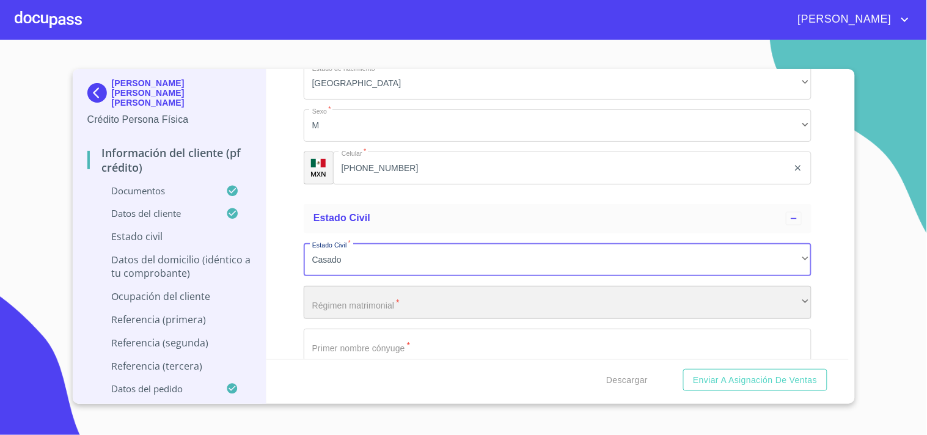
click at [365, 288] on div "​" at bounding box center [558, 302] width 508 height 33
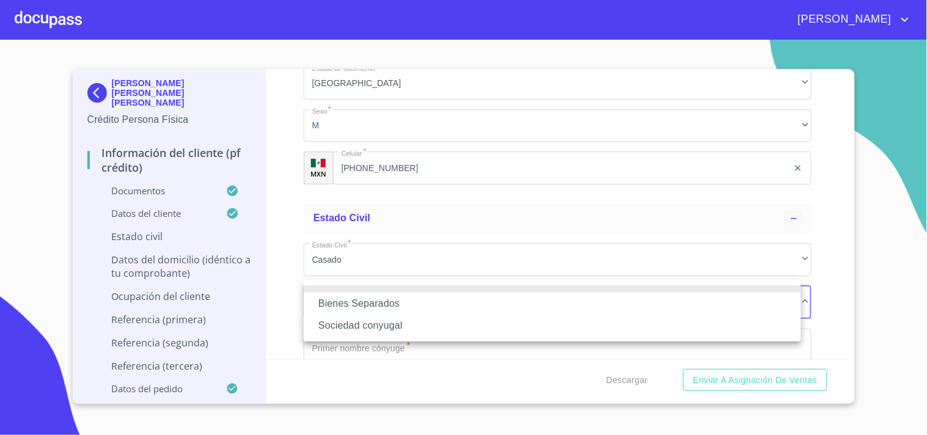
click at [385, 321] on li "Sociedad conyugal" at bounding box center [552, 326] width 497 height 22
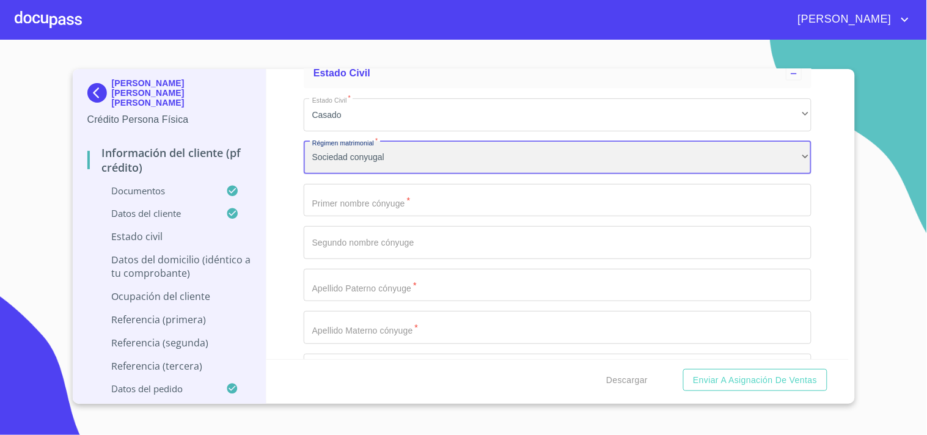
scroll to position [4205, 0]
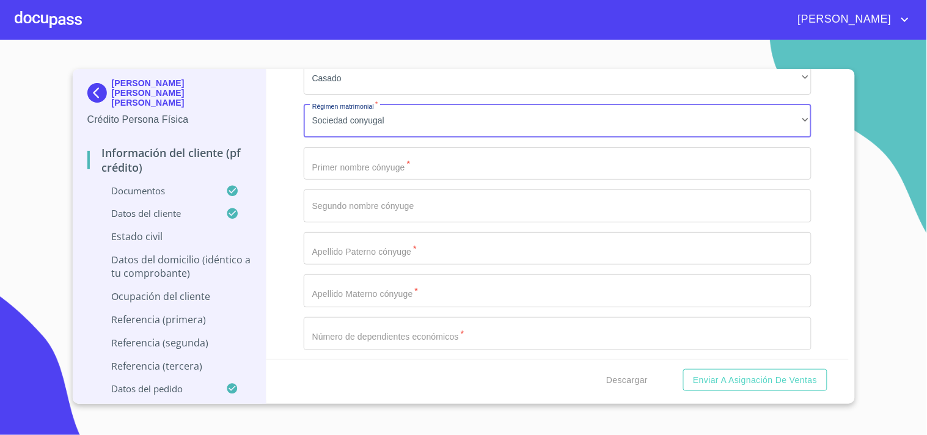
click at [502, 169] on input "Documento de identificación.   *" at bounding box center [558, 163] width 508 height 33
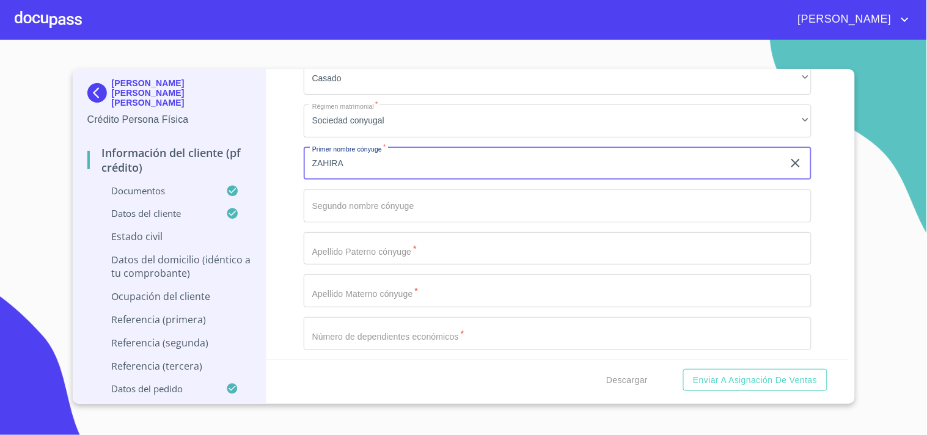
type input "ZAHIRA"
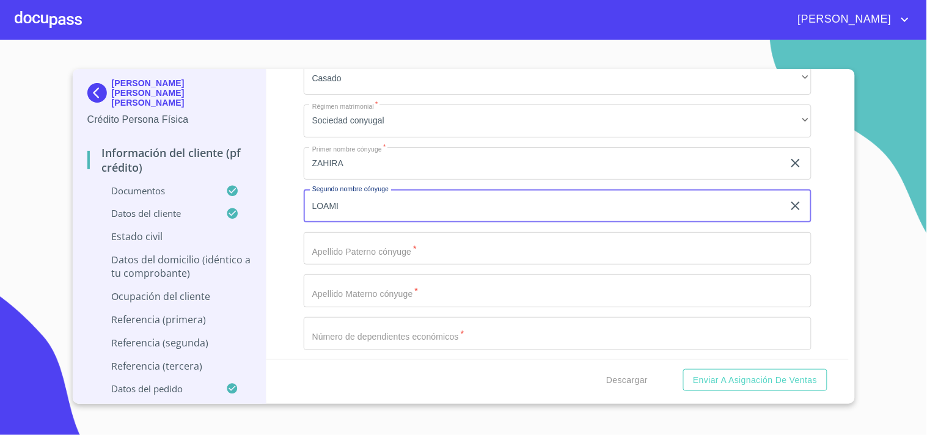
type input "LOAMI"
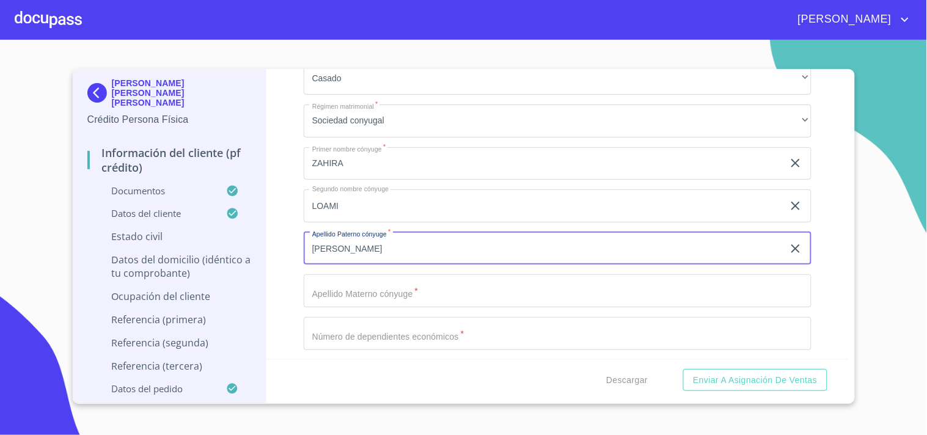
type input "[PERSON_NAME]"
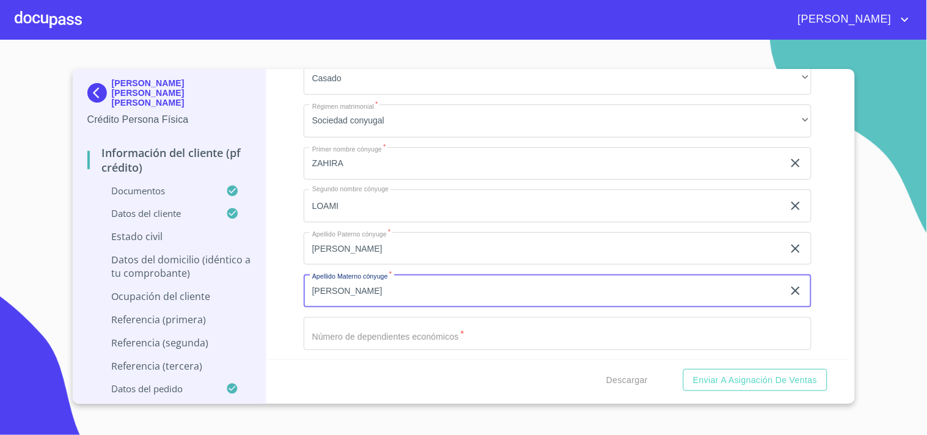
type input "[PERSON_NAME]"
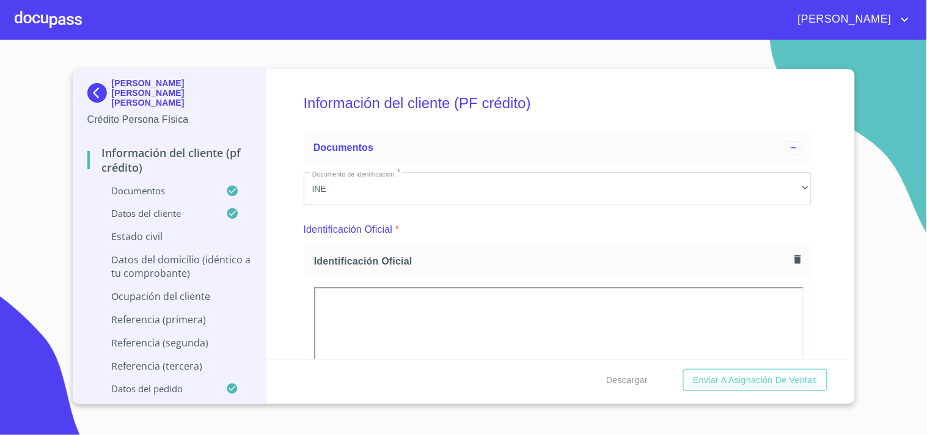
type input "[PERSON_NAME]"
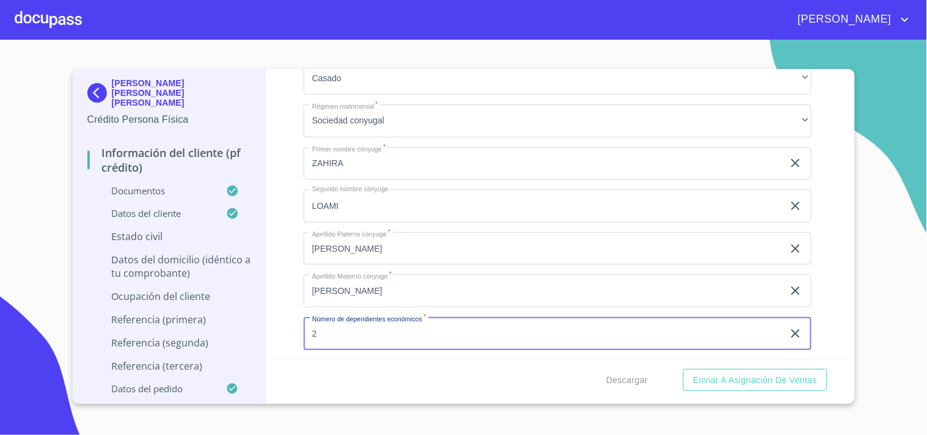
type input "2"
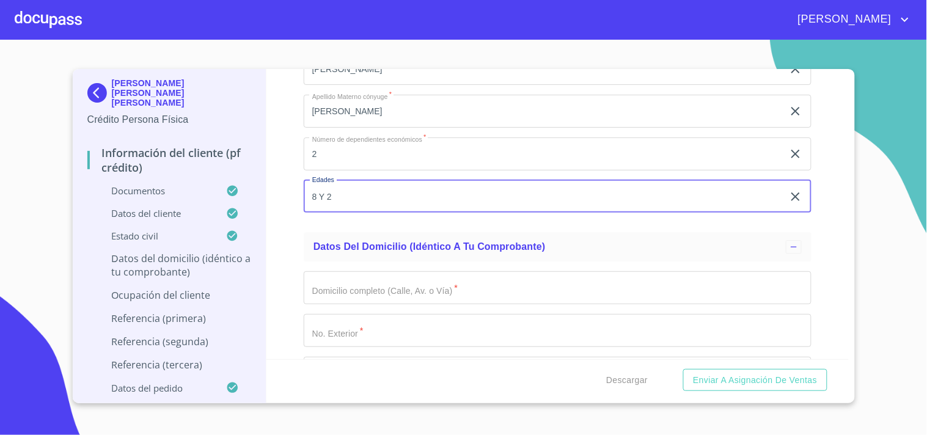
scroll to position [4439, 0]
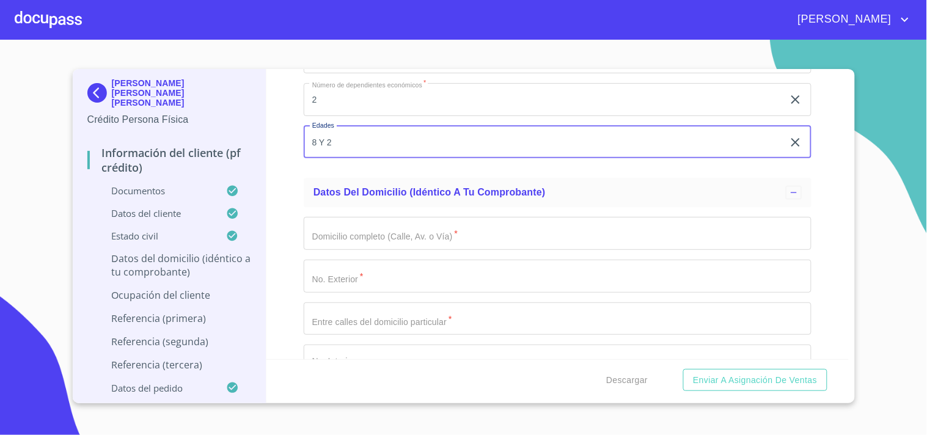
type input "8 Y 2"
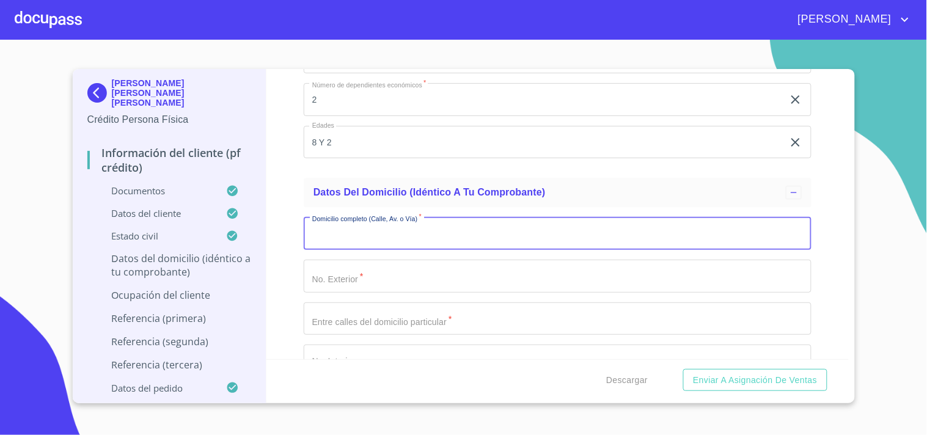
click at [461, 225] on input "Documento de identificación.   *" at bounding box center [558, 233] width 508 height 33
type input "I [GEOGRAPHIC_DATA]"
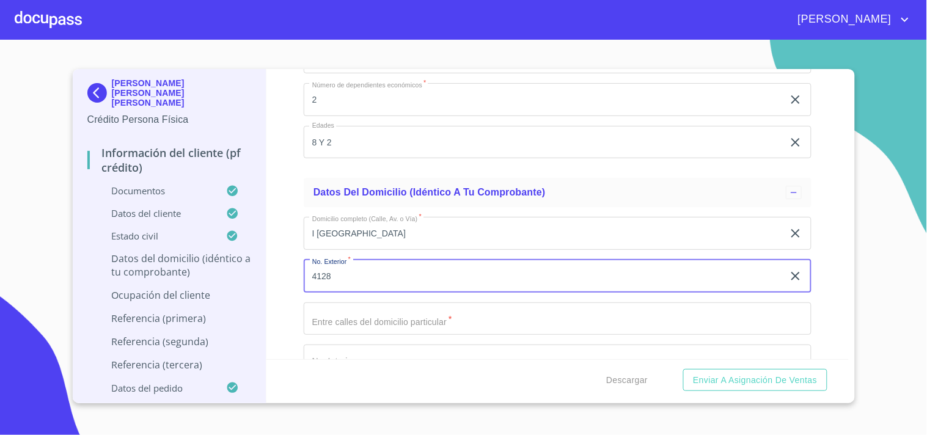
type input "4128"
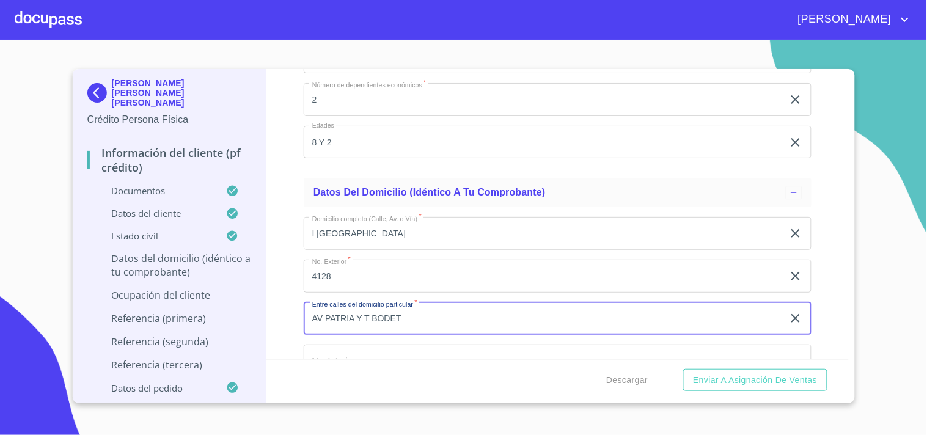
type input "AV PATRIA Y T BODET"
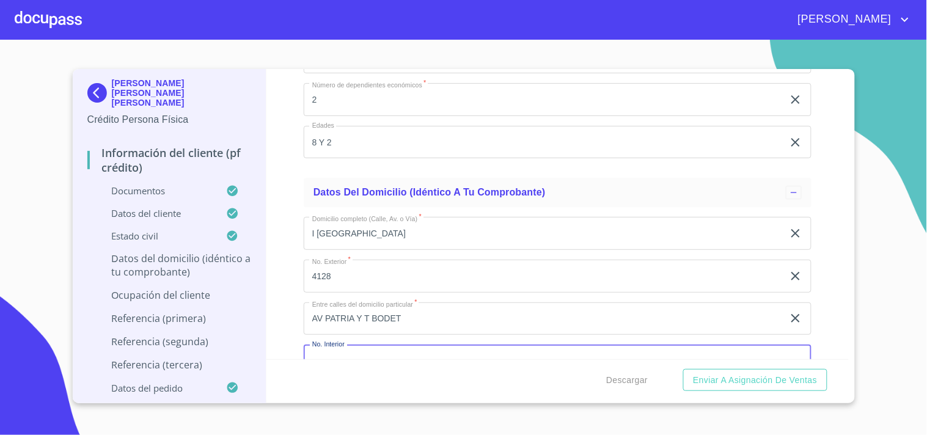
scroll to position [4450, 0]
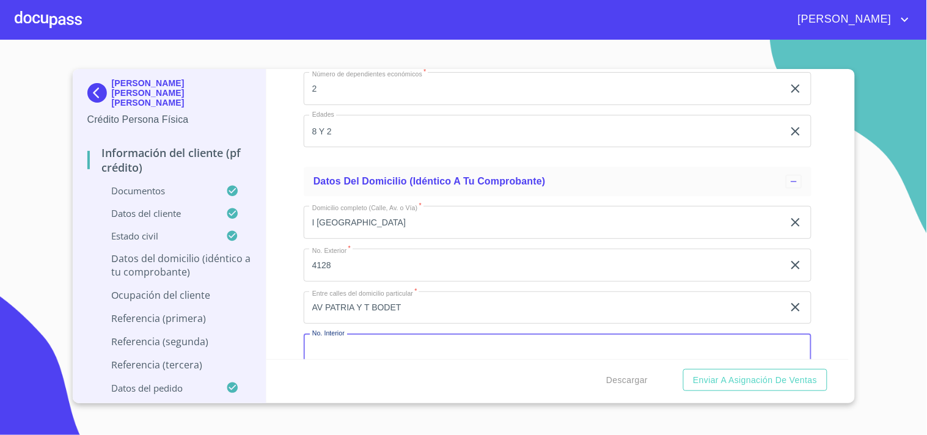
type input "A"
type input "ED L DT 12"
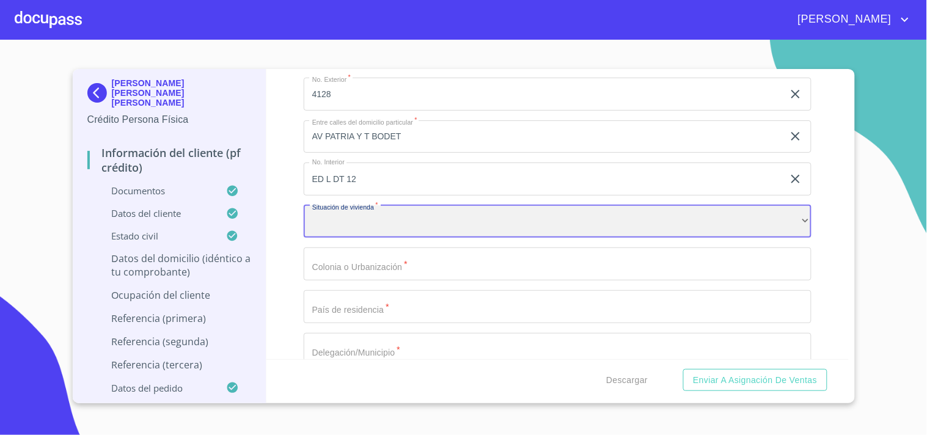
click at [386, 224] on div "​" at bounding box center [558, 221] width 508 height 33
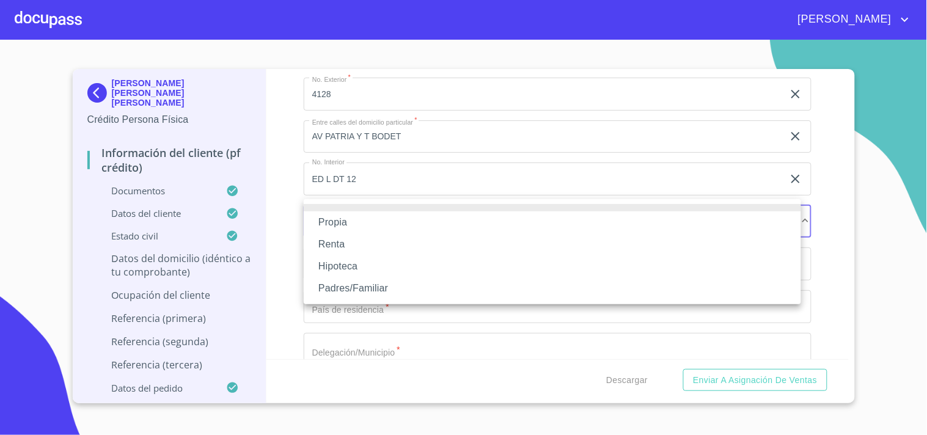
click at [362, 226] on li "Propia" at bounding box center [552, 222] width 497 height 22
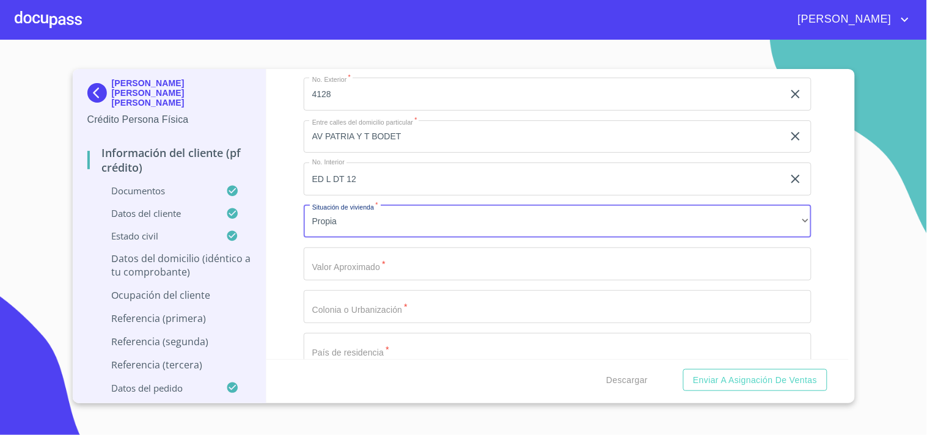
click at [339, 254] on input "Documento de identificación.   *" at bounding box center [558, 263] width 508 height 33
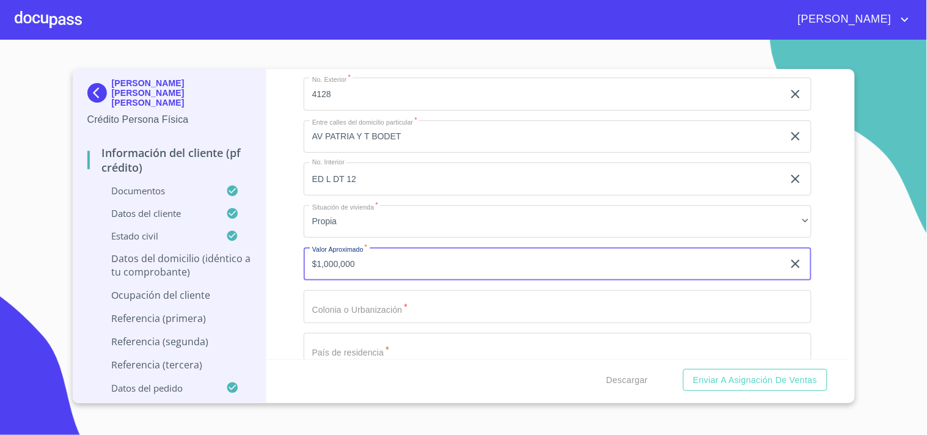
type input "$1,000,000"
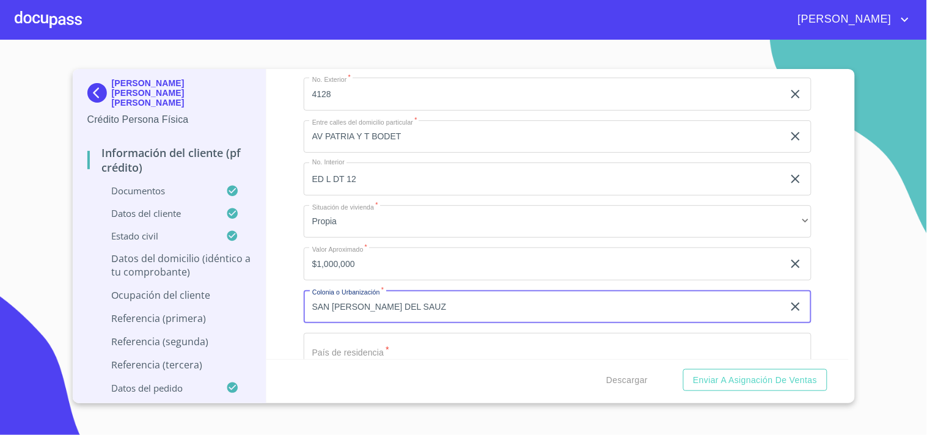
type input "SAN [PERSON_NAME] DEL SAUZ"
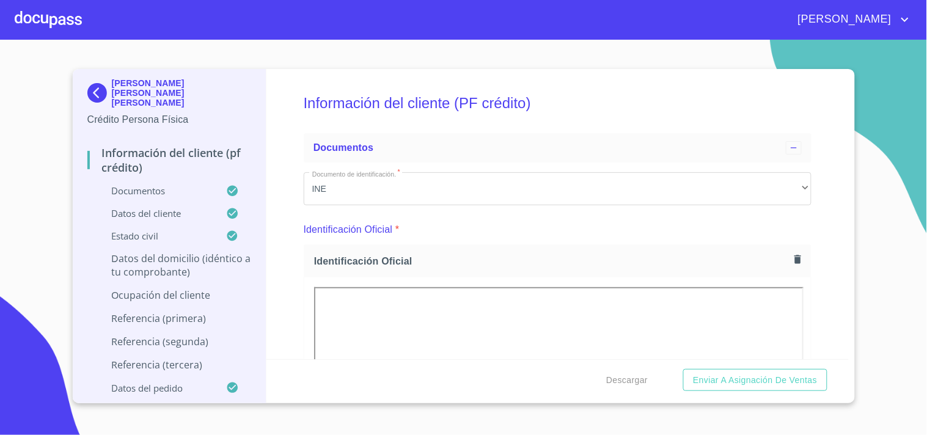
scroll to position [4621, 0]
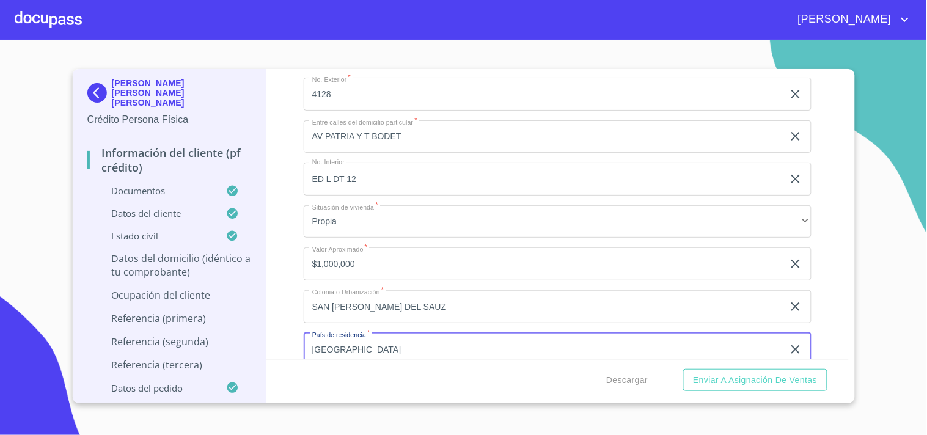
type input "[GEOGRAPHIC_DATA]"
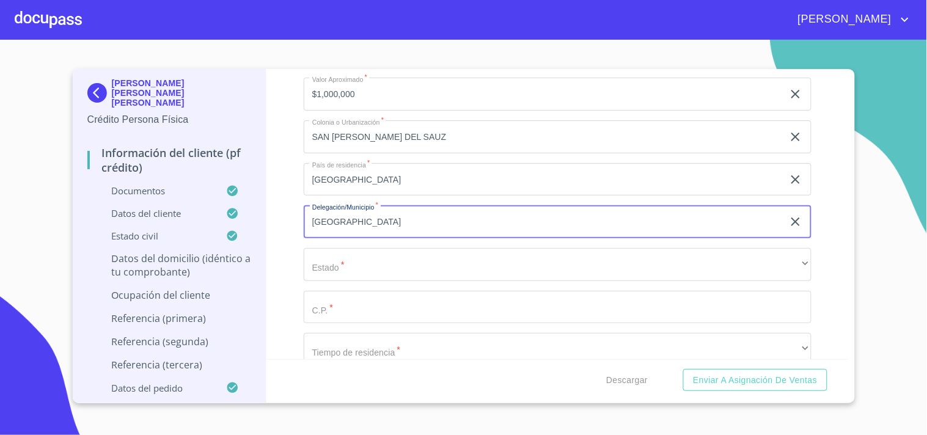
type input "[GEOGRAPHIC_DATA]"
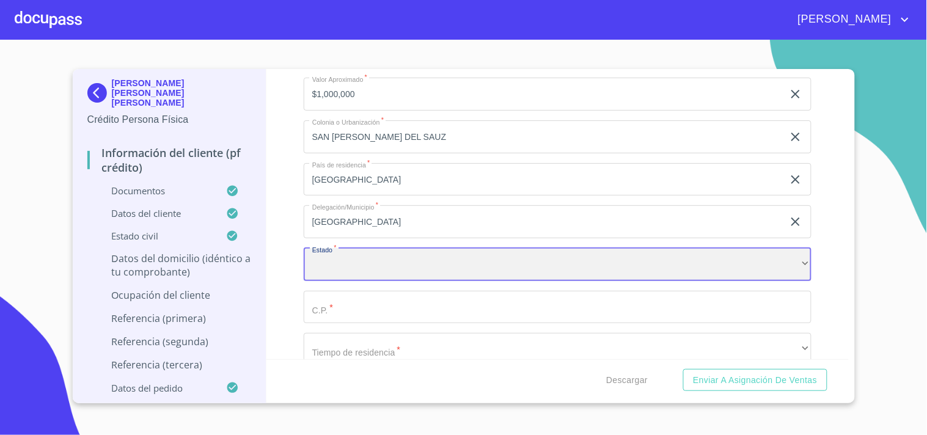
click at [372, 267] on div "​" at bounding box center [558, 264] width 508 height 33
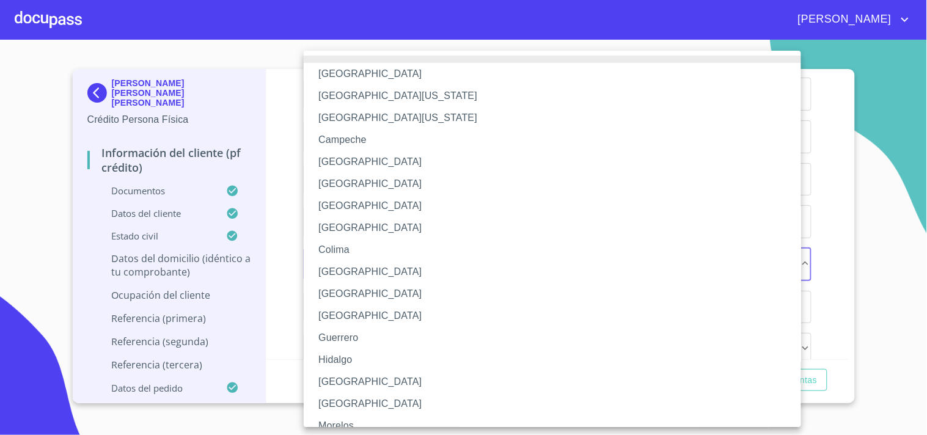
click at [328, 380] on li "[GEOGRAPHIC_DATA]" at bounding box center [558, 382] width 508 height 22
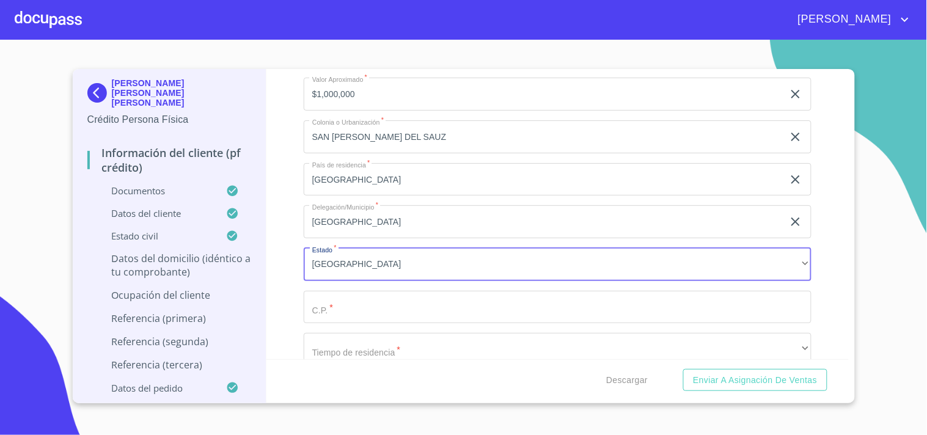
click at [373, 302] on input "Documento de identificación.   *" at bounding box center [558, 307] width 508 height 33
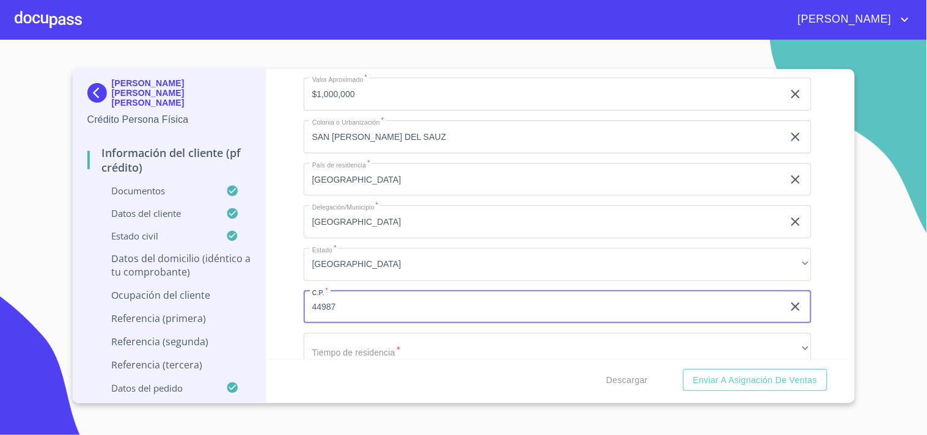
type input "44987"
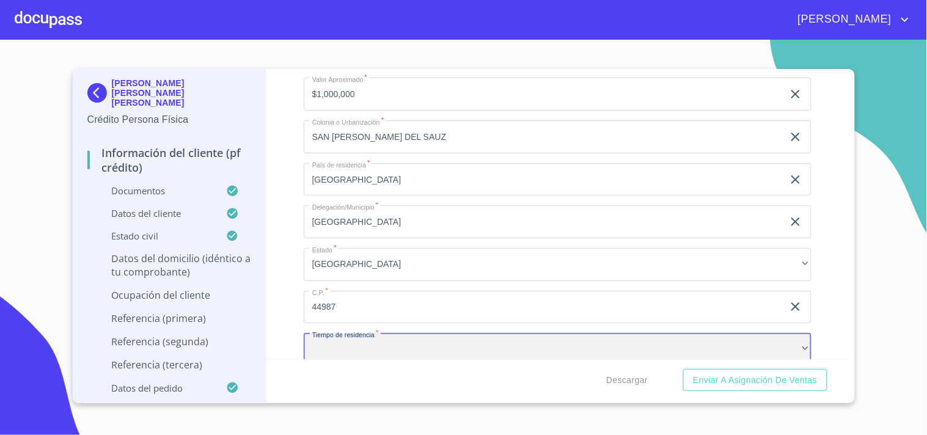
click at [388, 334] on div "​" at bounding box center [558, 349] width 508 height 33
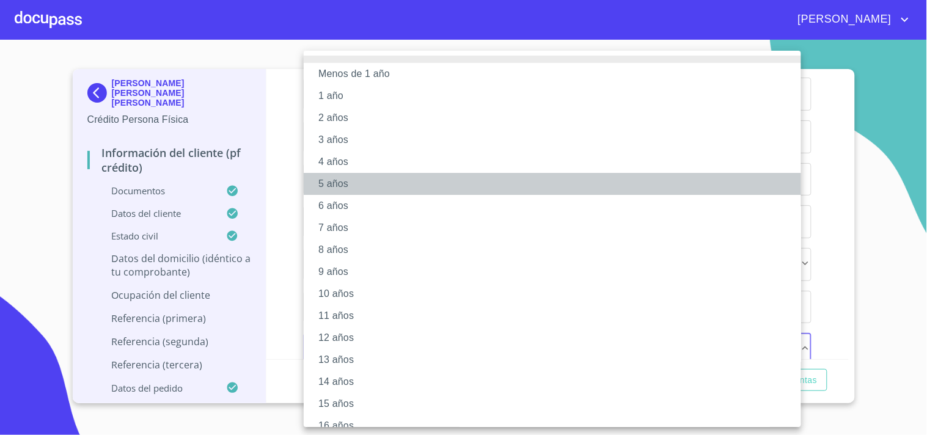
click at [343, 177] on li "5 años" at bounding box center [558, 184] width 508 height 22
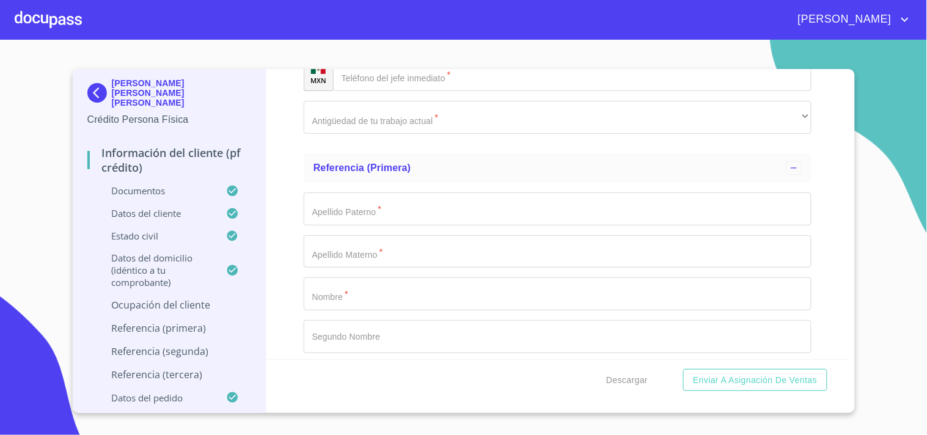
scroll to position [5950, 0]
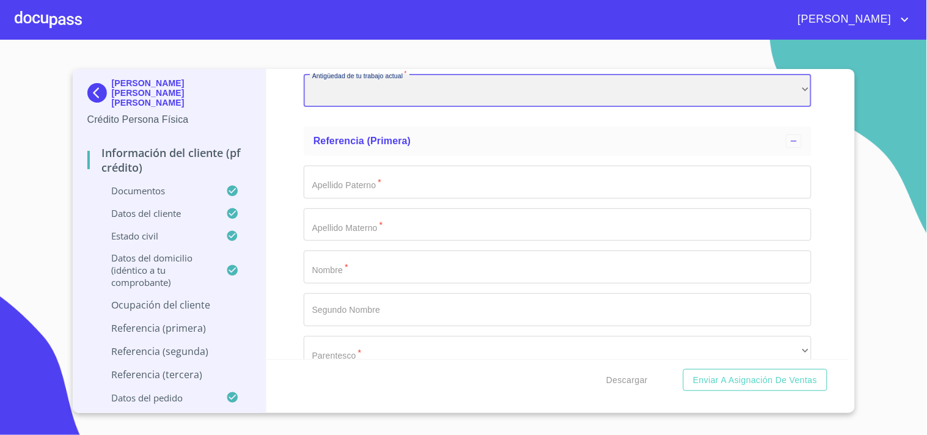
click at [460, 78] on div "​" at bounding box center [558, 90] width 508 height 33
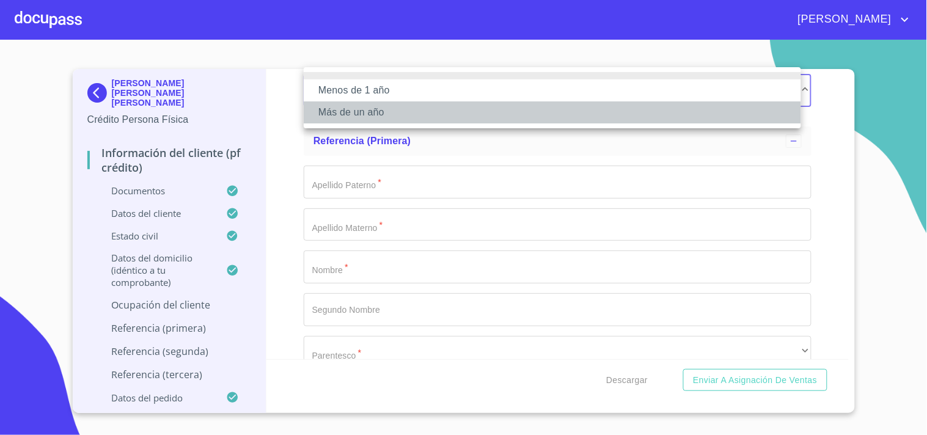
click at [383, 106] on li "Más de un año" at bounding box center [552, 112] width 497 height 22
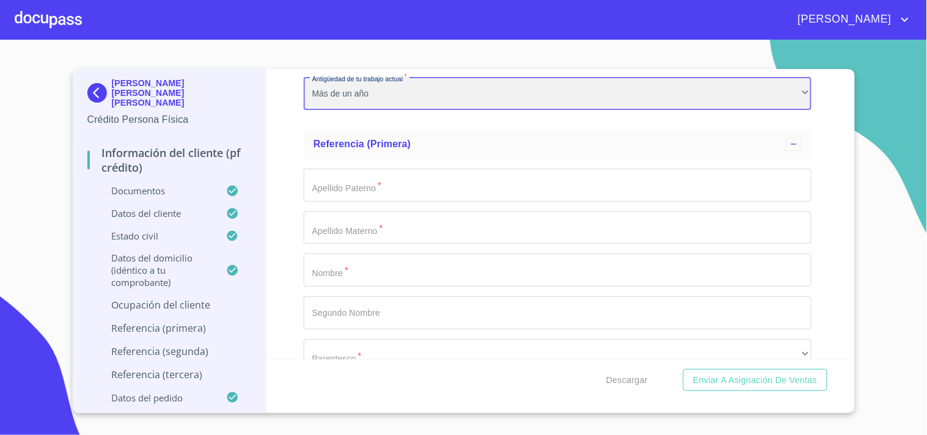
click at [406, 77] on div "Más de un año" at bounding box center [558, 93] width 508 height 33
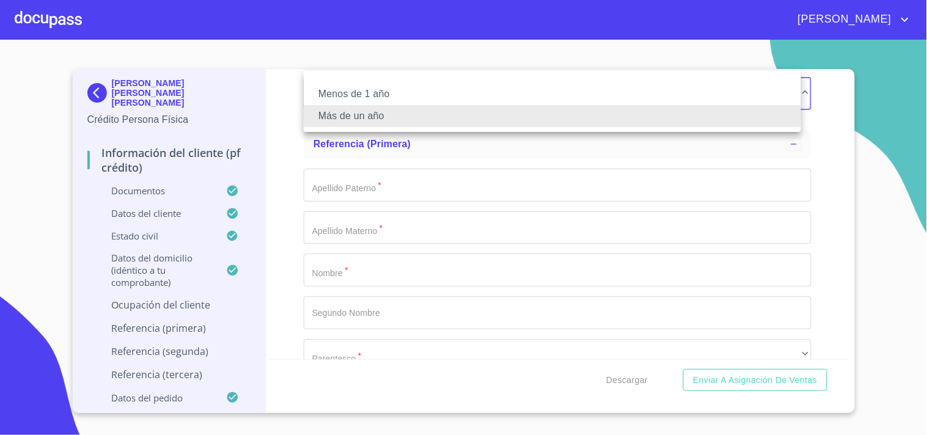
click at [379, 93] on li "Menos de 1 año" at bounding box center [552, 94] width 497 height 22
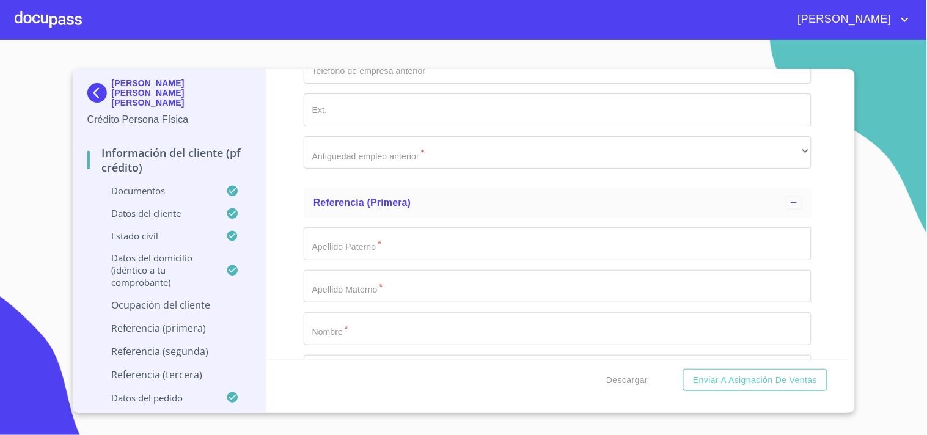
scroll to position [6111, 0]
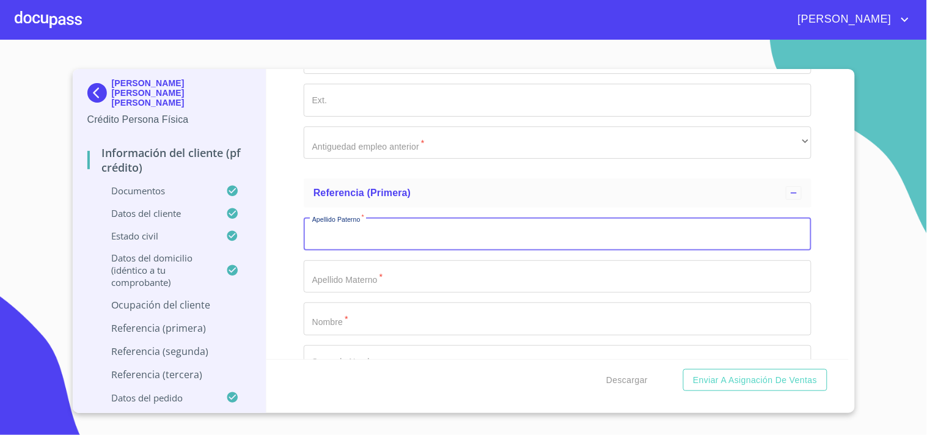
click at [365, 222] on input "Documento de identificación.   *" at bounding box center [558, 234] width 508 height 33
type input "[PERSON_NAME]"
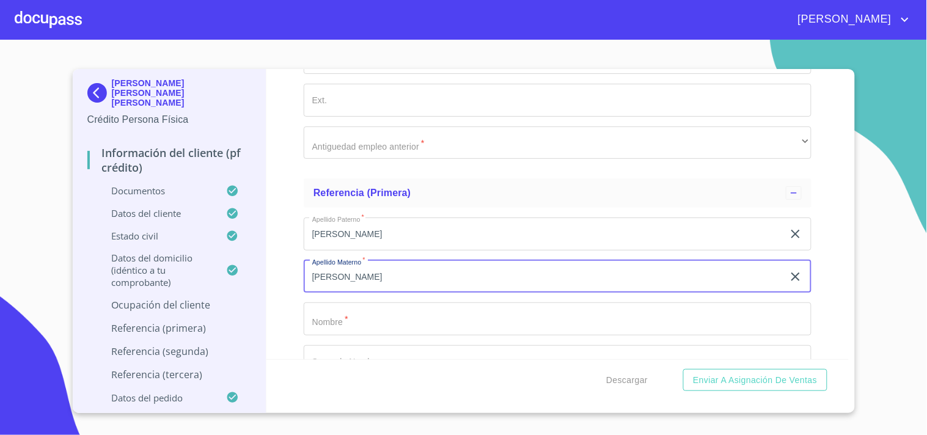
type input "[PERSON_NAME]"
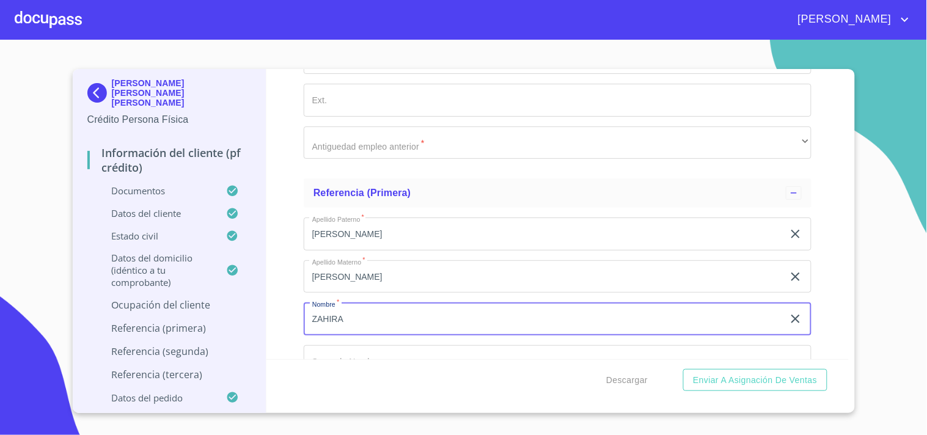
type input "ZAHIRA"
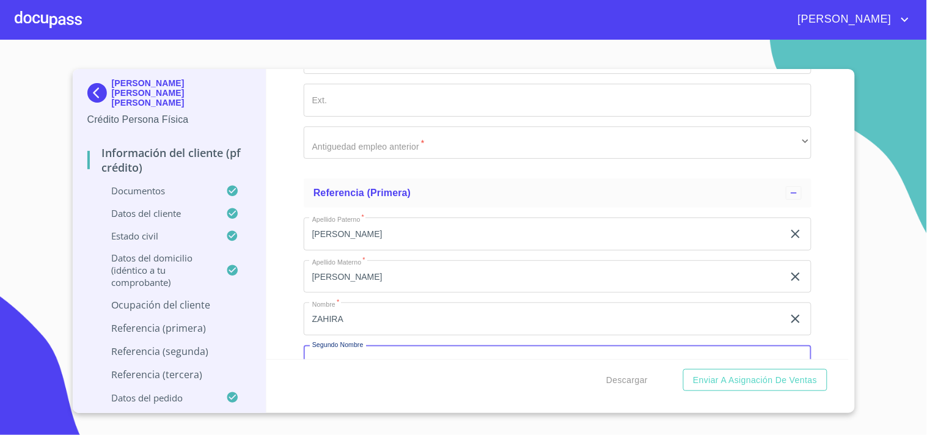
scroll to position [6121, 0]
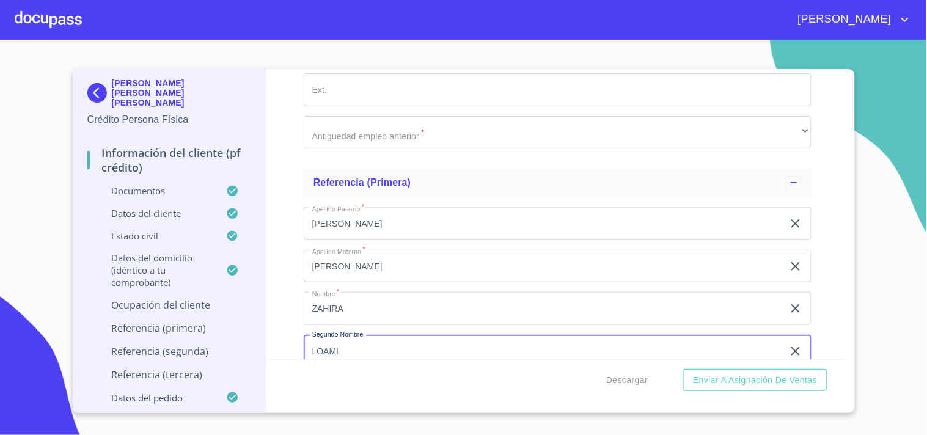
type input "LOAMI"
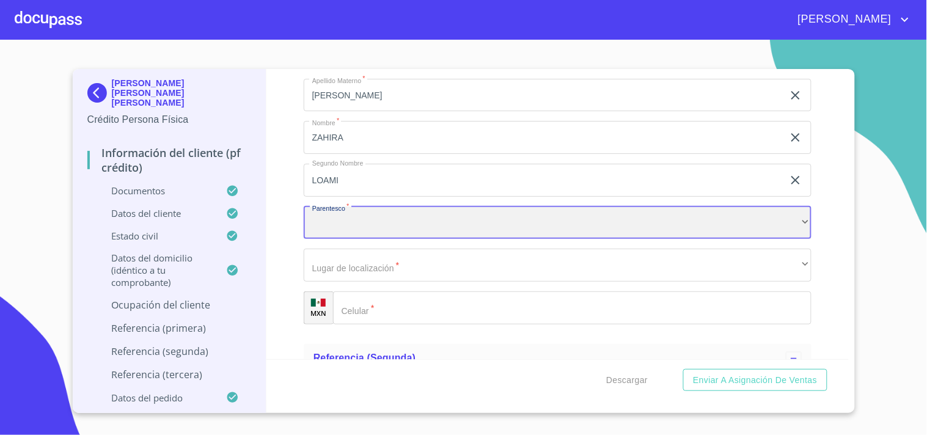
click at [381, 218] on div "​" at bounding box center [558, 223] width 508 height 33
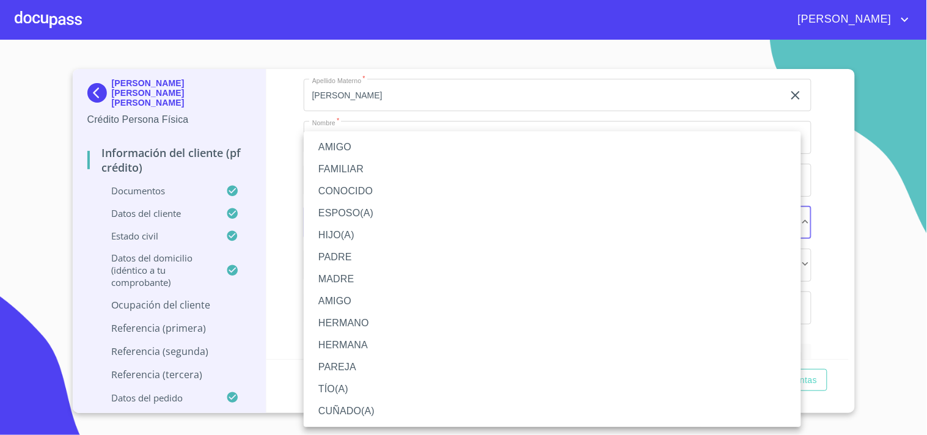
click at [343, 206] on li "ESPOSO(A)" at bounding box center [552, 213] width 497 height 22
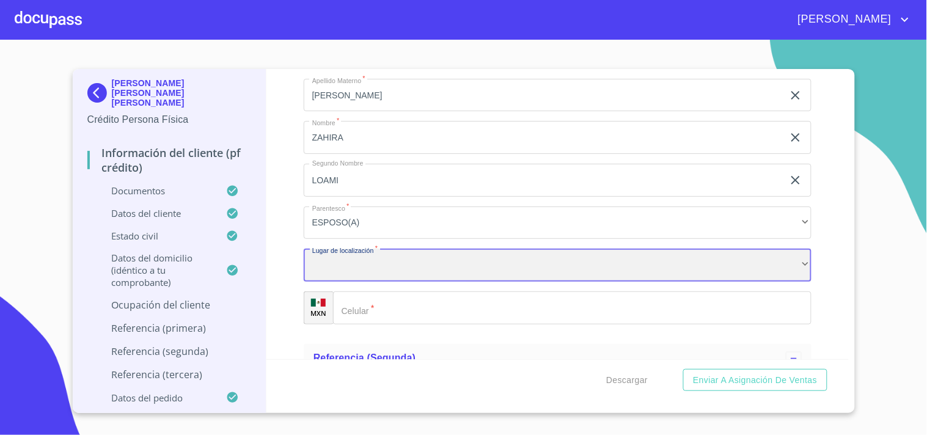
click at [370, 249] on div "​" at bounding box center [558, 265] width 508 height 33
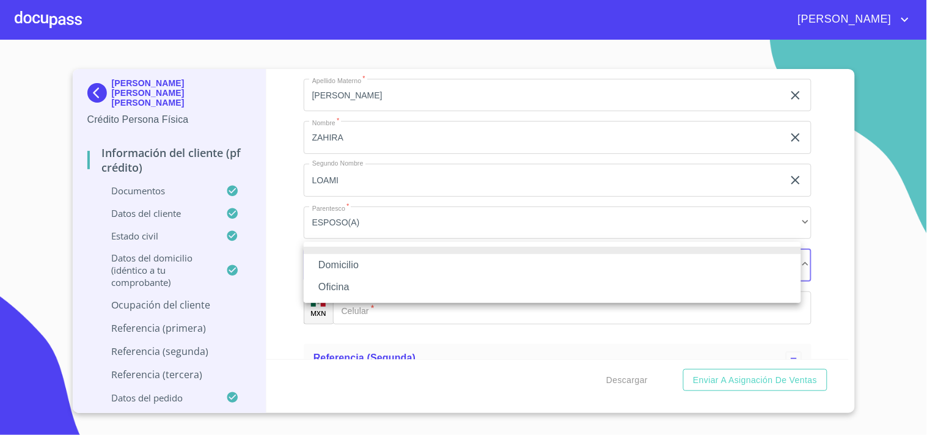
click at [349, 266] on li "Domicilio" at bounding box center [552, 265] width 497 height 22
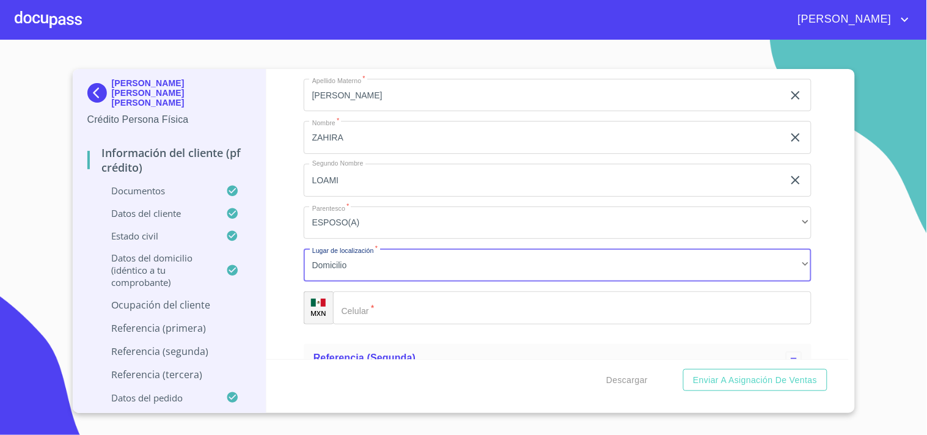
click at [381, 297] on input "Documento de identificación.   *" at bounding box center [572, 307] width 478 height 33
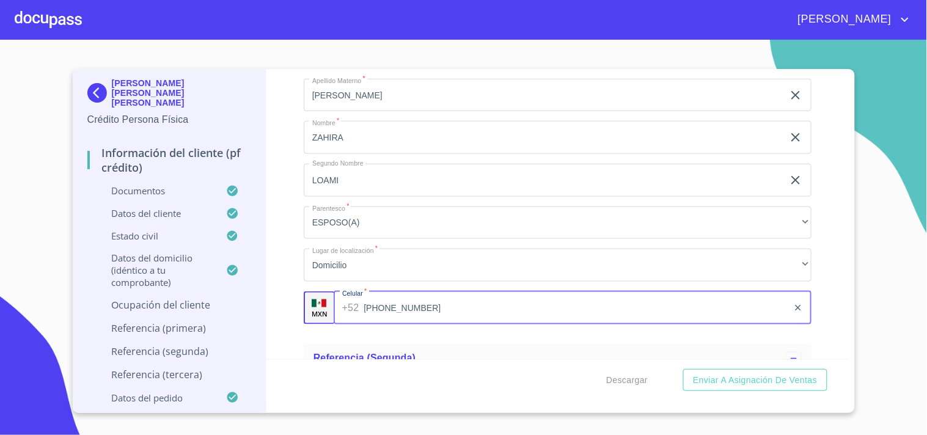
type input "[PHONE_NUMBER]"
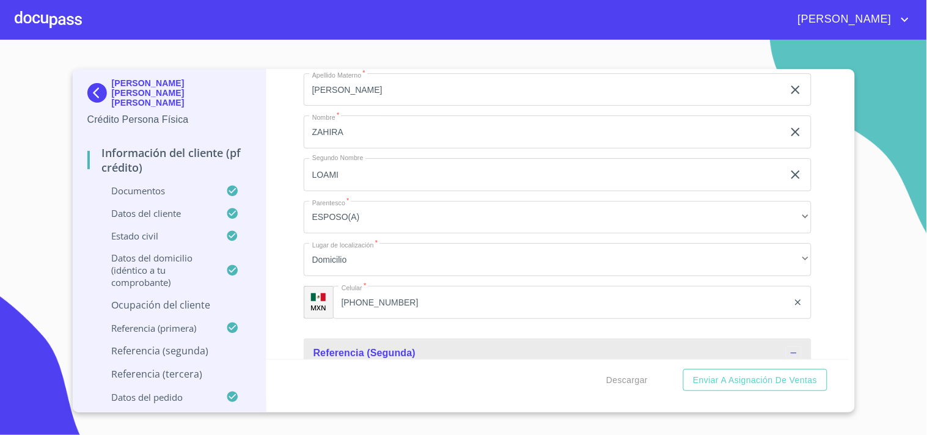
scroll to position [6469, 0]
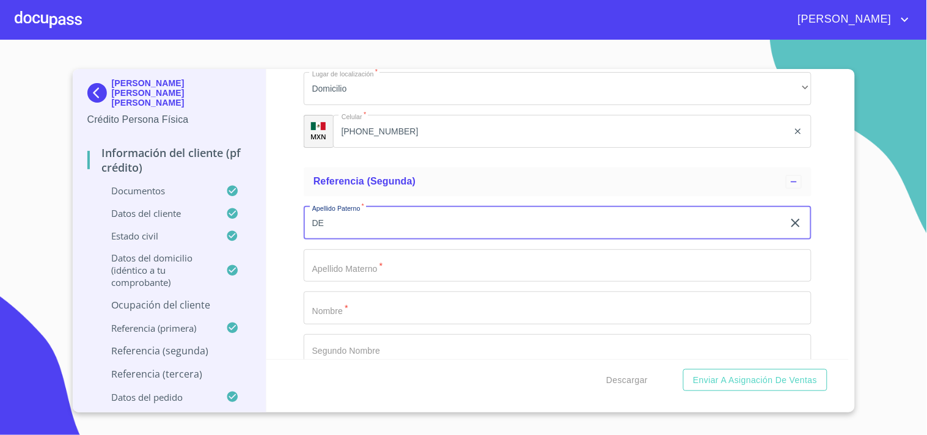
type input "DEL"
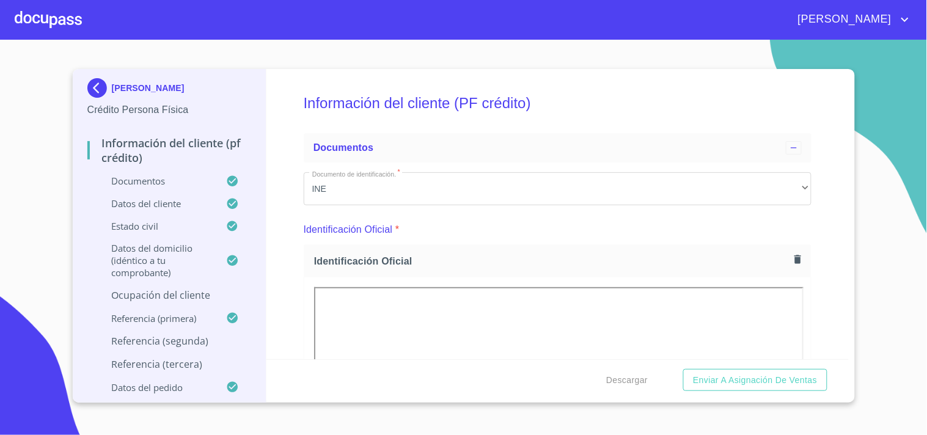
scroll to position [6469, 0]
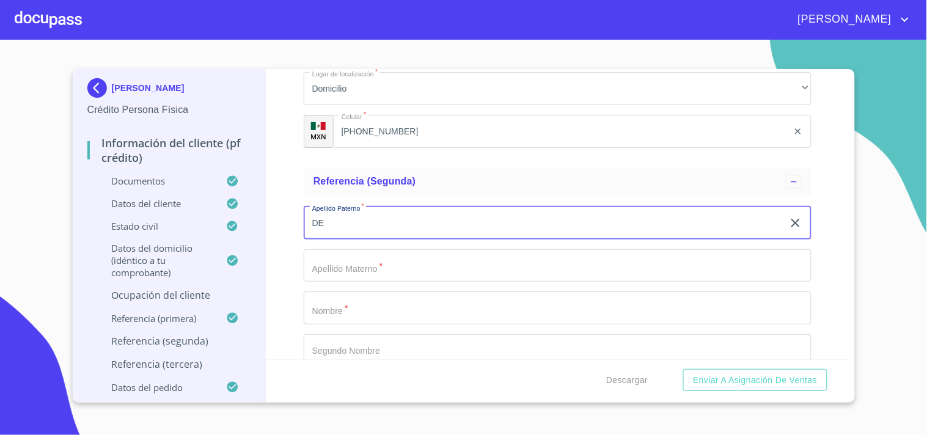
type input "D"
type input "DELGADO"
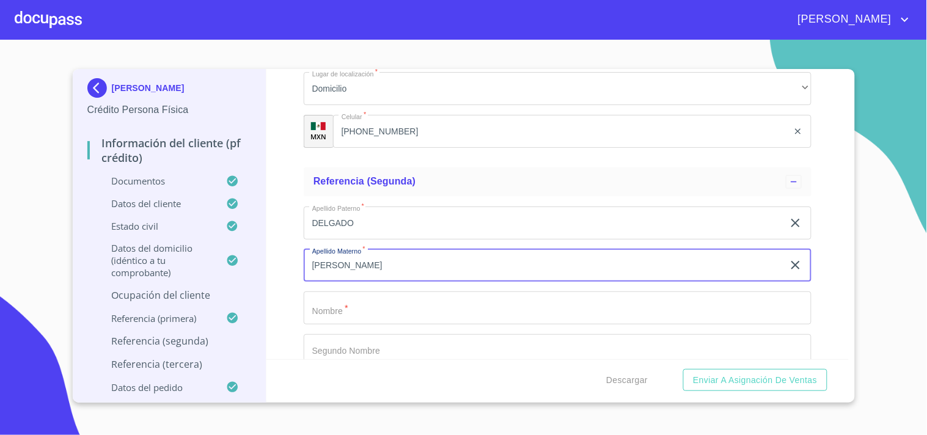
type input "[PERSON_NAME]"
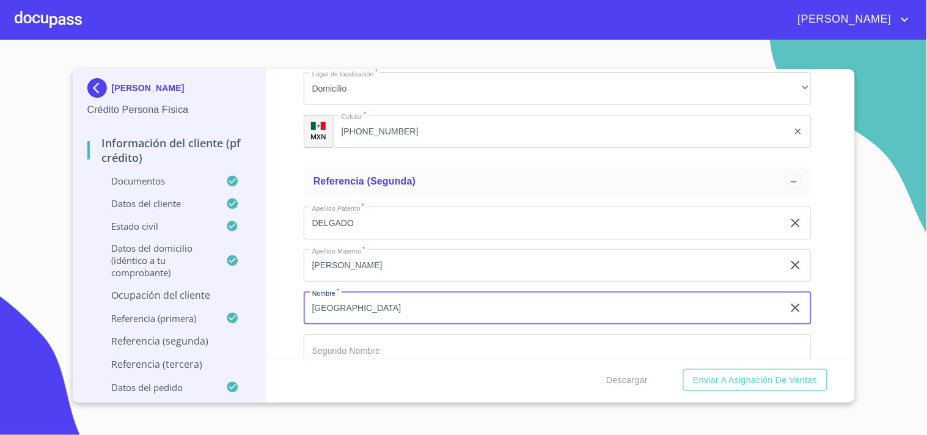
type input "[GEOGRAPHIC_DATA]"
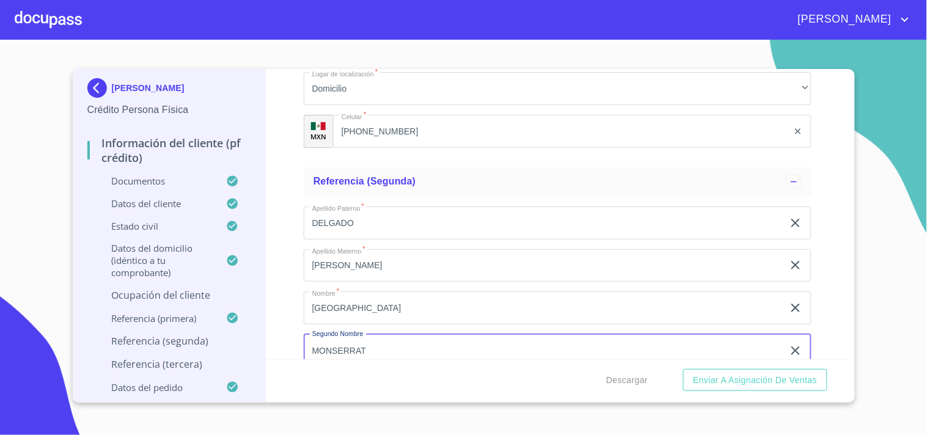
type input "MONSERRAT"
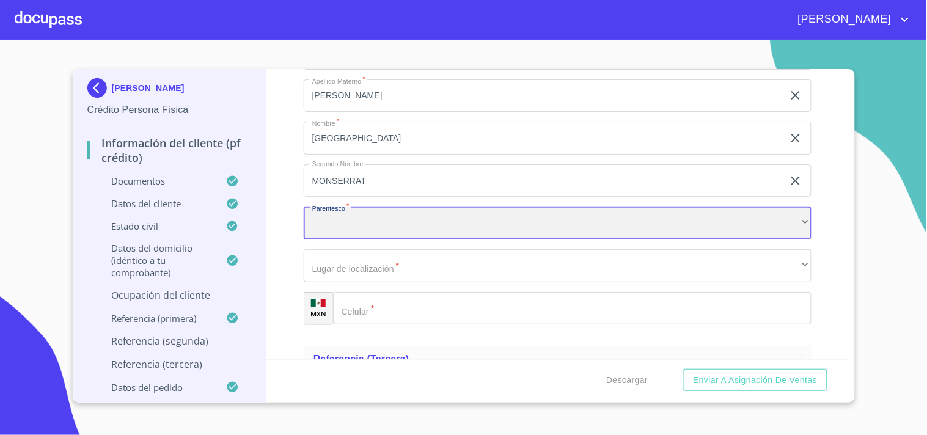
click at [363, 221] on div "​" at bounding box center [558, 223] width 508 height 33
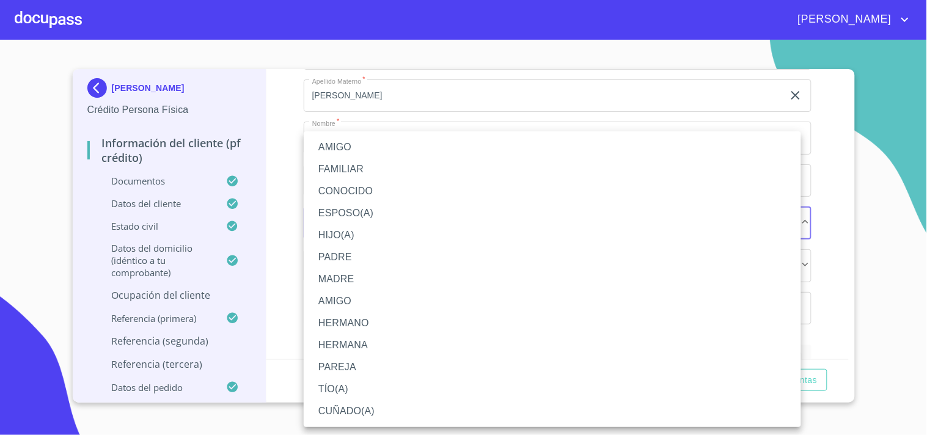
click at [346, 343] on li "HERMANA" at bounding box center [552, 345] width 497 height 22
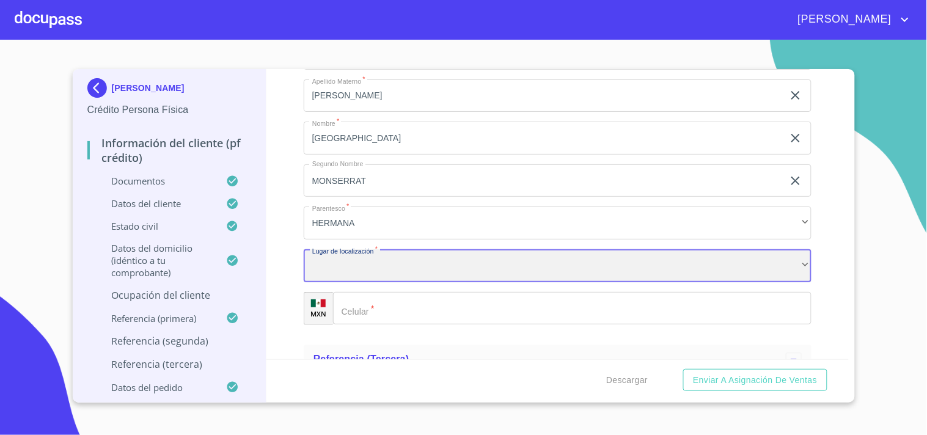
click at [376, 263] on div "​" at bounding box center [558, 265] width 508 height 33
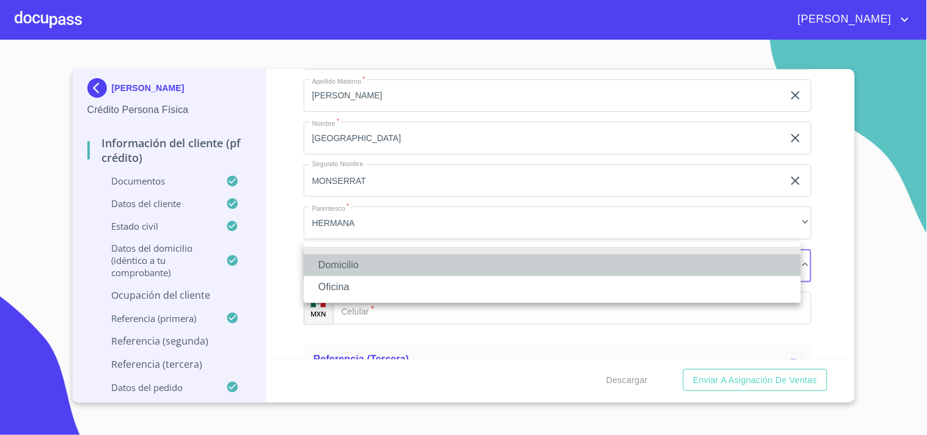
click at [373, 265] on li "Domicilio" at bounding box center [552, 265] width 497 height 22
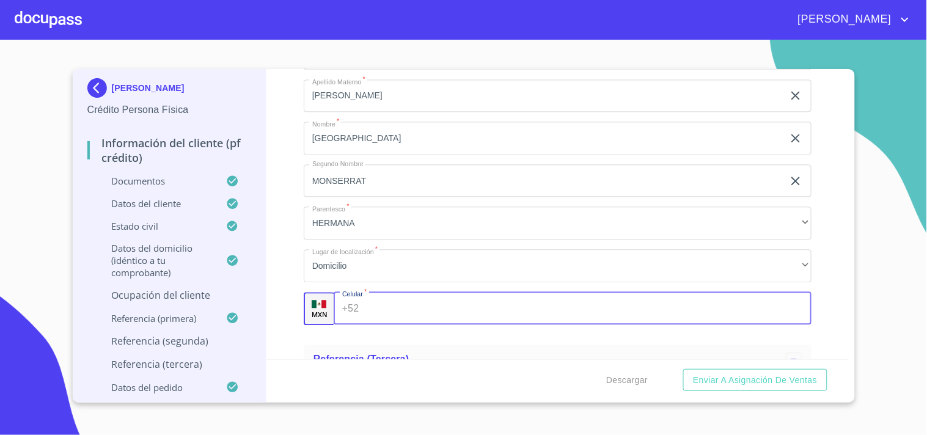
click at [403, 297] on input "Documento de identificación.   *" at bounding box center [588, 308] width 448 height 33
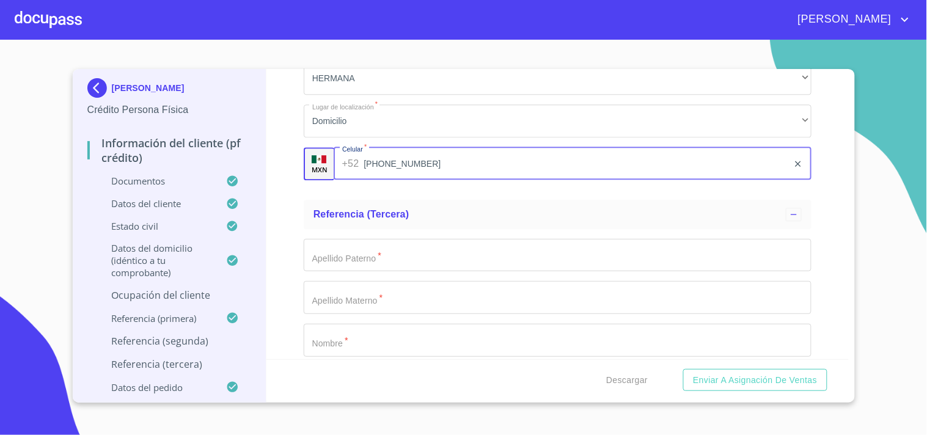
scroll to position [6829, 0]
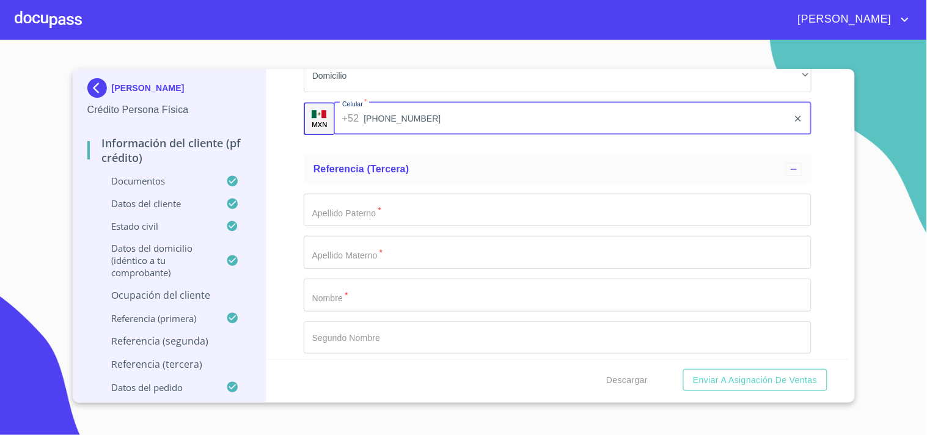
type input "[PHONE_NUMBER]"
click at [363, 194] on input "Documento de identificación.   *" at bounding box center [558, 210] width 508 height 33
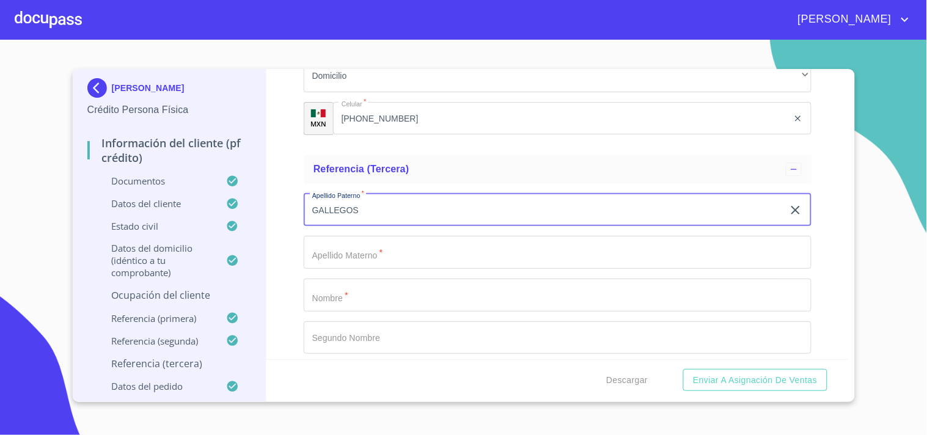
type input "GALLEGOS"
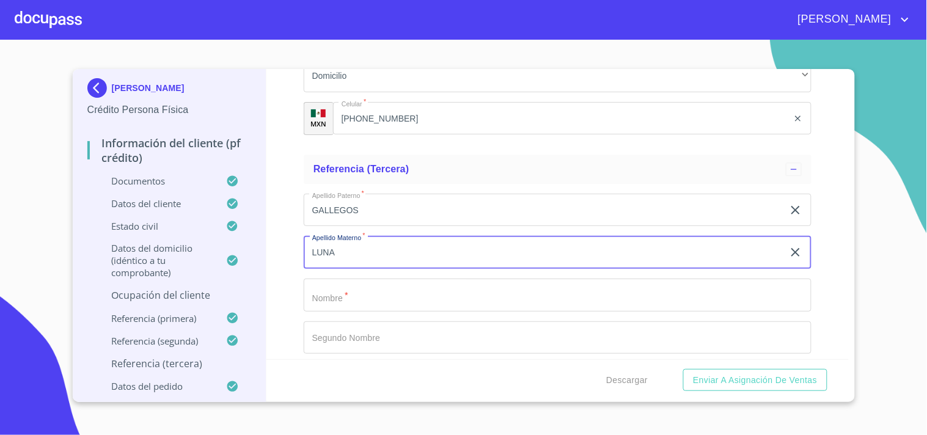
type input "LUNA"
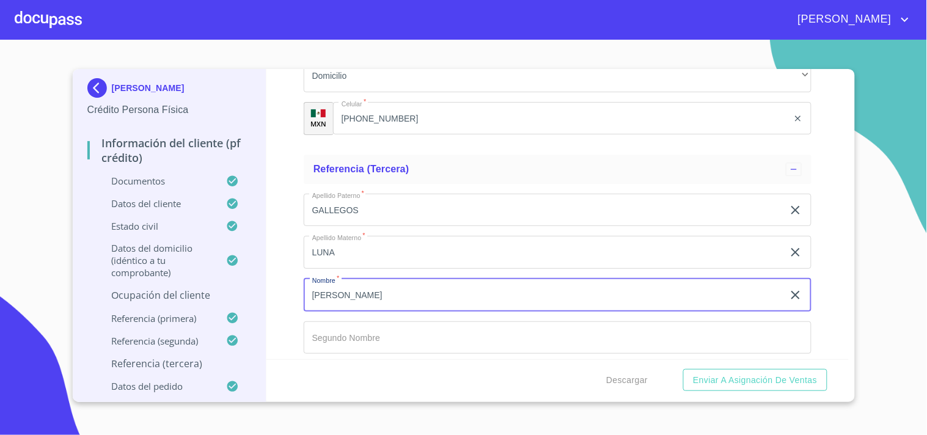
type input "[PERSON_NAME]"
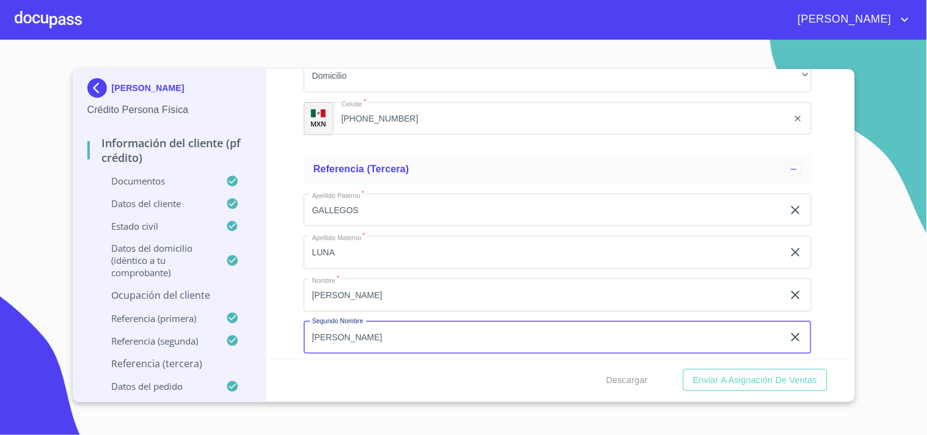
type input "[PERSON_NAME]"
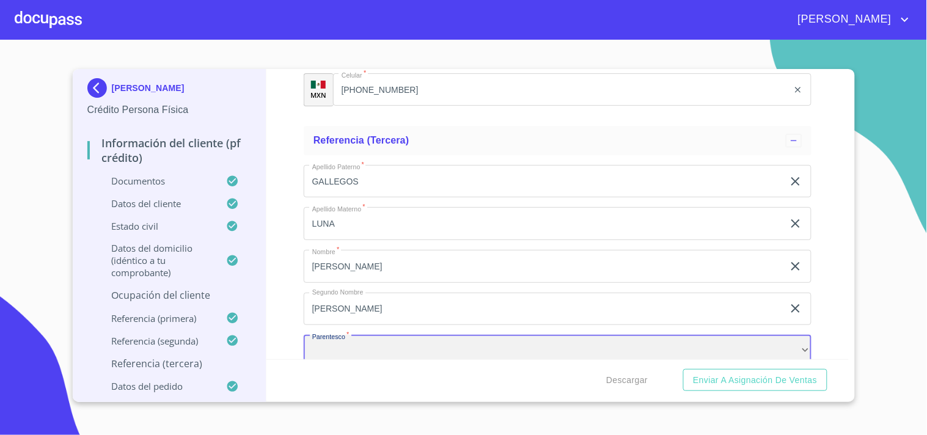
click at [411, 335] on div "​" at bounding box center [558, 351] width 508 height 33
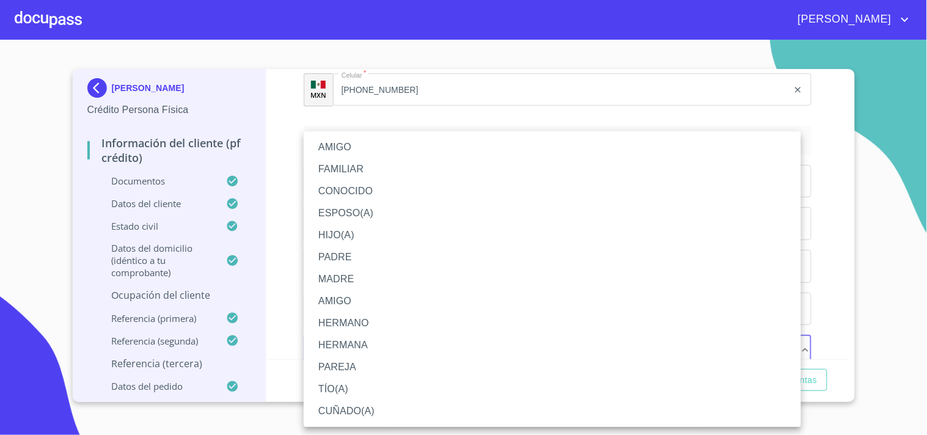
click at [391, 150] on li "AMIGO" at bounding box center [552, 147] width 497 height 22
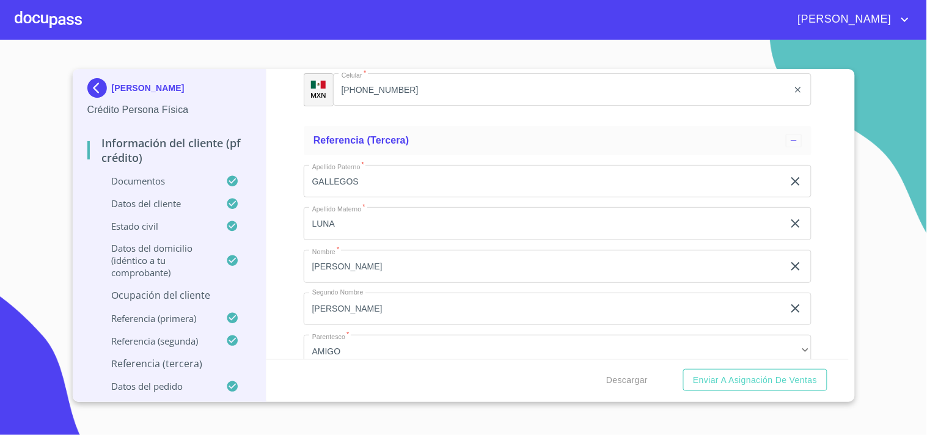
scroll to position [7029, 0]
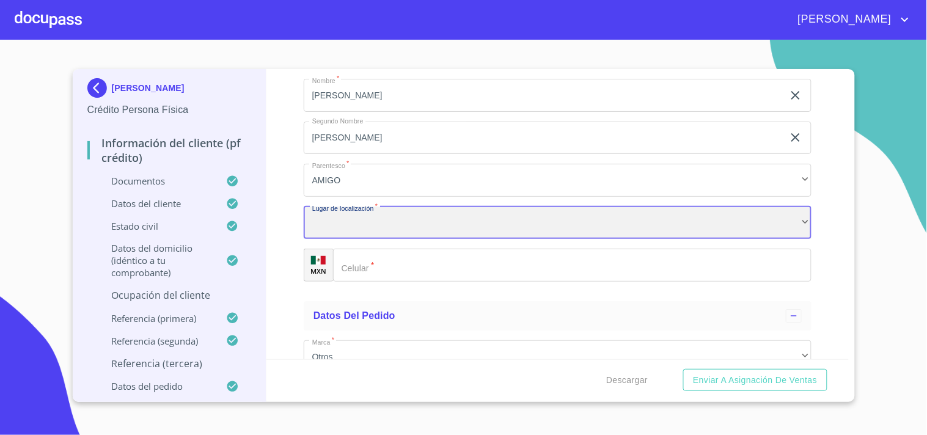
click at [400, 213] on div "​" at bounding box center [558, 223] width 508 height 33
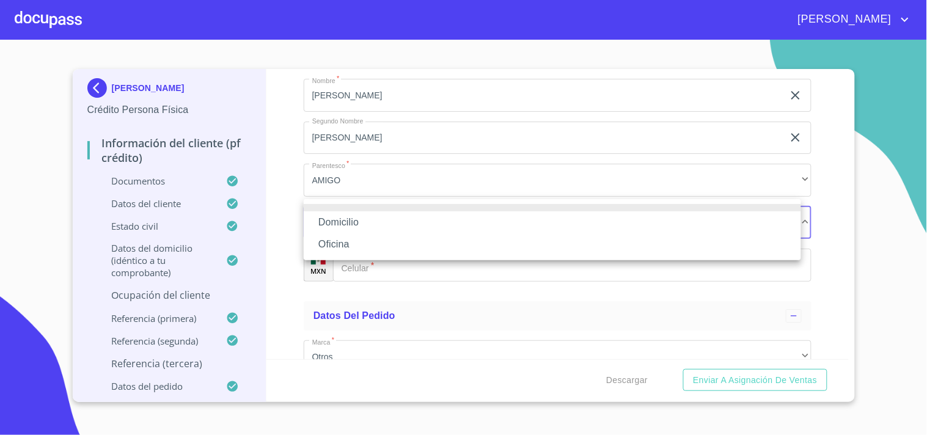
click at [370, 221] on li "Domicilio" at bounding box center [552, 222] width 497 height 22
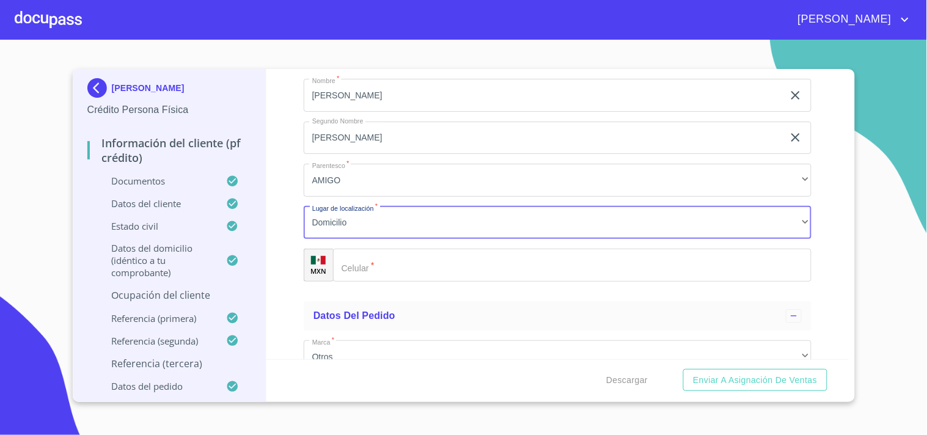
drag, startPoint x: 394, startPoint y: 249, endPoint x: 400, endPoint y: 252, distance: 7.1
click at [397, 249] on input "Documento de identificación.   *" at bounding box center [572, 265] width 478 height 33
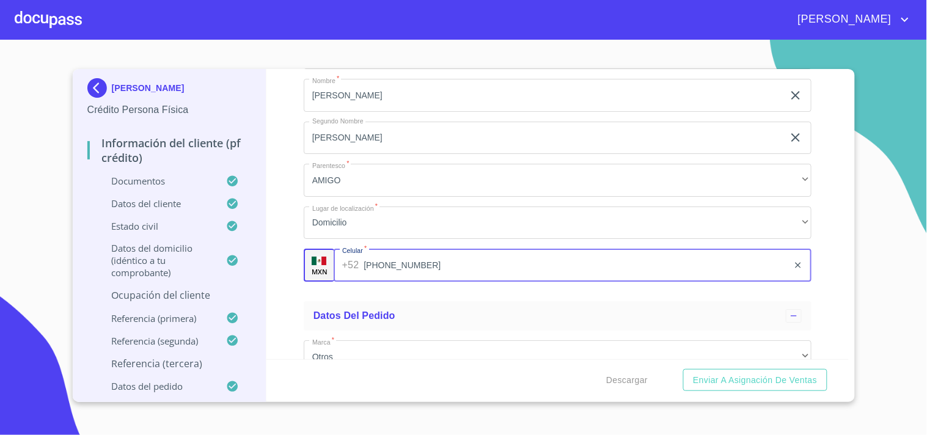
type input "[PHONE_NUMBER]"
click at [473, 285] on ul "Referencia (tercera) Apellido Paterno   * GALLEGOS ​ Apellido Materno   * LUNA …" at bounding box center [558, 123] width 508 height 347
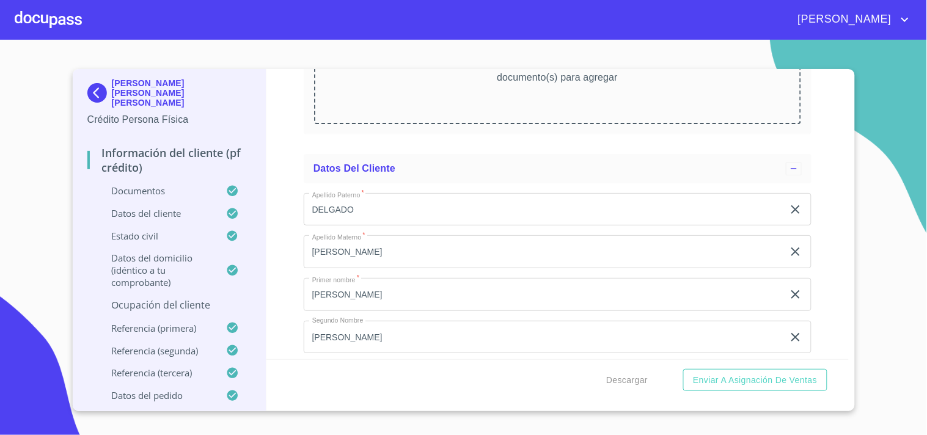
scroll to position [3725, 0]
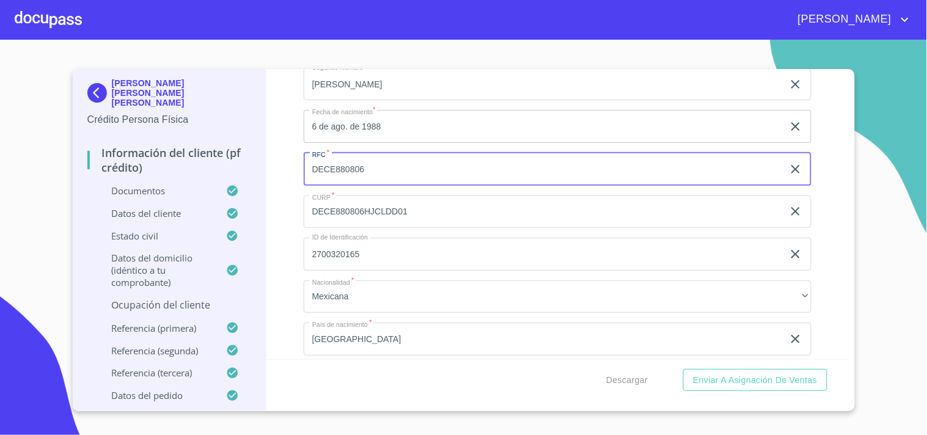
click at [409, 161] on input "DECE880806" at bounding box center [544, 169] width 480 height 33
type input "DECE880806Q55"
click at [42, 23] on div at bounding box center [48, 19] width 67 height 39
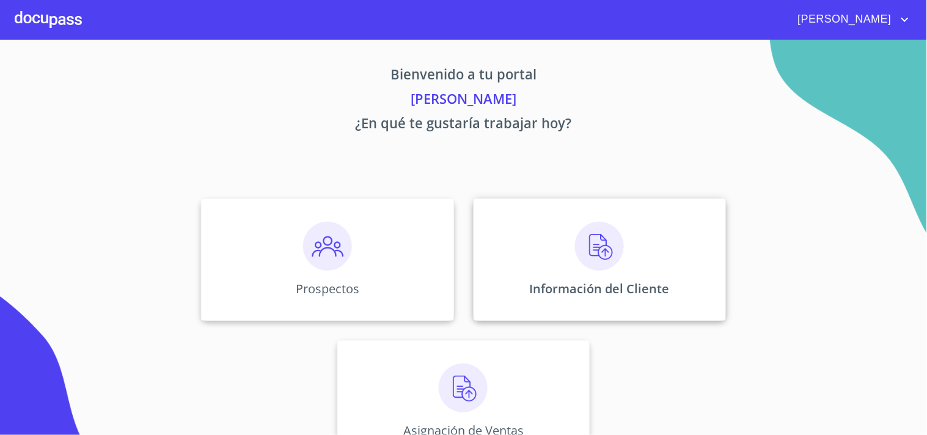
click at [593, 254] on img at bounding box center [599, 246] width 49 height 49
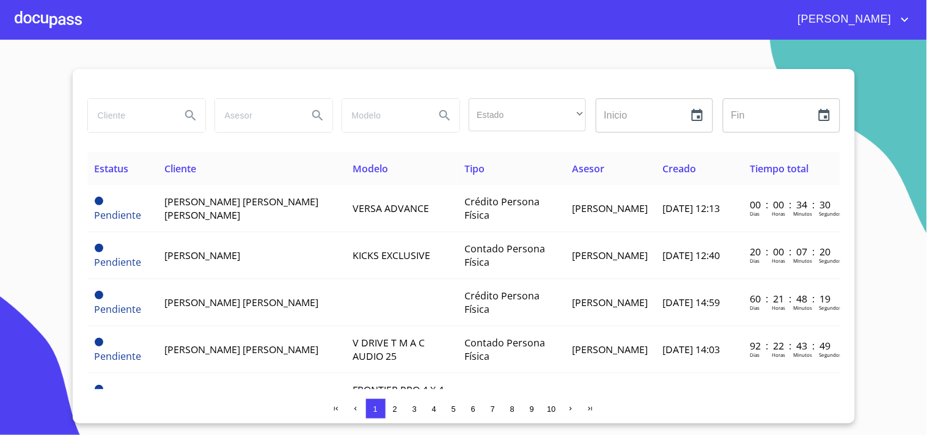
click at [394, 405] on span "2" at bounding box center [395, 409] width 4 height 9
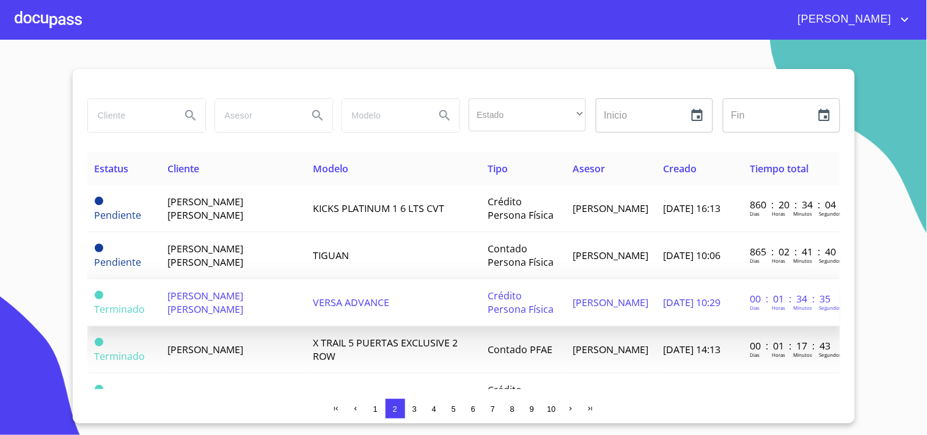
click at [205, 292] on span "[PERSON_NAME] [PERSON_NAME]" at bounding box center [206, 302] width 76 height 27
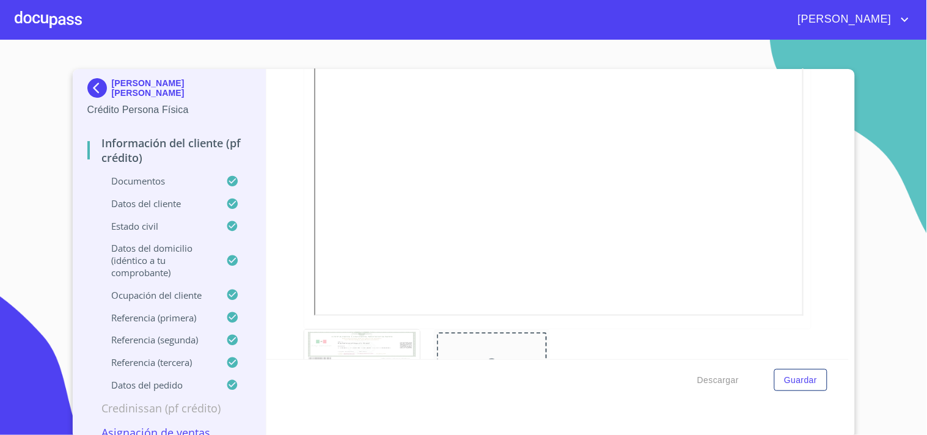
scroll to position [2724, 0]
click at [66, 20] on div at bounding box center [48, 19] width 67 height 39
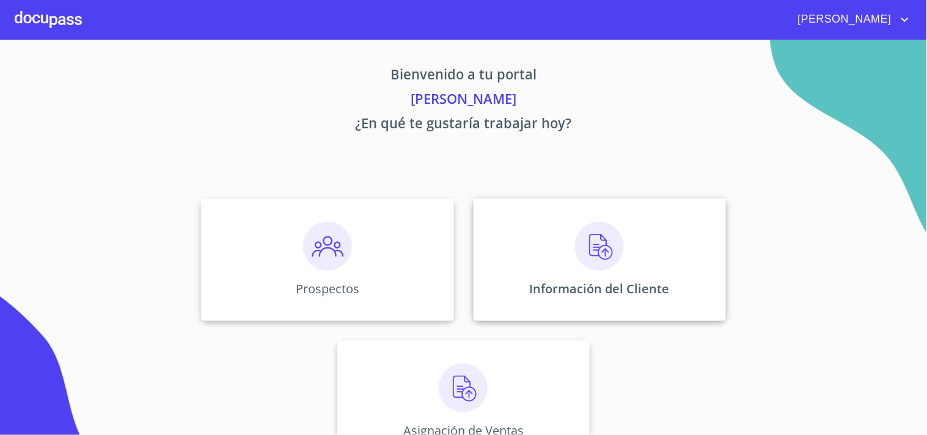
click at [596, 240] on img at bounding box center [599, 246] width 49 height 49
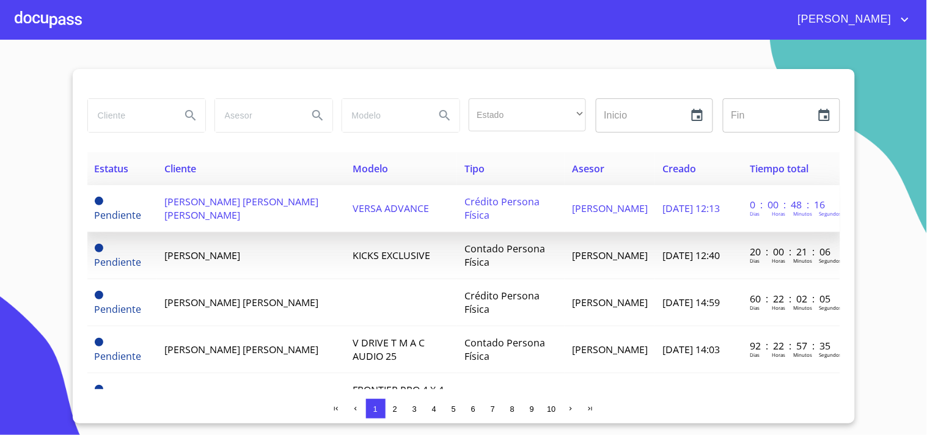
click at [254, 208] on span "[PERSON_NAME] [PERSON_NAME] [PERSON_NAME]" at bounding box center [241, 208] width 154 height 27
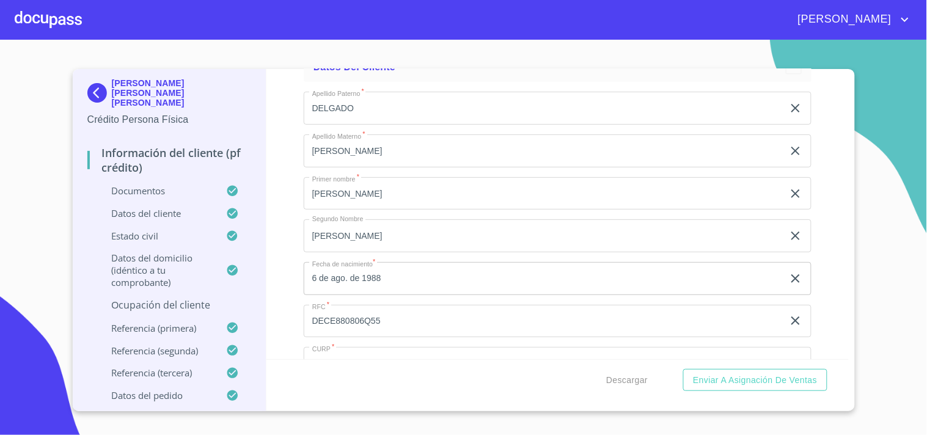
scroll to position [3242, 0]
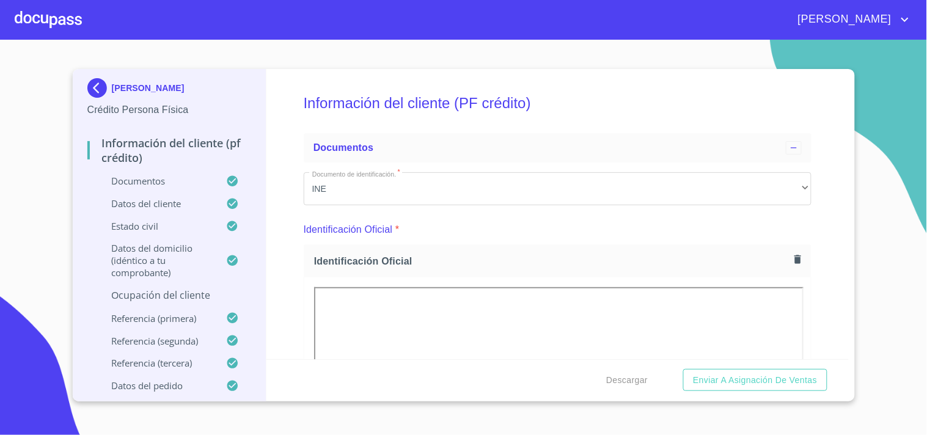
scroll to position [3576, 0]
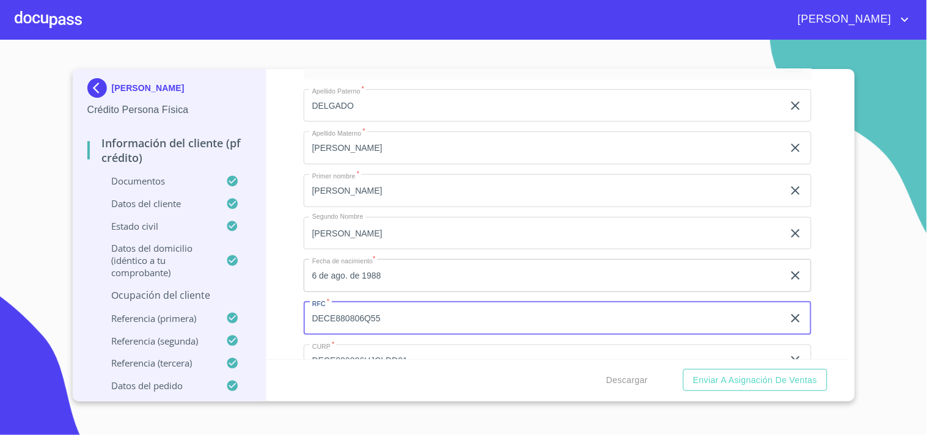
drag, startPoint x: 417, startPoint y: 310, endPoint x: 310, endPoint y: 310, distance: 107.5
click at [310, 310] on input "DECE880806Q55" at bounding box center [544, 318] width 480 height 33
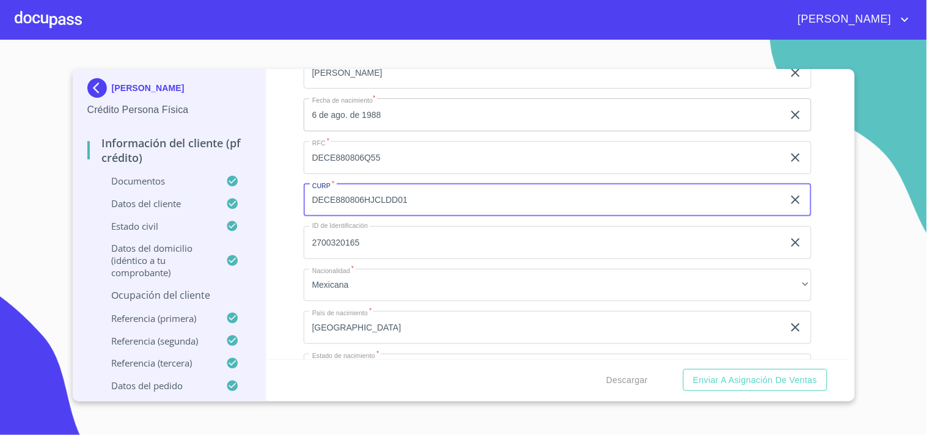
drag, startPoint x: 432, startPoint y: 358, endPoint x: 309, endPoint y: 355, distance: 122.9
click at [309, 355] on div "Apellido Paterno   * [PERSON_NAME] ​ Apellido Materno   * [PERSON_NAME] ​ Prime…" at bounding box center [558, 200] width 508 height 563
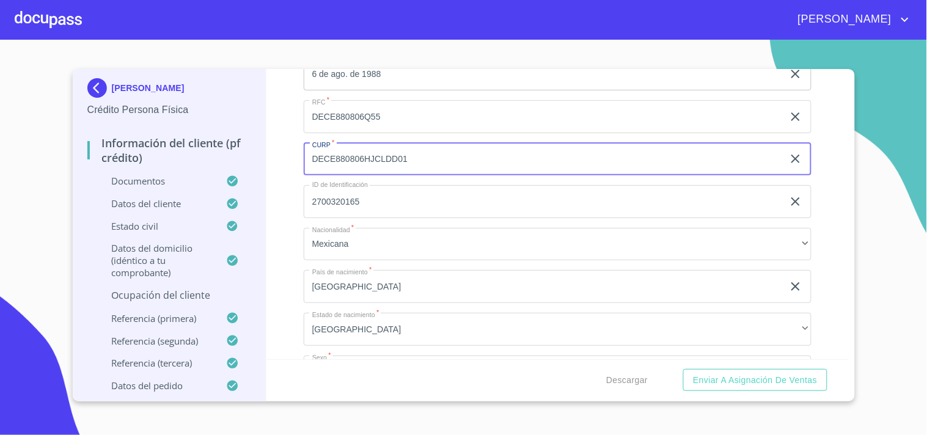
click at [417, 149] on input "DECE880806HJCLDD01" at bounding box center [544, 159] width 480 height 33
drag, startPoint x: 417, startPoint y: 149, endPoint x: 309, endPoint y: 141, distance: 108.5
click at [309, 143] on input "DECE880806HJCLDD01" at bounding box center [544, 159] width 480 height 33
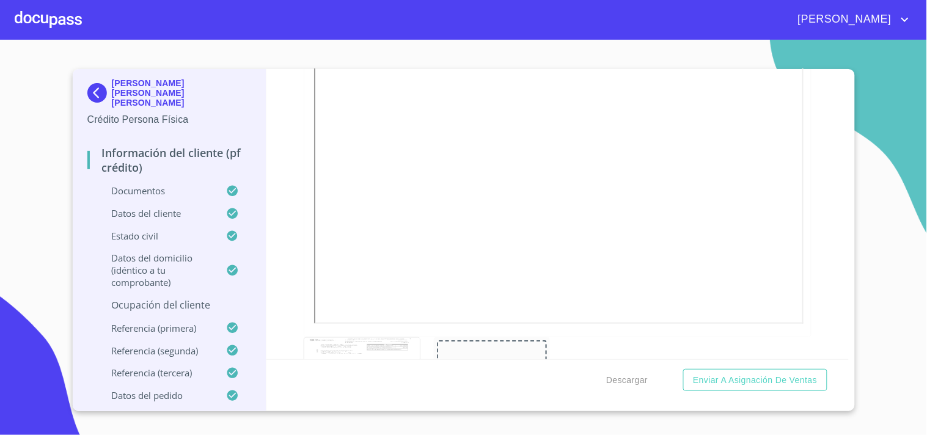
scroll to position [1363, 0]
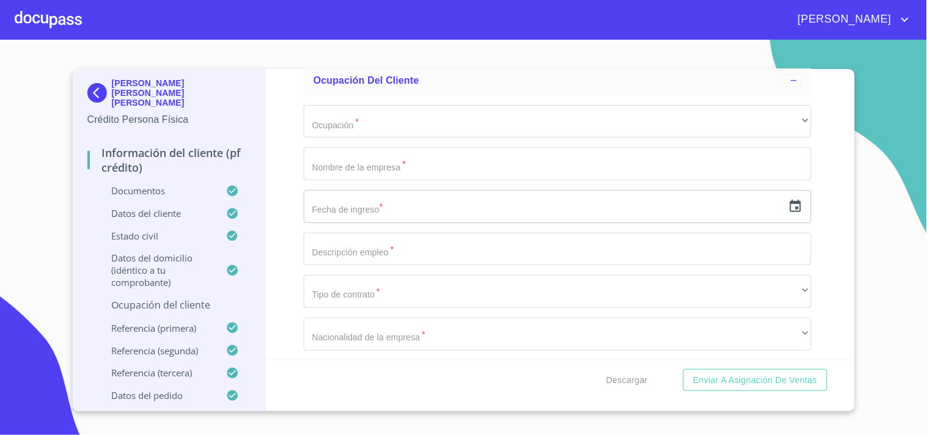
scroll to position [5113, 0]
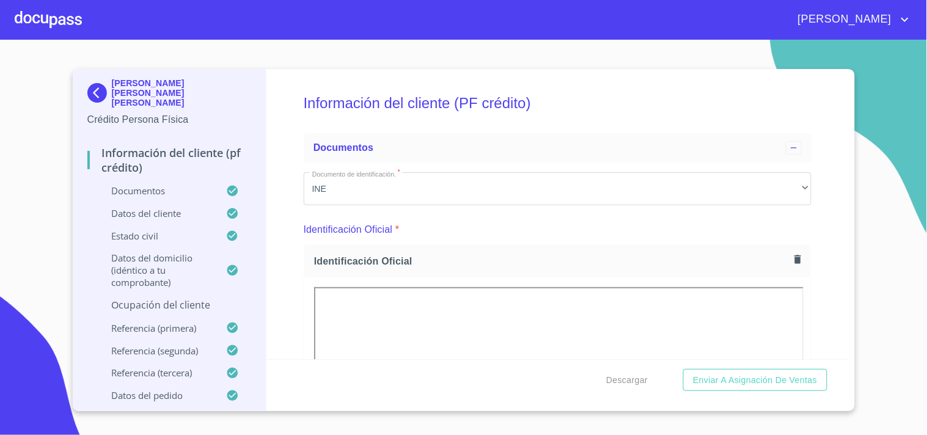
scroll to position [5113, 0]
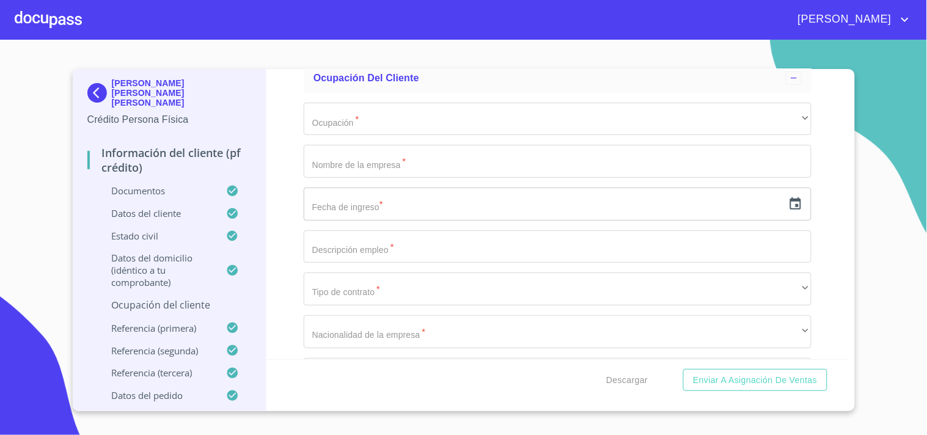
scroll to position [5086, 0]
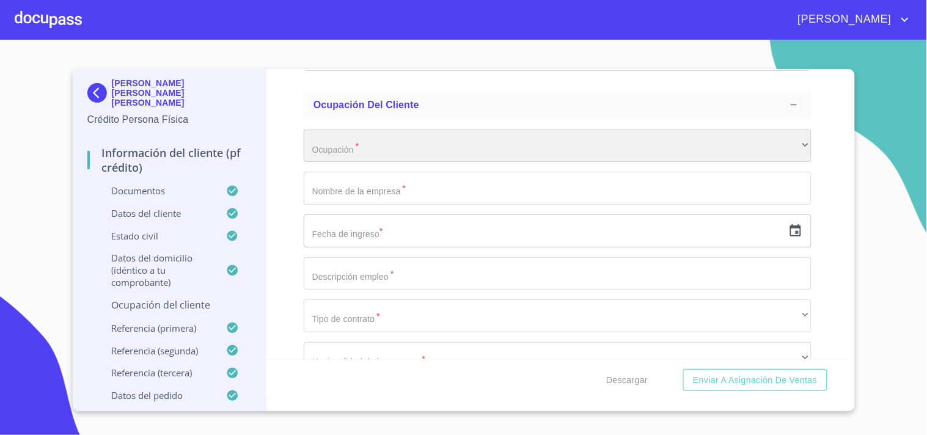
click at [425, 142] on div "​" at bounding box center [558, 146] width 508 height 33
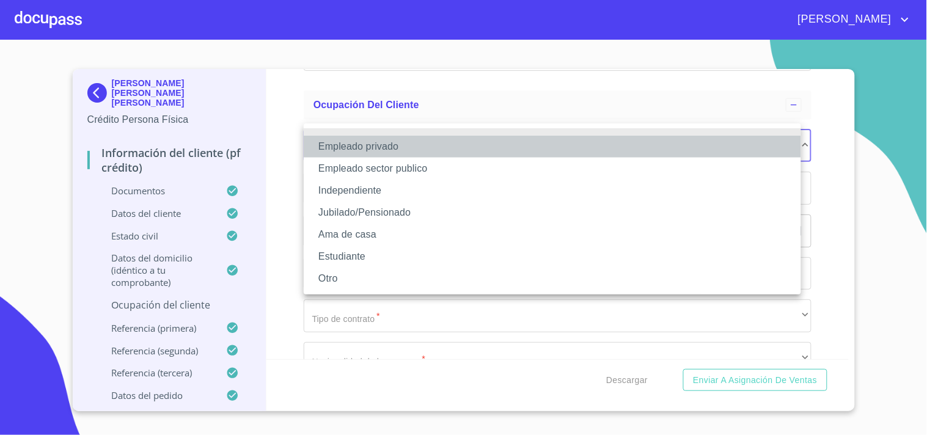
click at [385, 145] on li "Empleado privado" at bounding box center [552, 147] width 497 height 22
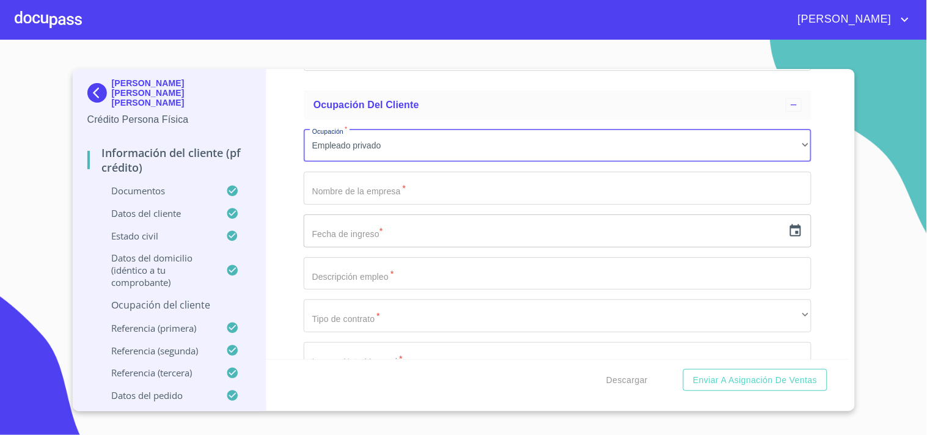
click at [436, 178] on input "Documento de identificación.   *" at bounding box center [558, 188] width 508 height 33
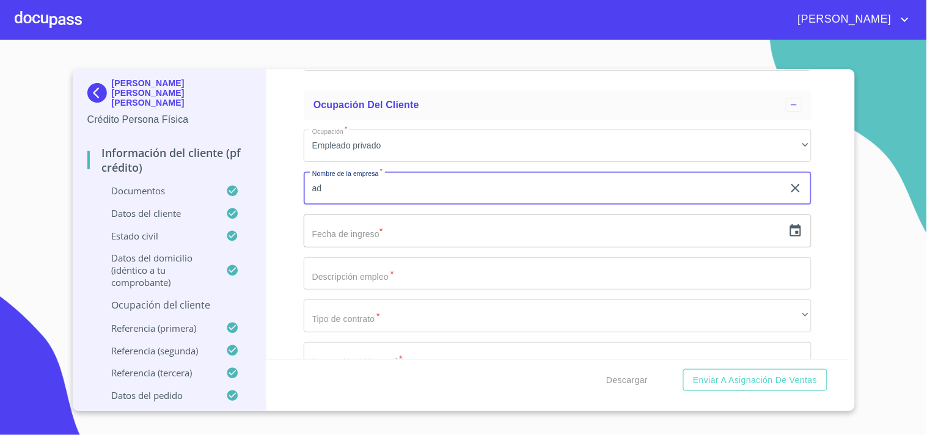
type input "a"
type input "ADVANCE REAL ESCADE"
click at [788, 224] on icon "button" at bounding box center [795, 231] width 15 height 15
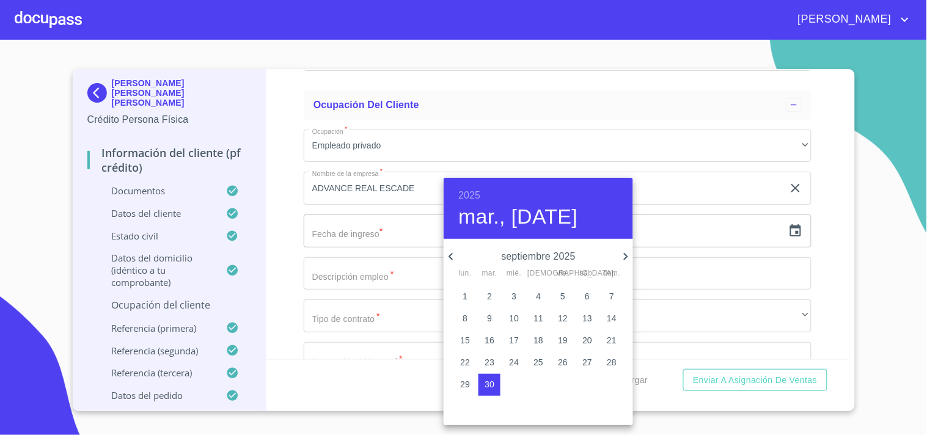
click at [466, 384] on p "29" at bounding box center [465, 384] width 10 height 12
type input "29 de sep. de 2025"
click at [368, 269] on div at bounding box center [463, 217] width 927 height 435
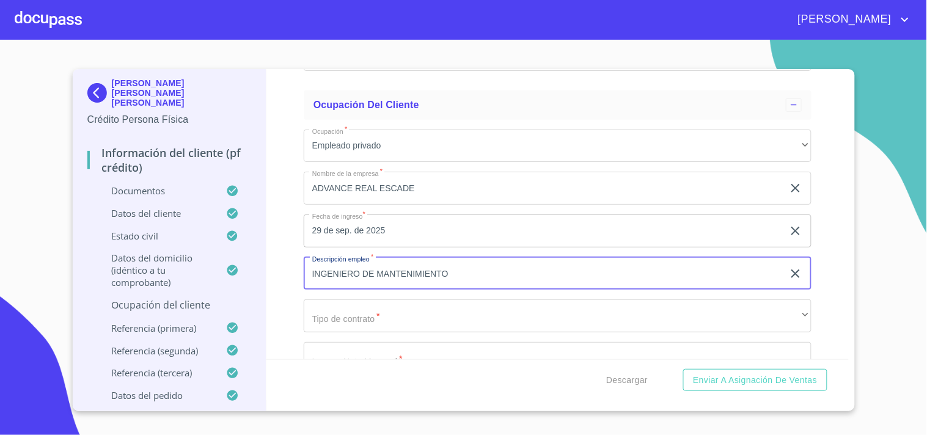
type input "INGENIERO DE MANTENIMIENTO"
click at [437, 187] on input "ADVANCE REAL ESCADE" at bounding box center [544, 188] width 480 height 33
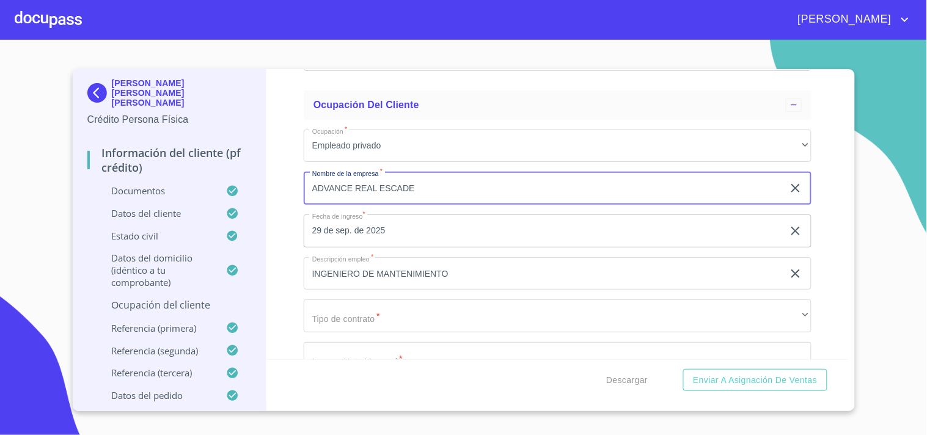
click at [437, 187] on input "ADVANCE REAL ESCADE" at bounding box center [544, 188] width 480 height 33
type input "LABORATORIOS PISA"
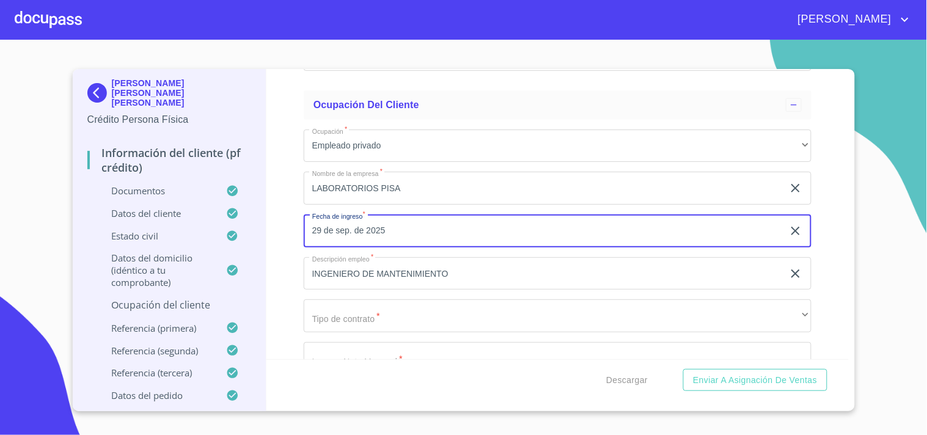
click at [741, 227] on input "29 de sep. de 2025" at bounding box center [546, 230] width 485 height 33
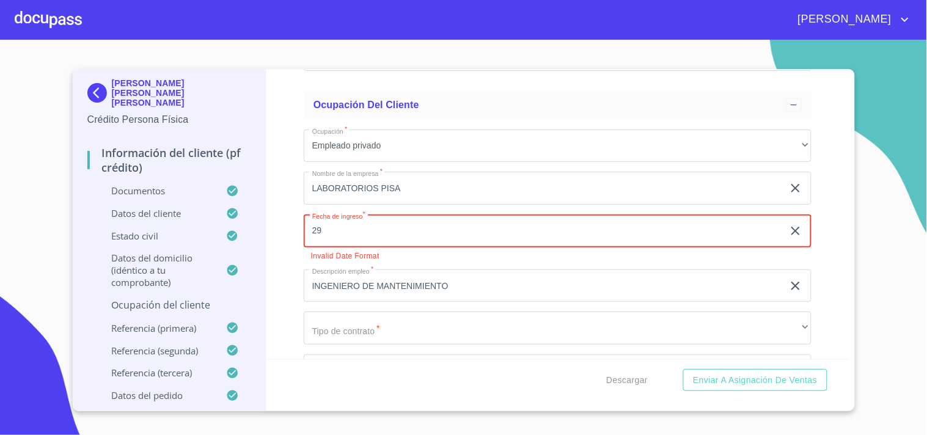
type input "2_"
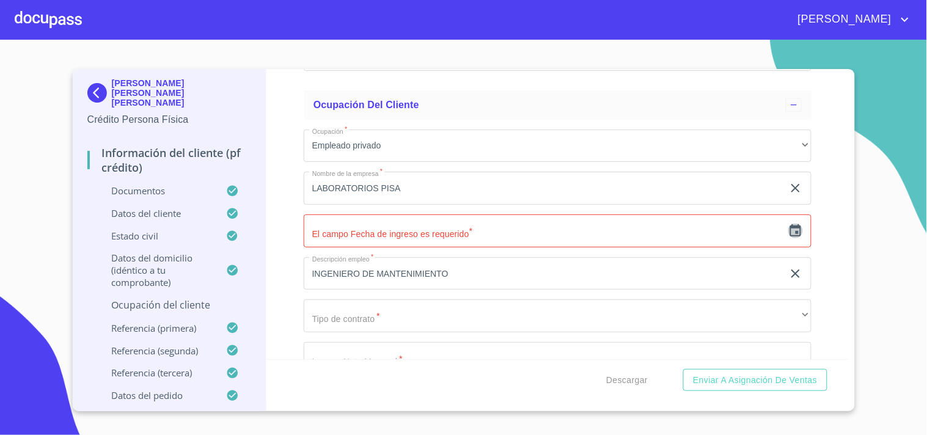
click at [790, 224] on icon "button" at bounding box center [795, 230] width 11 height 12
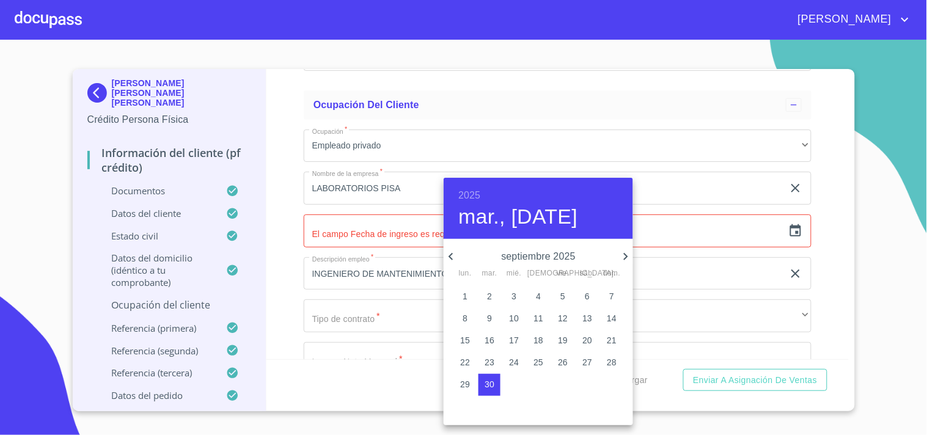
click at [473, 191] on h6 "2025" at bounding box center [469, 195] width 22 height 17
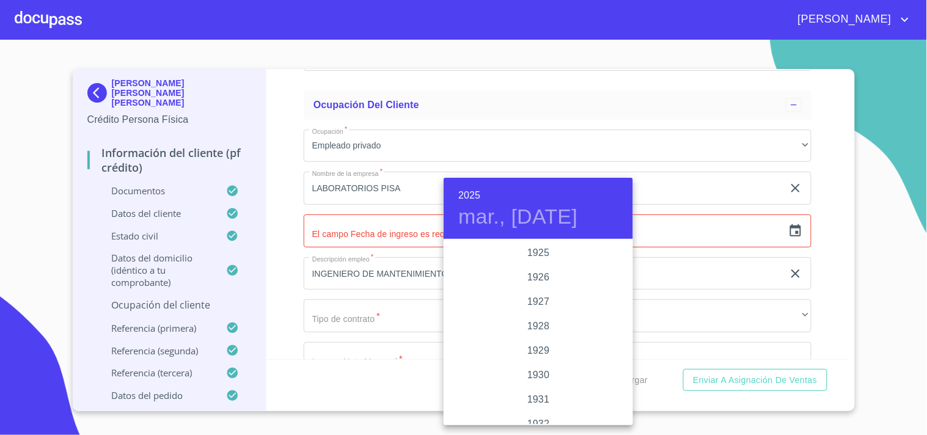
scroll to position [2371, 0]
click at [535, 273] on div "2023" at bounding box center [538, 277] width 189 height 24
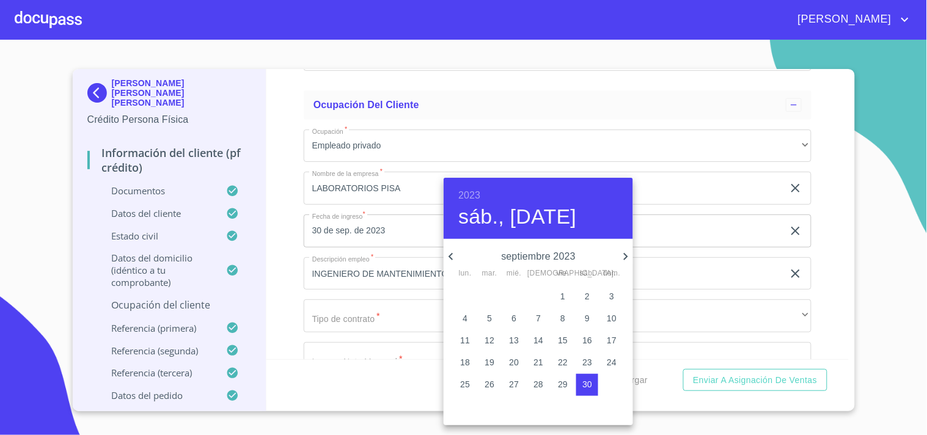
click at [444, 255] on icon "button" at bounding box center [451, 256] width 15 height 15
click at [468, 382] on p "28" at bounding box center [465, 384] width 10 height 12
type input "28 de ago. de 2023"
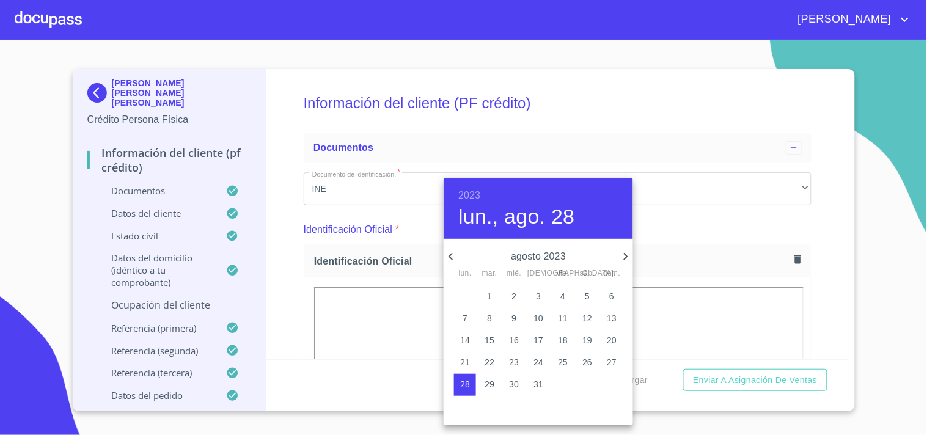
scroll to position [5086, 0]
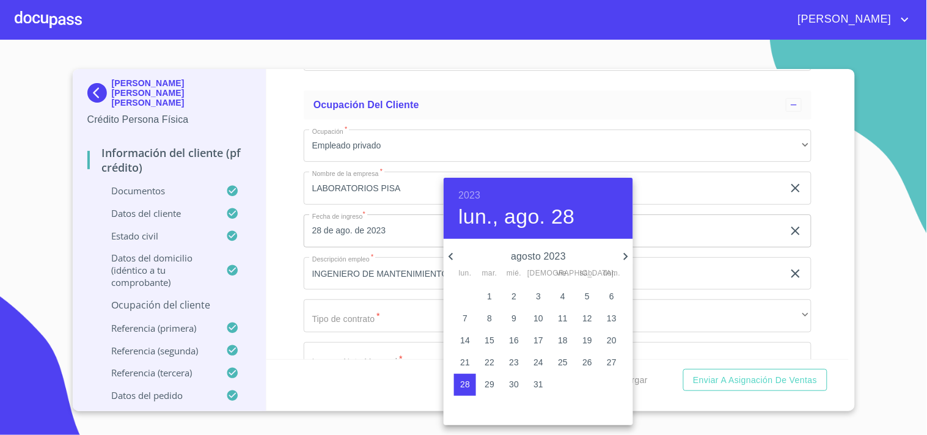
click at [281, 230] on div at bounding box center [463, 217] width 927 height 435
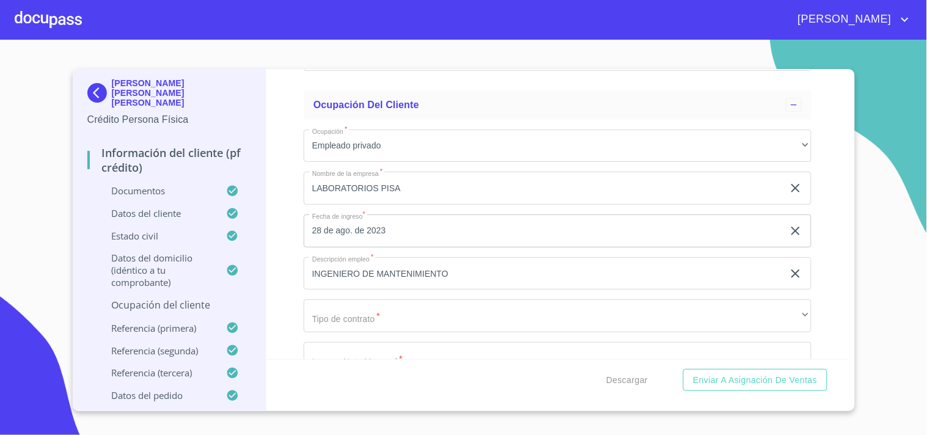
click at [609, 264] on input "INGENIERO DE MANTENIMIENTO" at bounding box center [544, 273] width 480 height 33
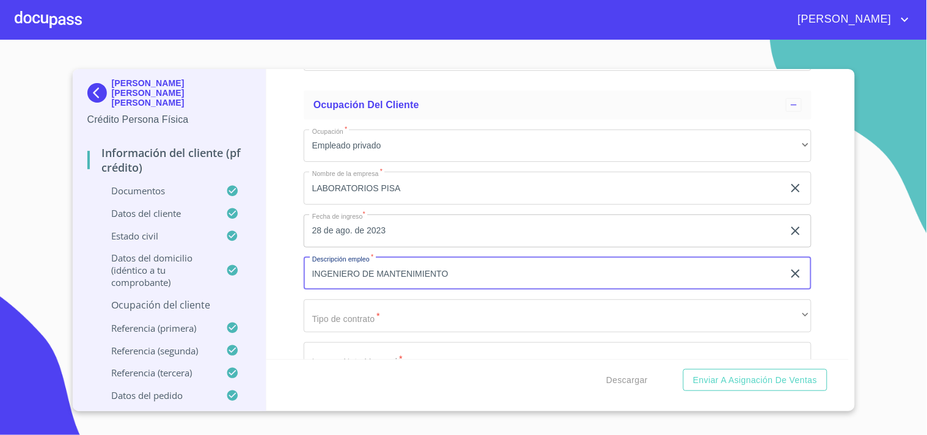
click at [609, 264] on input "INGENIERO DE MANTENIMIENTO" at bounding box center [544, 273] width 480 height 33
click at [608, 264] on input "INGENIERO DE MANTENIMIENTO" at bounding box center [544, 273] width 480 height 33
type input "SUPERVISOR DE MANTENIMIENTO"
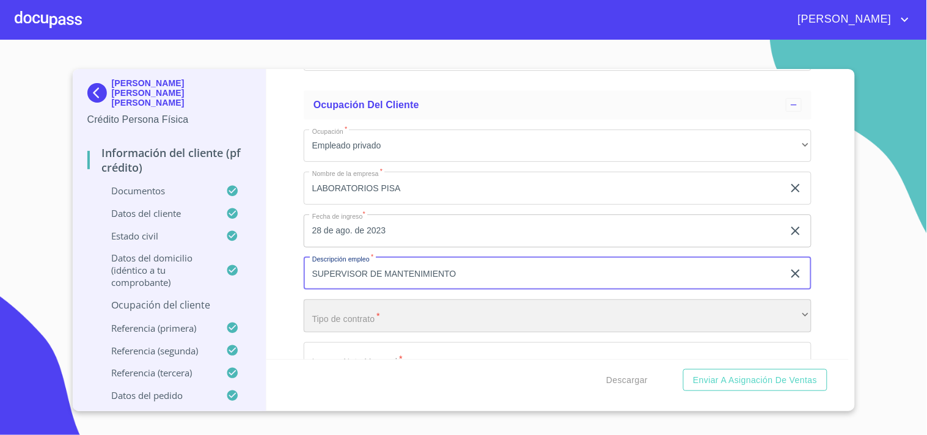
click at [411, 302] on div "​" at bounding box center [558, 315] width 508 height 33
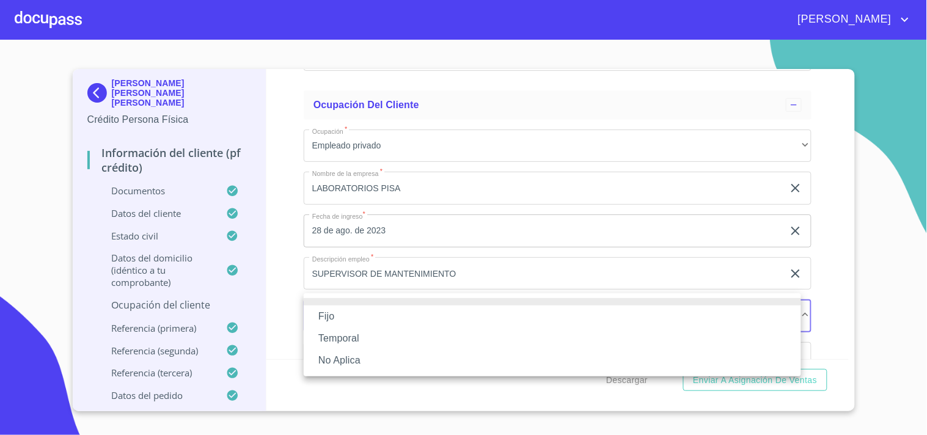
drag, startPoint x: 333, startPoint y: 314, endPoint x: 368, endPoint y: 318, distance: 35.1
click at [334, 314] on li "Fijo" at bounding box center [552, 317] width 497 height 22
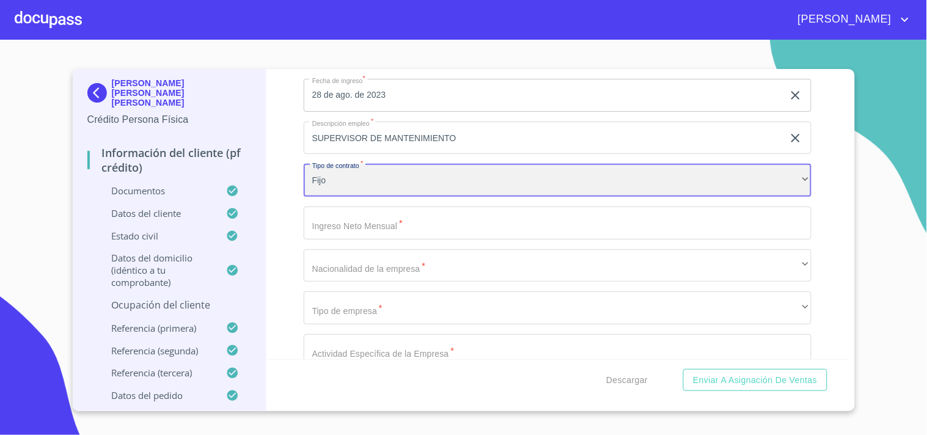
scroll to position [5240, 0]
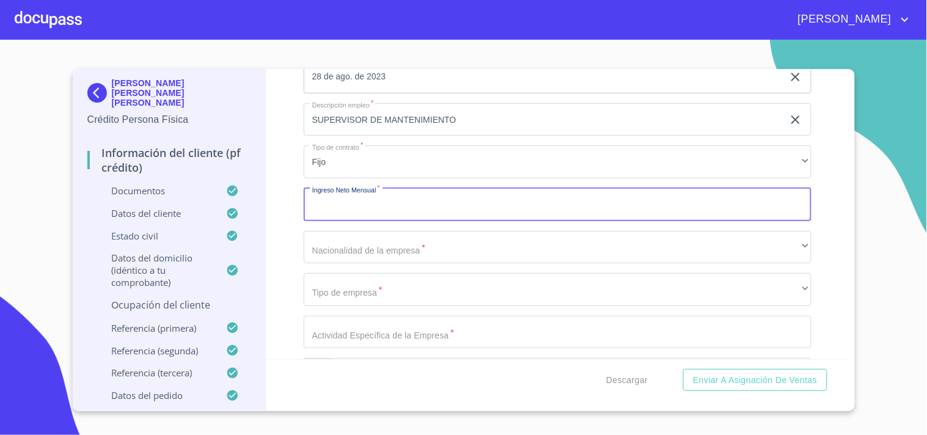
click at [397, 192] on input "Documento de identificación.   *" at bounding box center [558, 204] width 508 height 33
type input "2"
type input "23989.39"
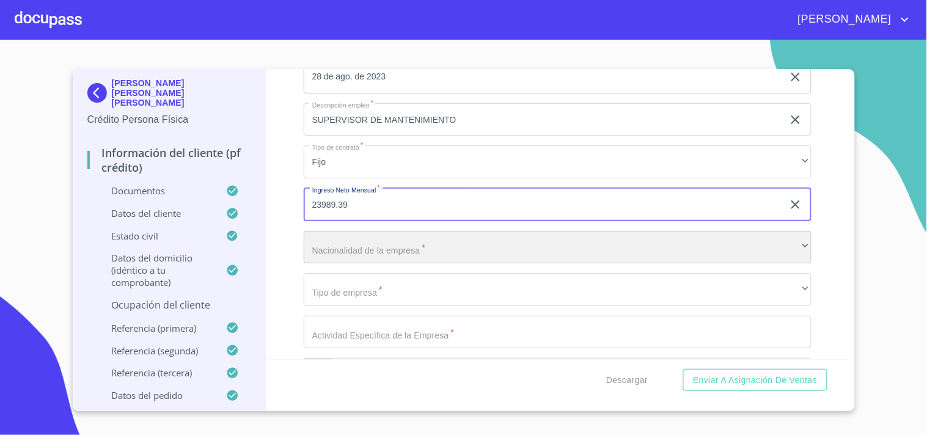
click at [364, 249] on div "​" at bounding box center [558, 247] width 508 height 33
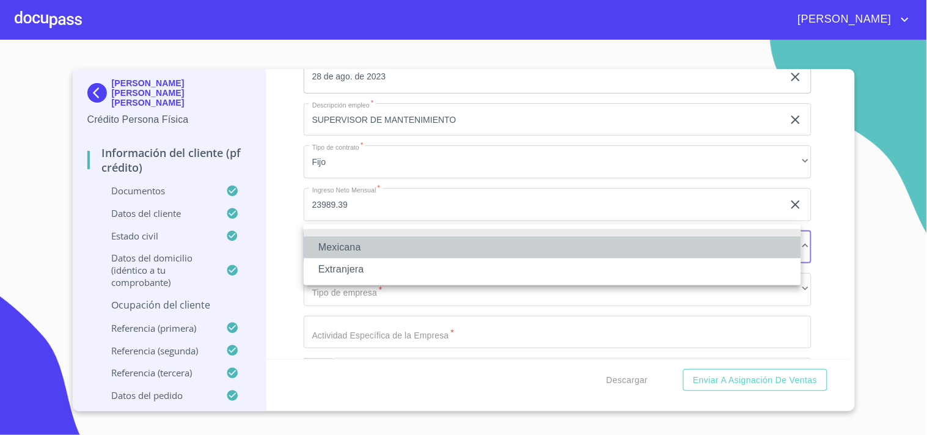
click at [367, 247] on li "Mexicana" at bounding box center [552, 247] width 497 height 22
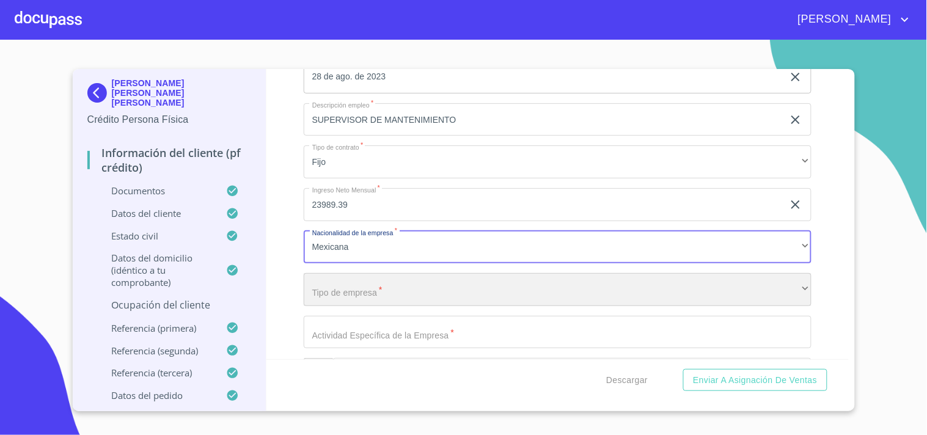
click at [362, 283] on div "​" at bounding box center [558, 289] width 508 height 33
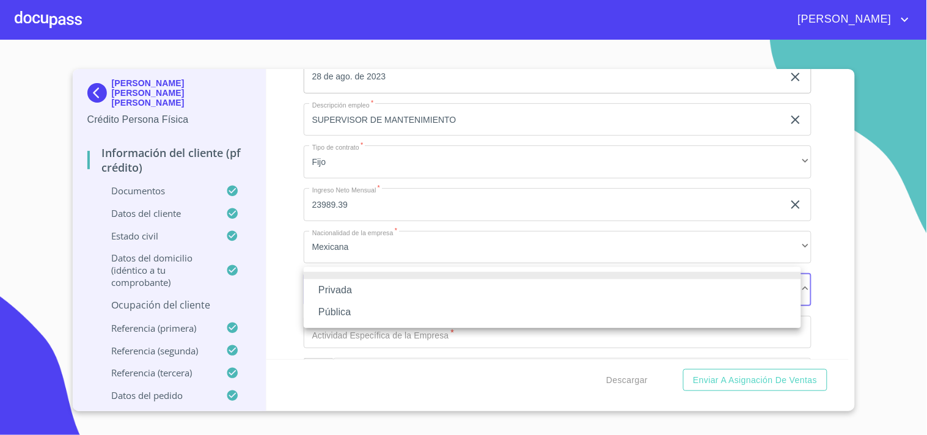
click at [350, 290] on li "Privada" at bounding box center [552, 290] width 497 height 22
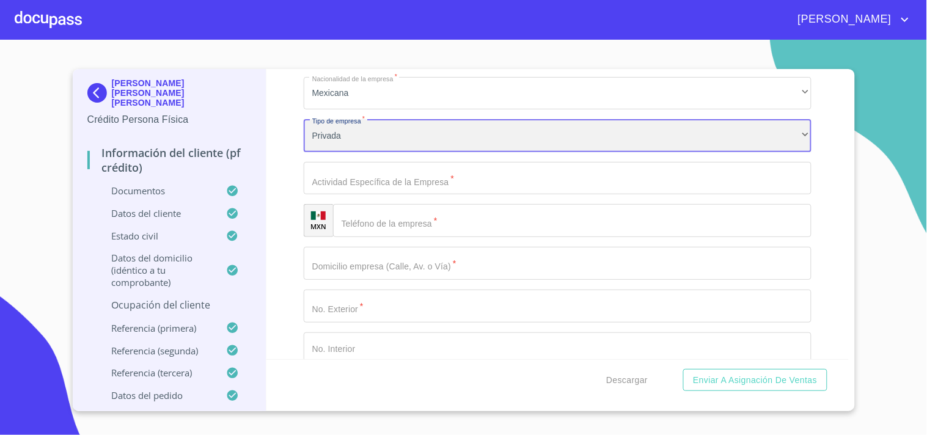
scroll to position [5403, 0]
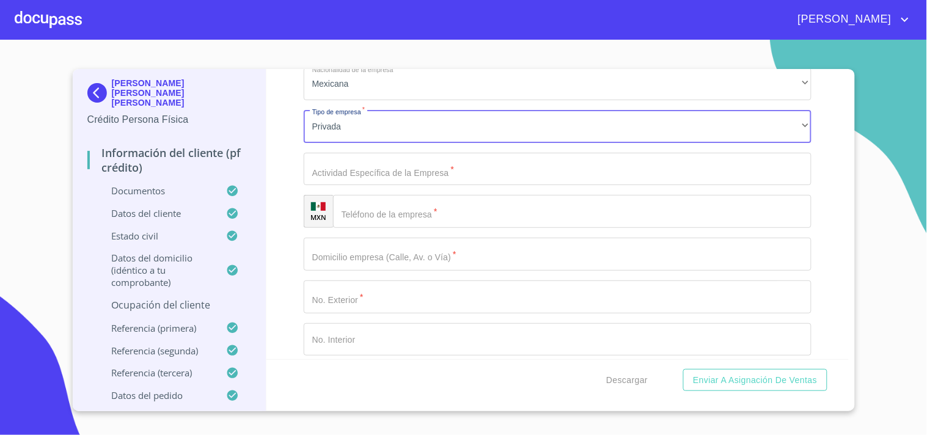
click at [392, 161] on input "Documento de identificación.   *" at bounding box center [558, 169] width 508 height 33
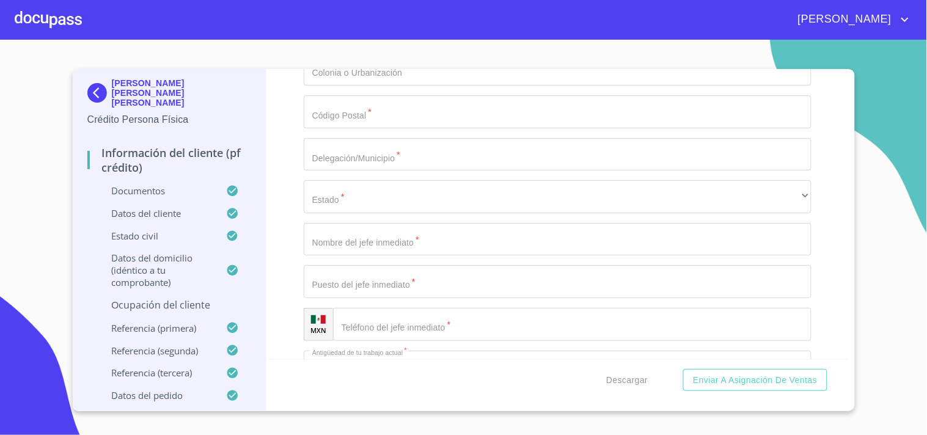
scroll to position [5721, 0]
click at [447, 229] on input "Documento de identificación.   *" at bounding box center [558, 235] width 508 height 33
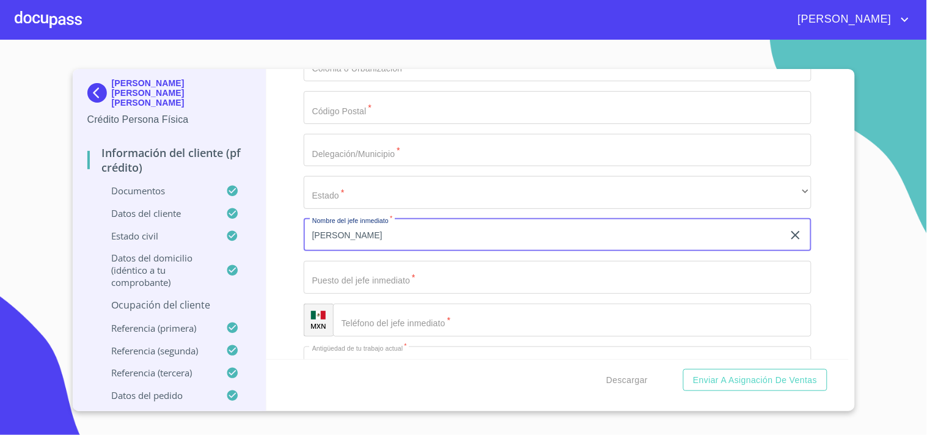
type input "[PERSON_NAME]"
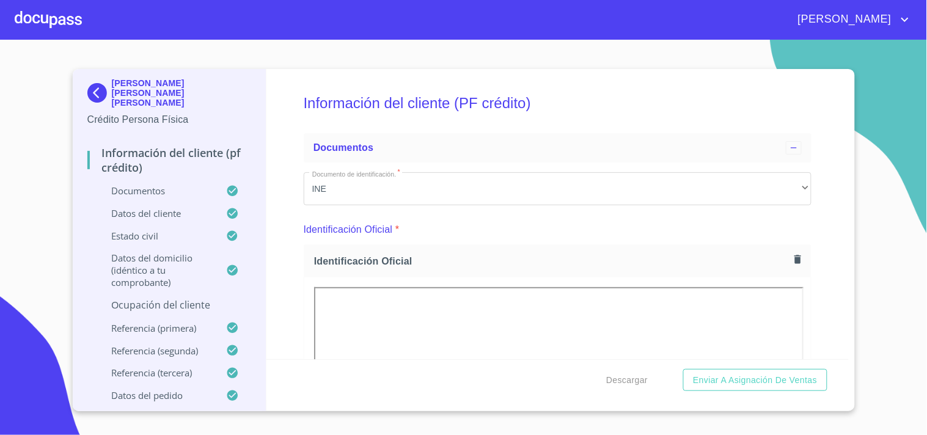
scroll to position [5721, 0]
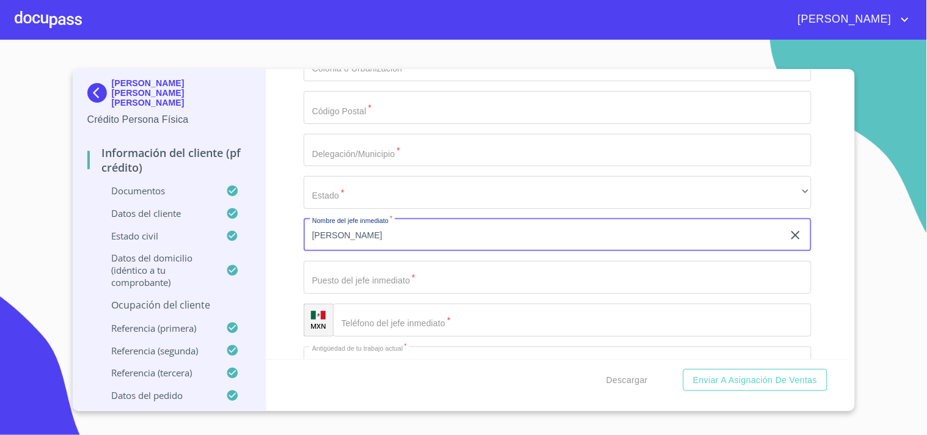
type input "[PERSON_NAME]"
click at [408, 272] on input "Documento de identificación.   *" at bounding box center [558, 277] width 508 height 33
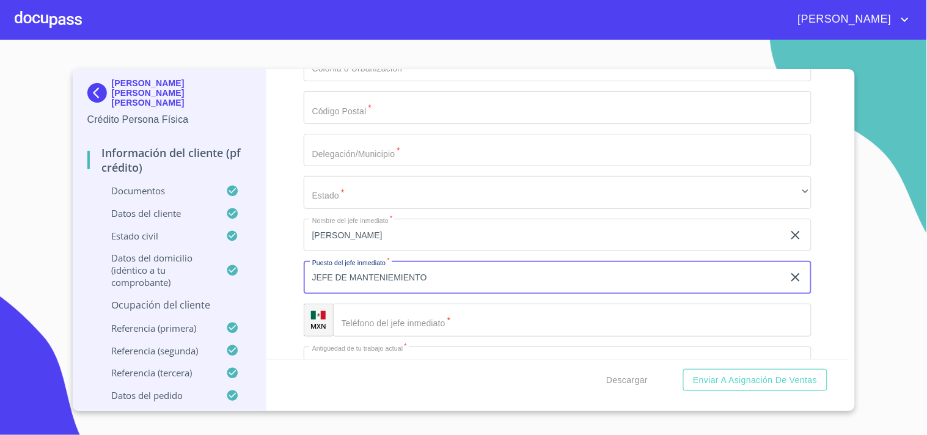
click at [392, 271] on input "JEFE DE MANTENIEMIENTO" at bounding box center [544, 277] width 480 height 33
type input "JEFE DE MANTENIMIENTO"
click at [399, 348] on div "Menos de 1 año" at bounding box center [558, 362] width 508 height 33
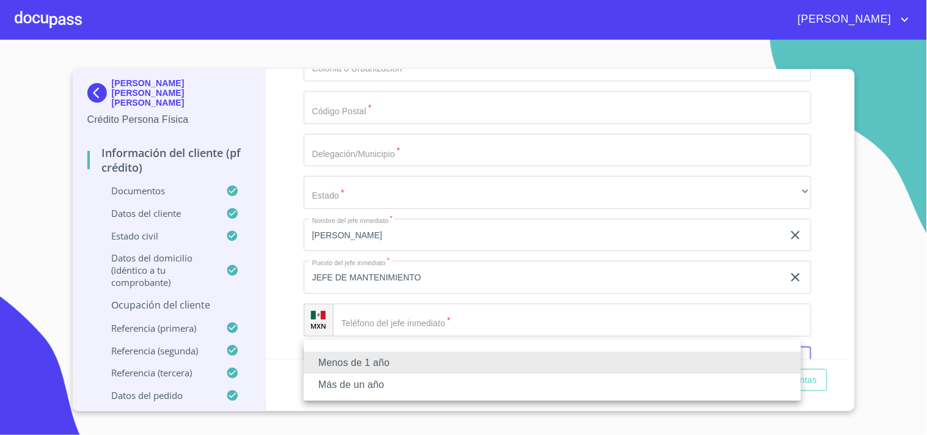
click at [359, 383] on li "Más de un año" at bounding box center [552, 385] width 497 height 22
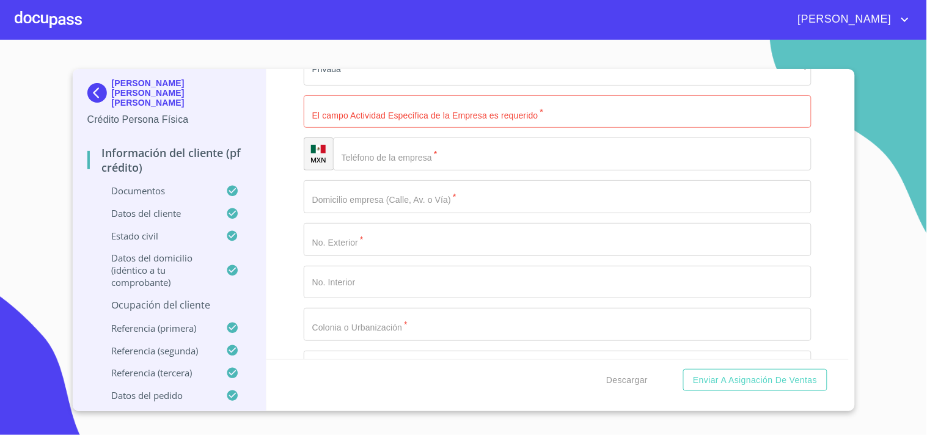
scroll to position [5379, 0]
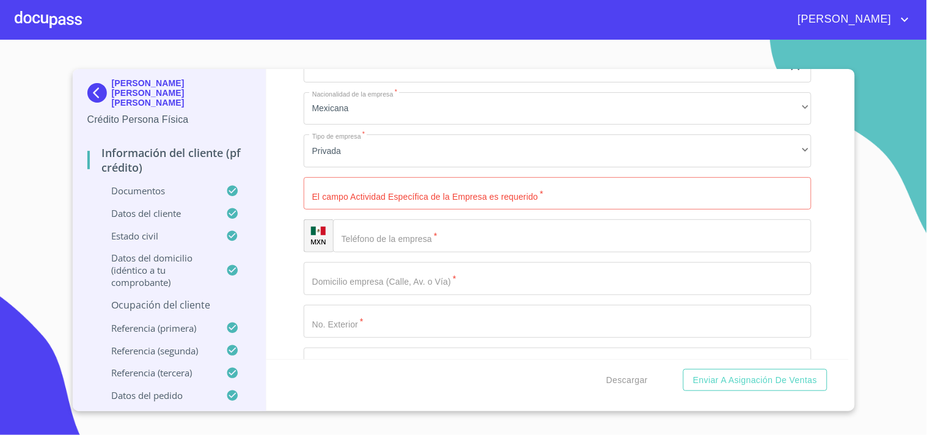
click at [368, 192] on input "Documento de identificación.   *" at bounding box center [558, 193] width 508 height 33
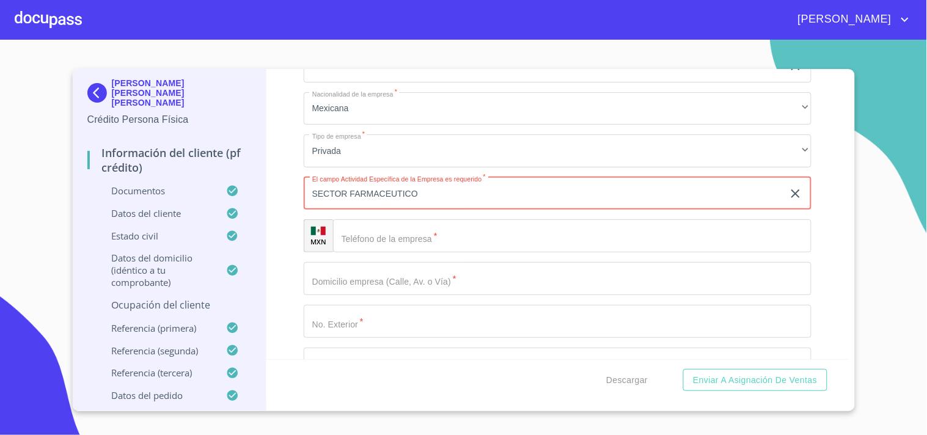
type input "SECTOR FARMACEUTICO"
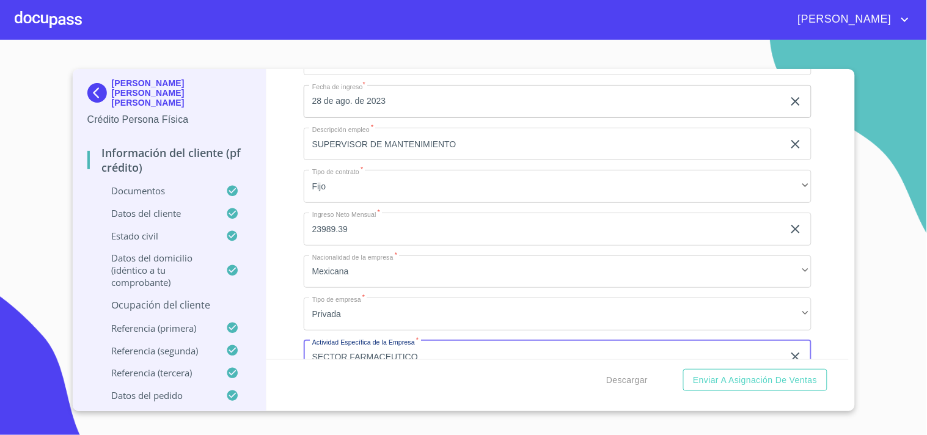
scroll to position [5189, 0]
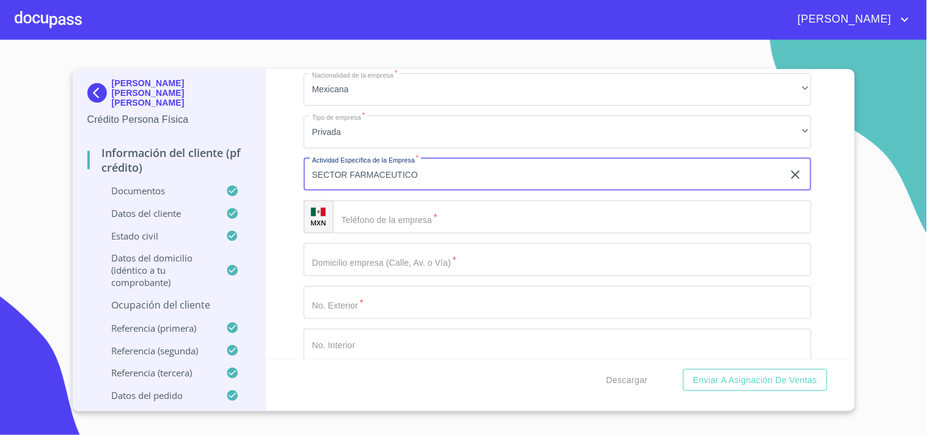
scroll to position [5425, 0]
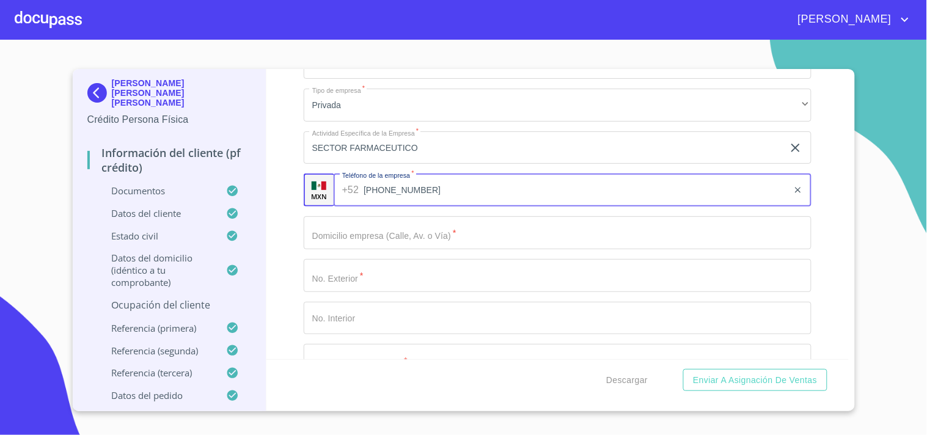
type input "[PHONE_NUMBER]"
click at [417, 233] on input "Documento de identificación.   *" at bounding box center [558, 232] width 508 height 33
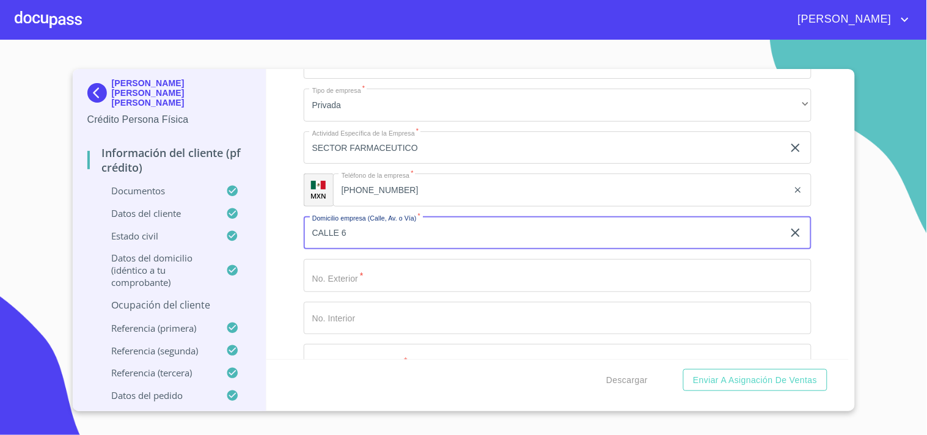
type input "CALLE 6"
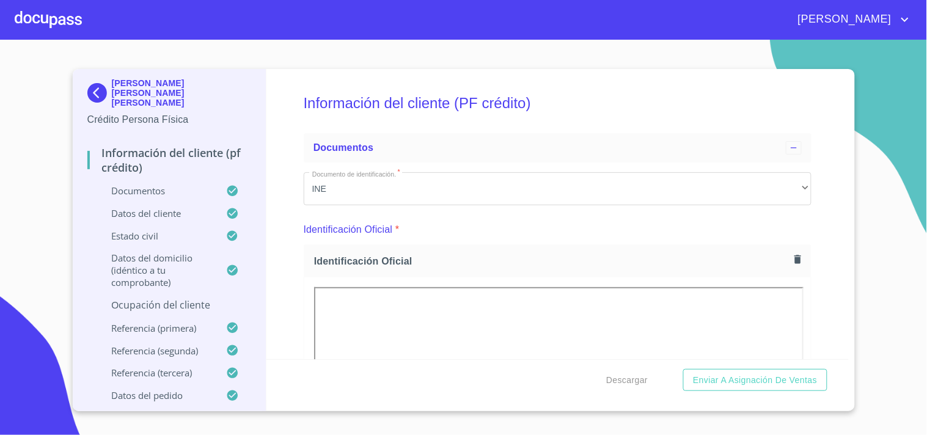
scroll to position [5425, 0]
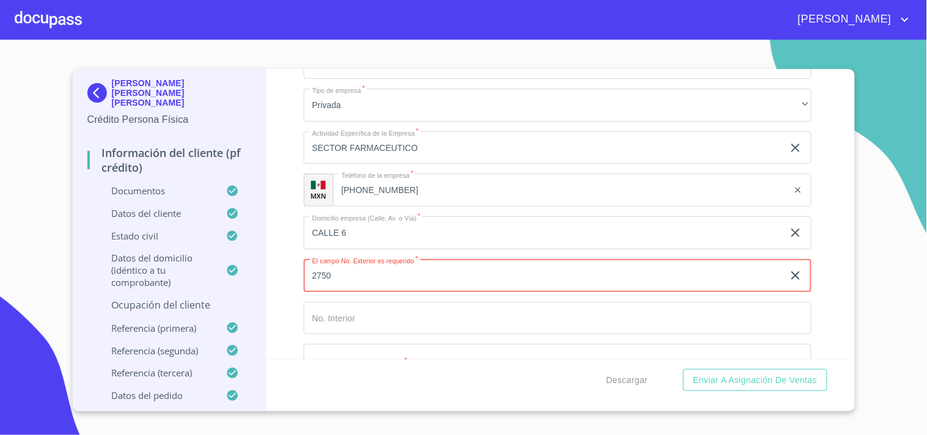
type input "2750"
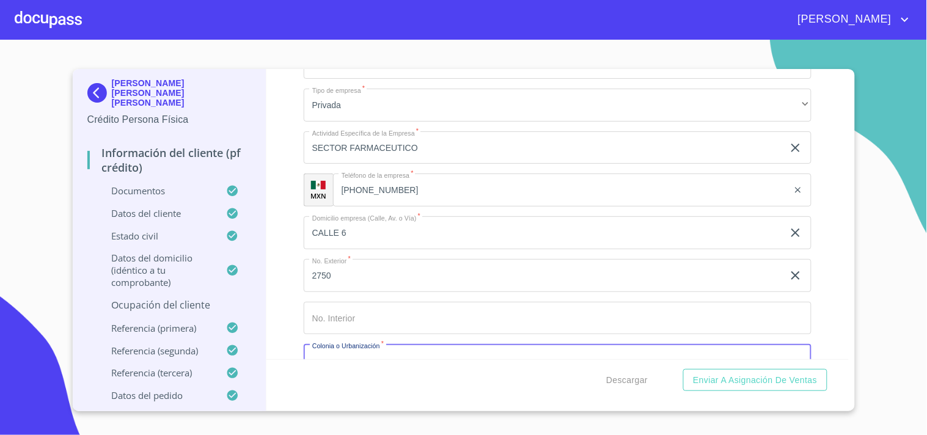
scroll to position [5435, 0]
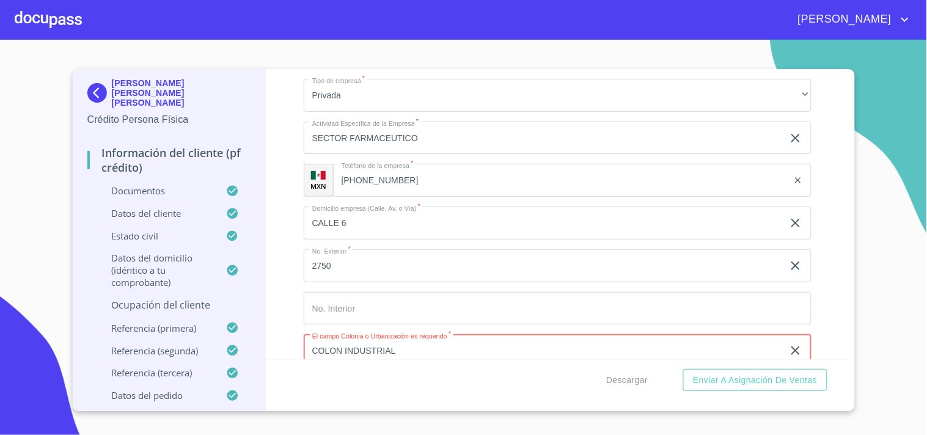
type input "COLON INDUSTRIAL"
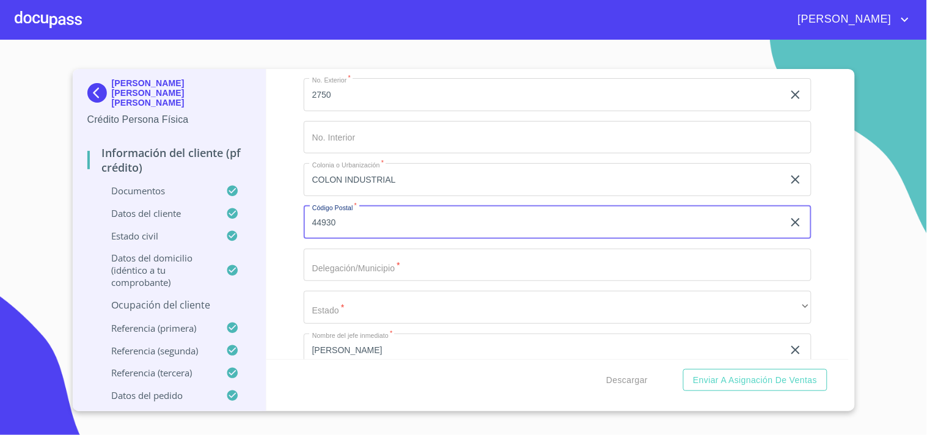
type input "44930"
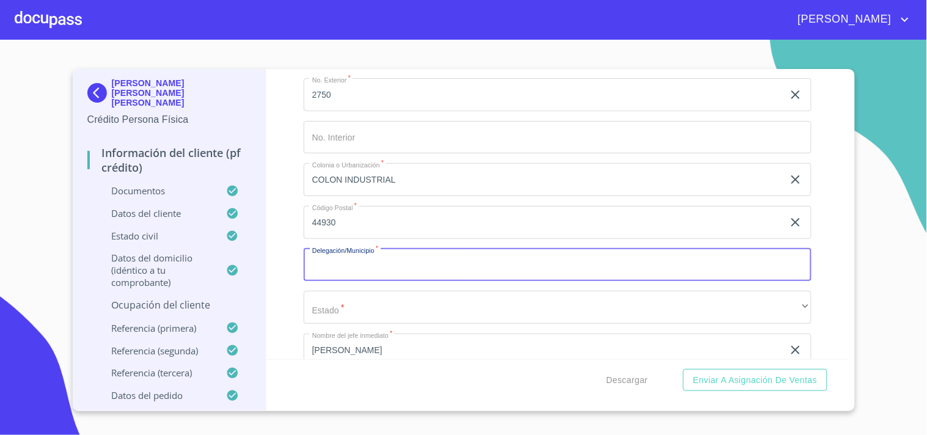
click at [384, 257] on input "Documento de identificación.   *" at bounding box center [558, 265] width 508 height 33
type input "[GEOGRAPHIC_DATA]"
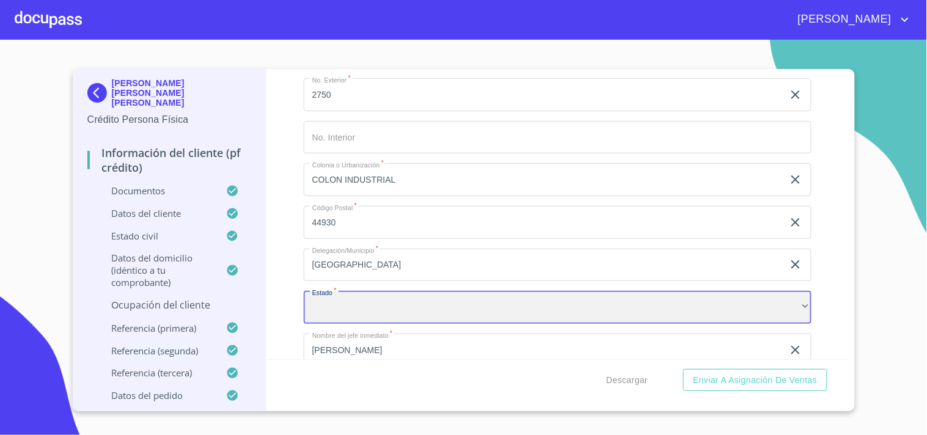
click at [379, 297] on div "​" at bounding box center [558, 307] width 508 height 33
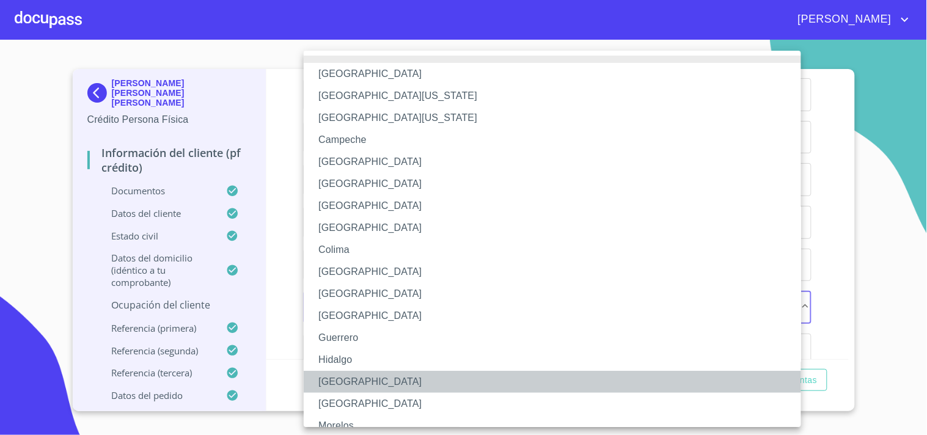
click at [349, 388] on li "[GEOGRAPHIC_DATA]" at bounding box center [558, 382] width 508 height 22
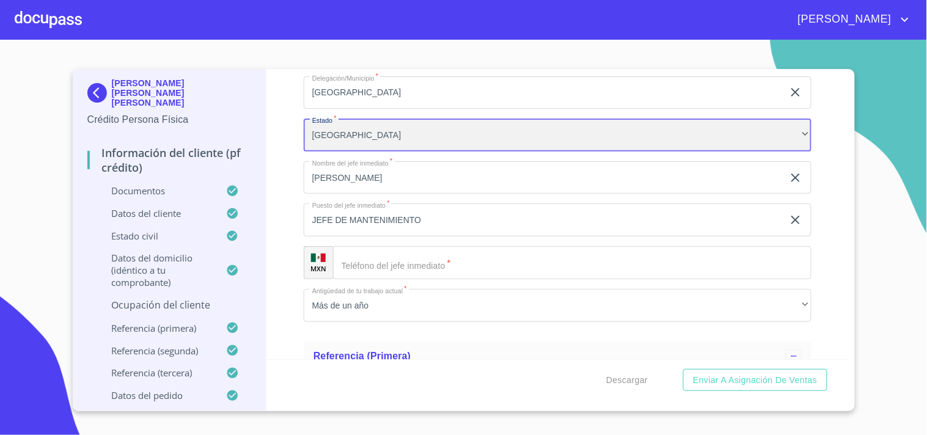
scroll to position [5842, 0]
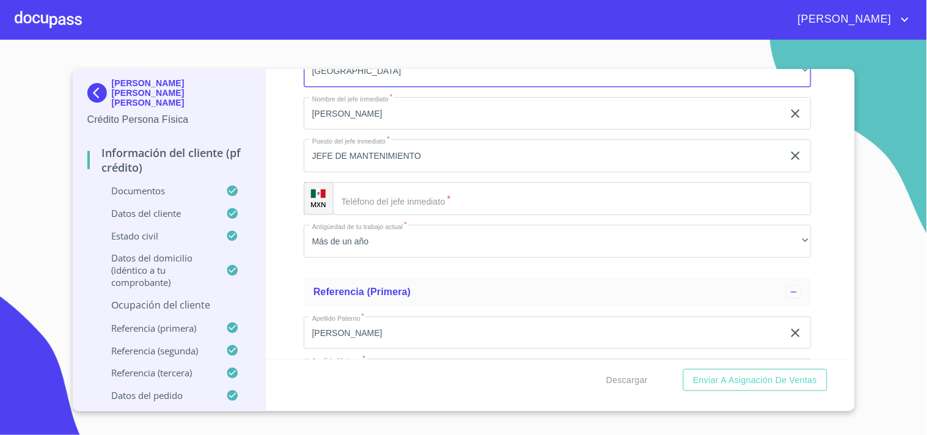
click at [393, 185] on input "Documento de identificación.   *" at bounding box center [572, 198] width 478 height 33
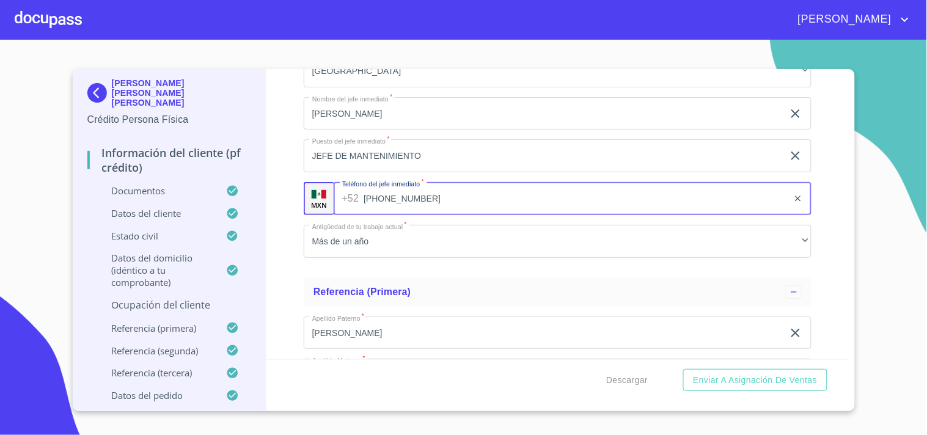
type input "[PHONE_NUMBER]"
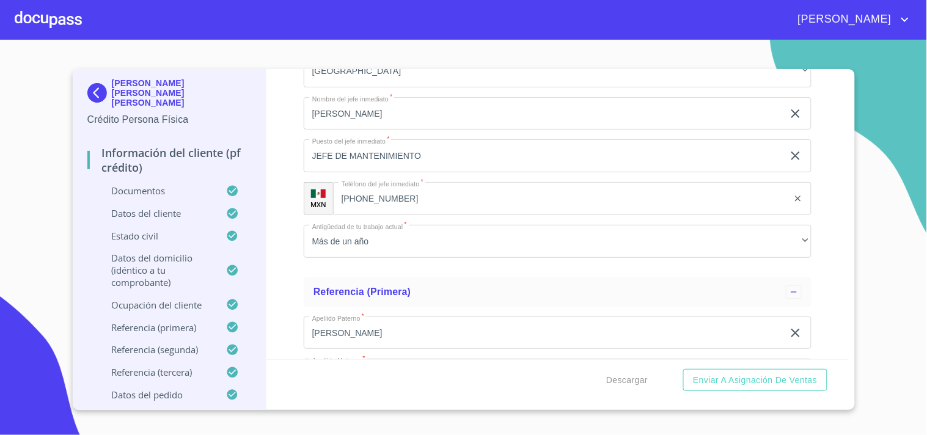
click at [276, 258] on div "Información del cliente (PF crédito) Documentos Documento de identificación.   …" at bounding box center [557, 214] width 582 height 290
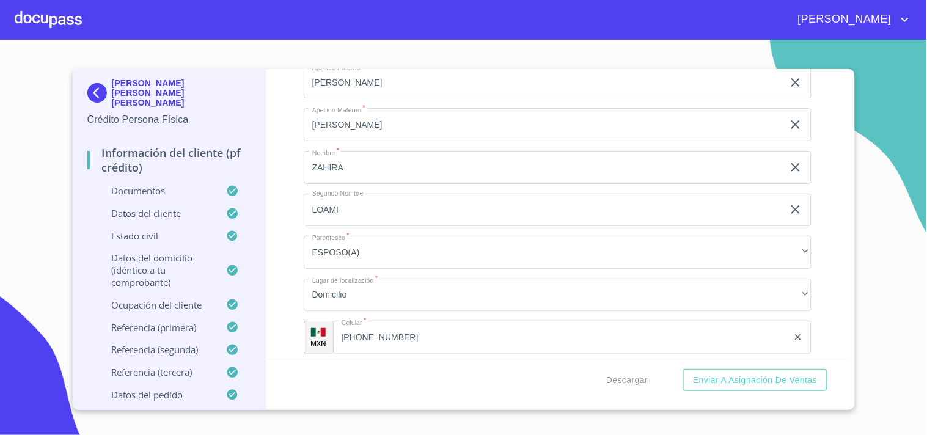
scroll to position [6047, 0]
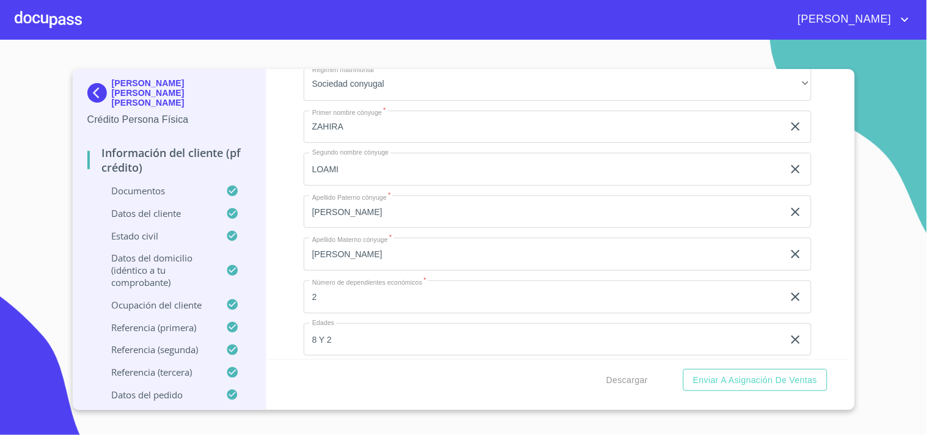
scroll to position [4151, 0]
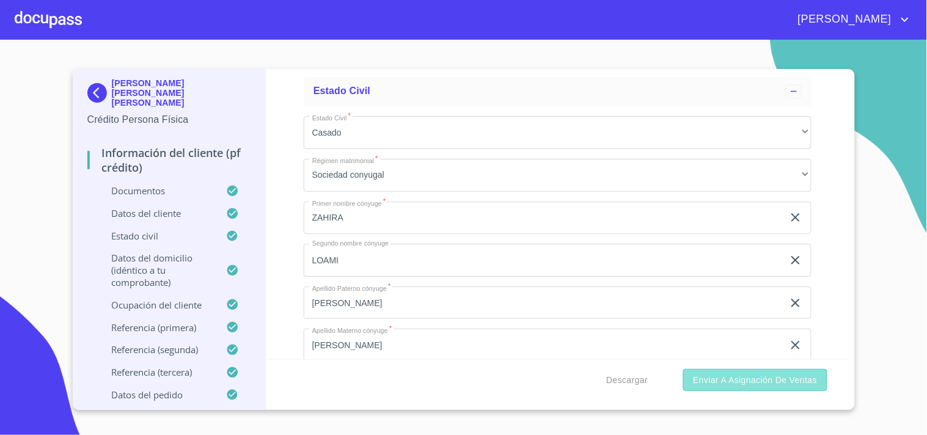
click at [741, 378] on span "Enviar a Asignación de Ventas" at bounding box center [755, 380] width 124 height 15
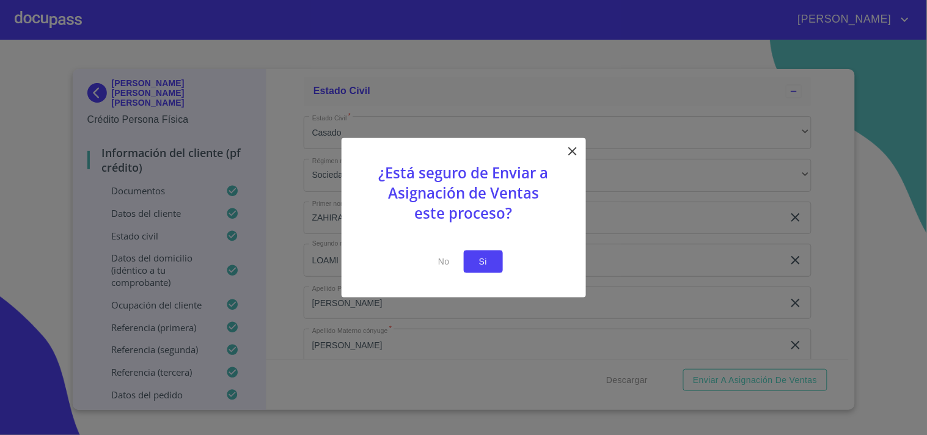
click at [480, 262] on span "Si" at bounding box center [484, 261] width 20 height 15
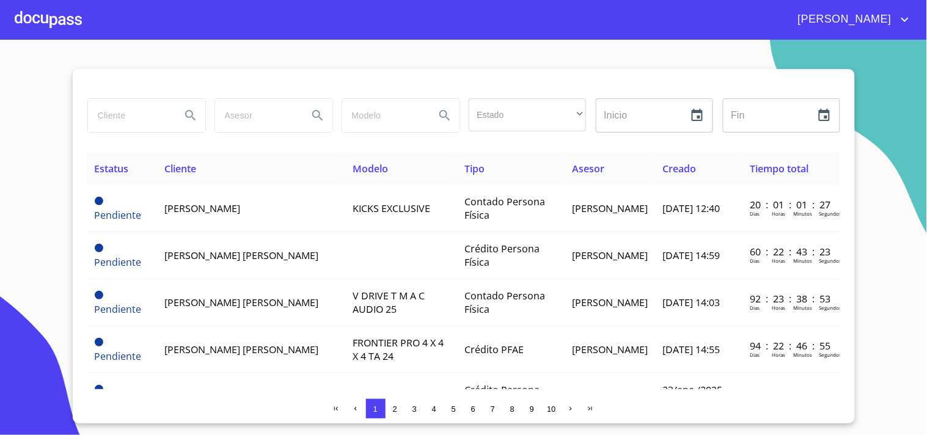
click at [394, 408] on span "2" at bounding box center [395, 409] width 4 height 9
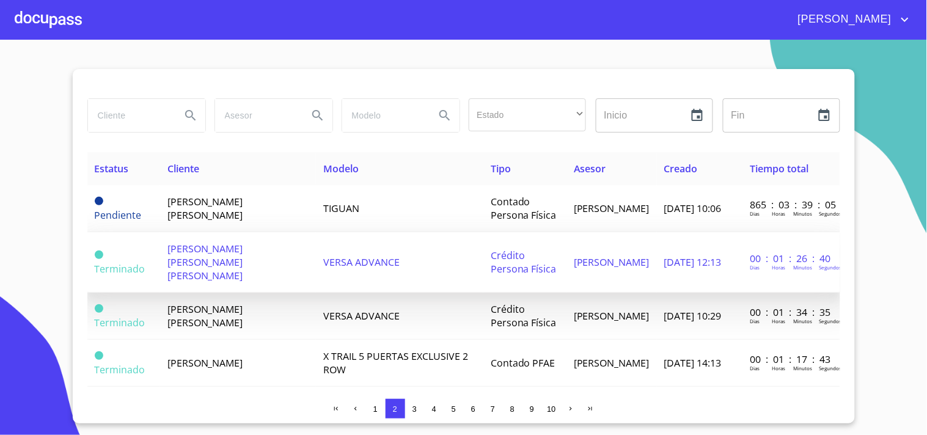
click at [209, 258] on td "[PERSON_NAME] [PERSON_NAME] [PERSON_NAME]" at bounding box center [238, 262] width 156 height 60
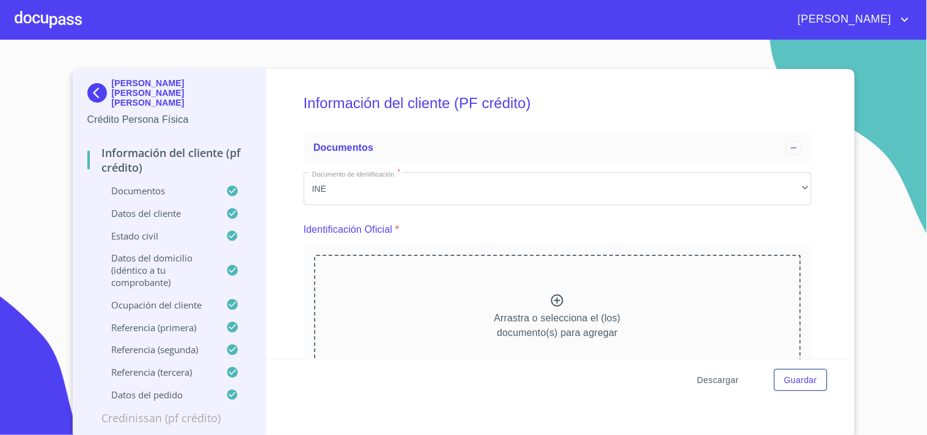
click at [712, 382] on span "Descargar" at bounding box center [718, 380] width 42 height 15
